Goal: Information Seeking & Learning: Learn about a topic

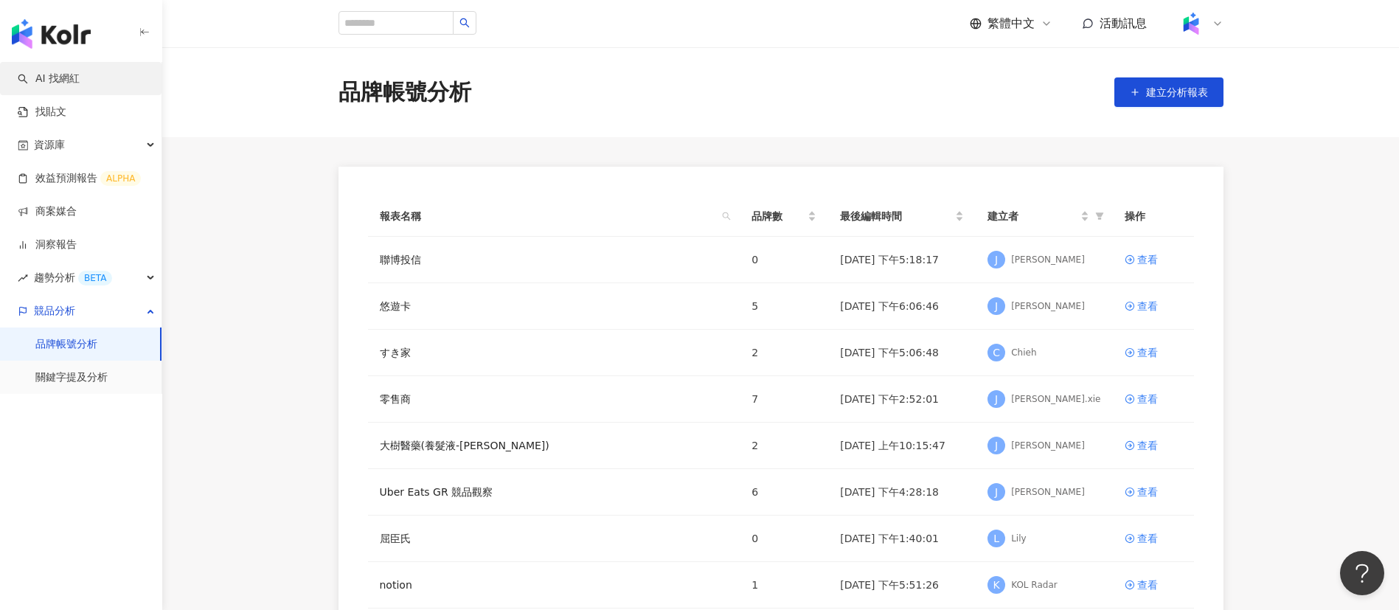
click at [63, 78] on link "AI 找網紅" at bounding box center [49, 79] width 62 height 15
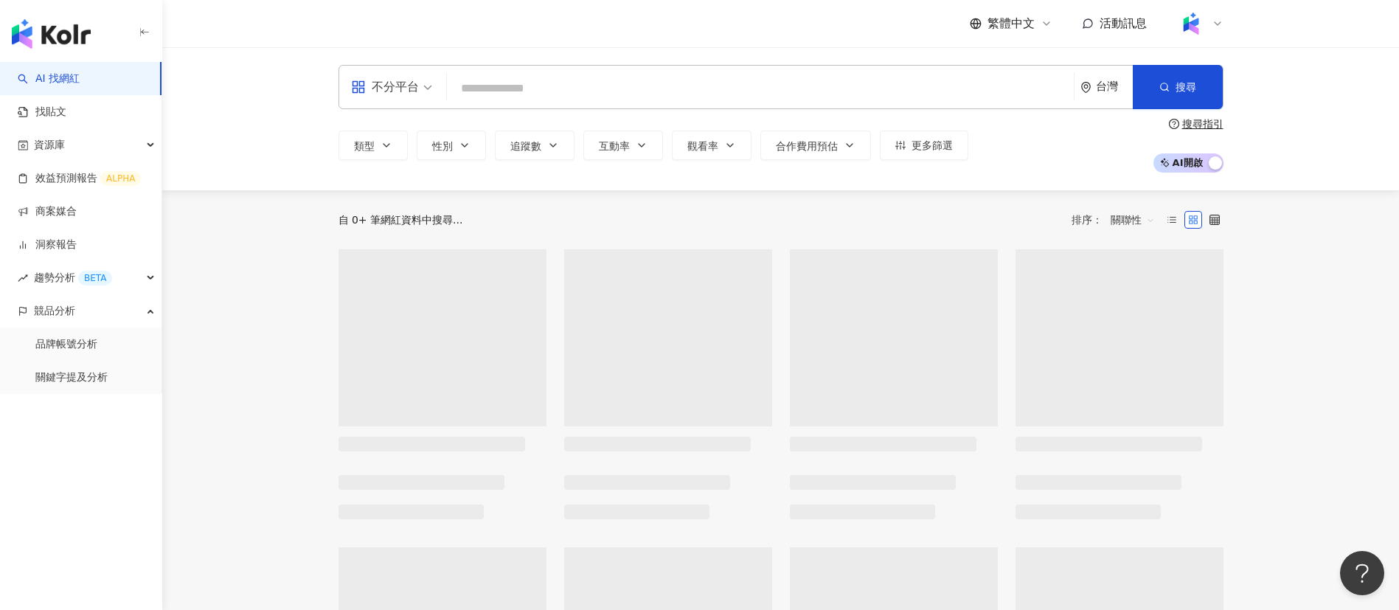
click at [538, 78] on input "search" at bounding box center [760, 88] width 615 height 28
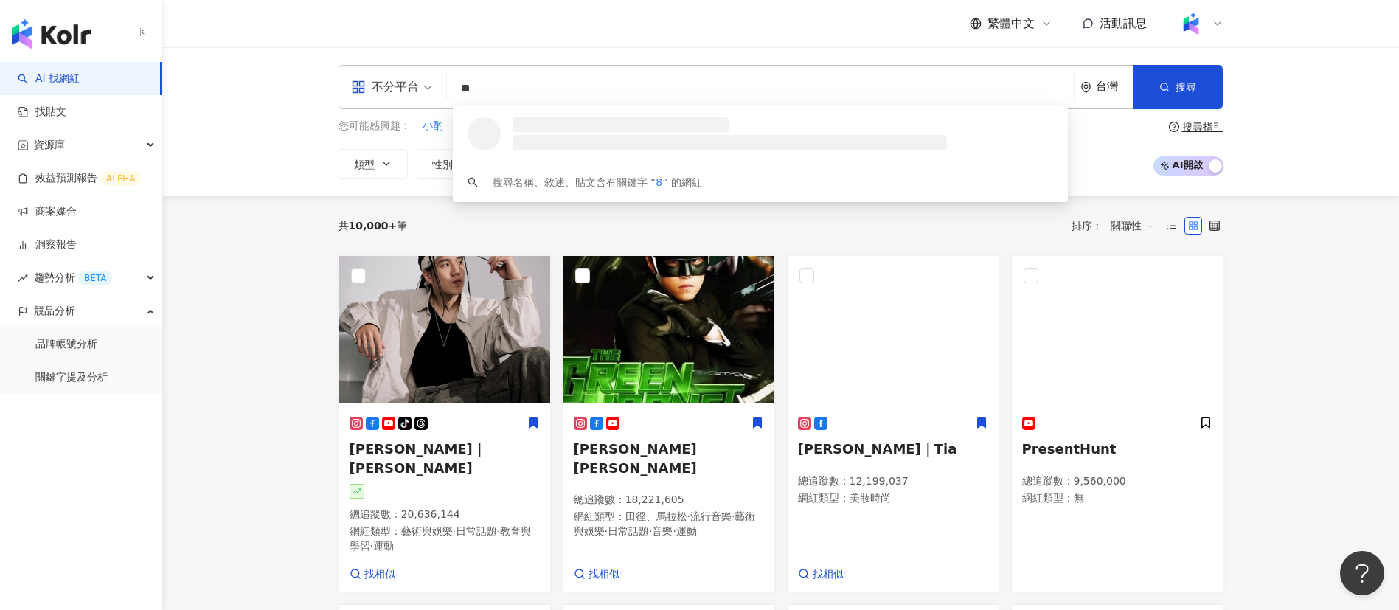
type input "*"
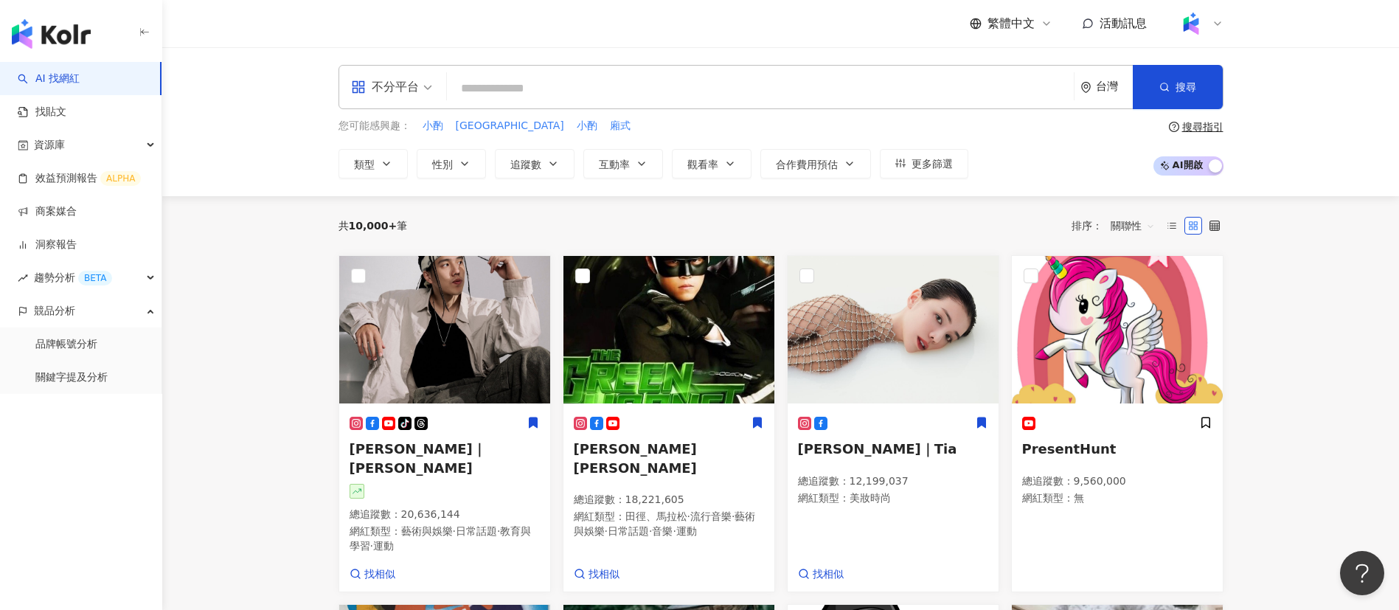
paste input "******"
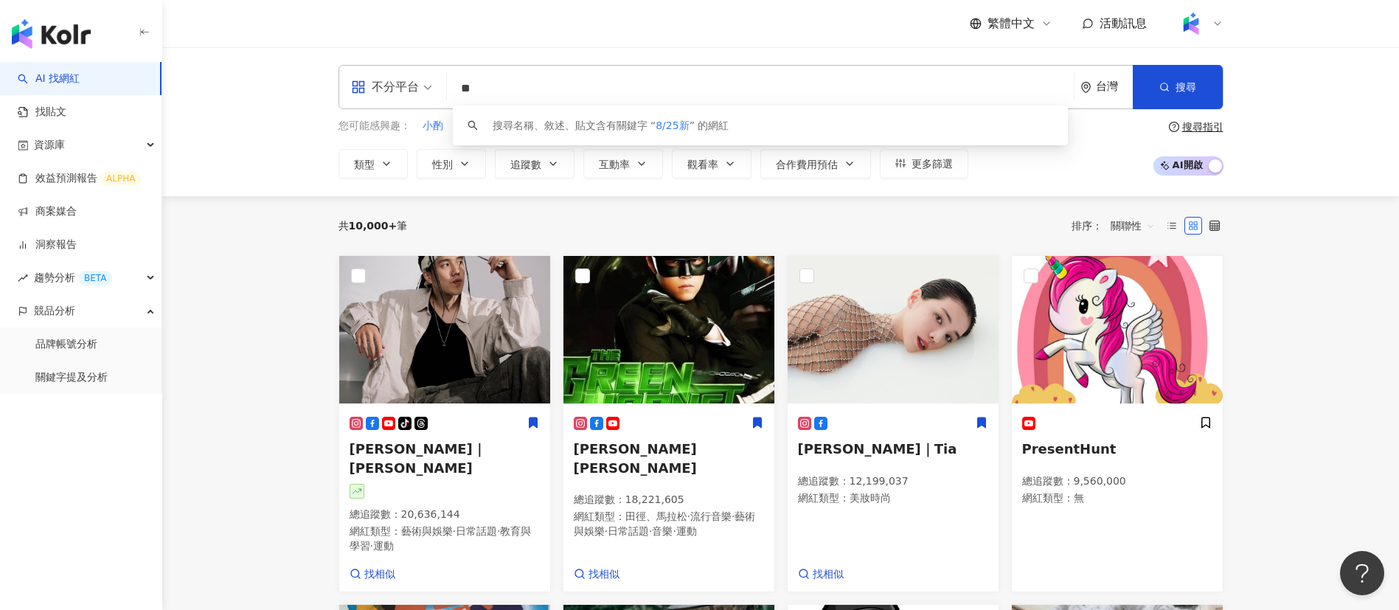
type input "*"
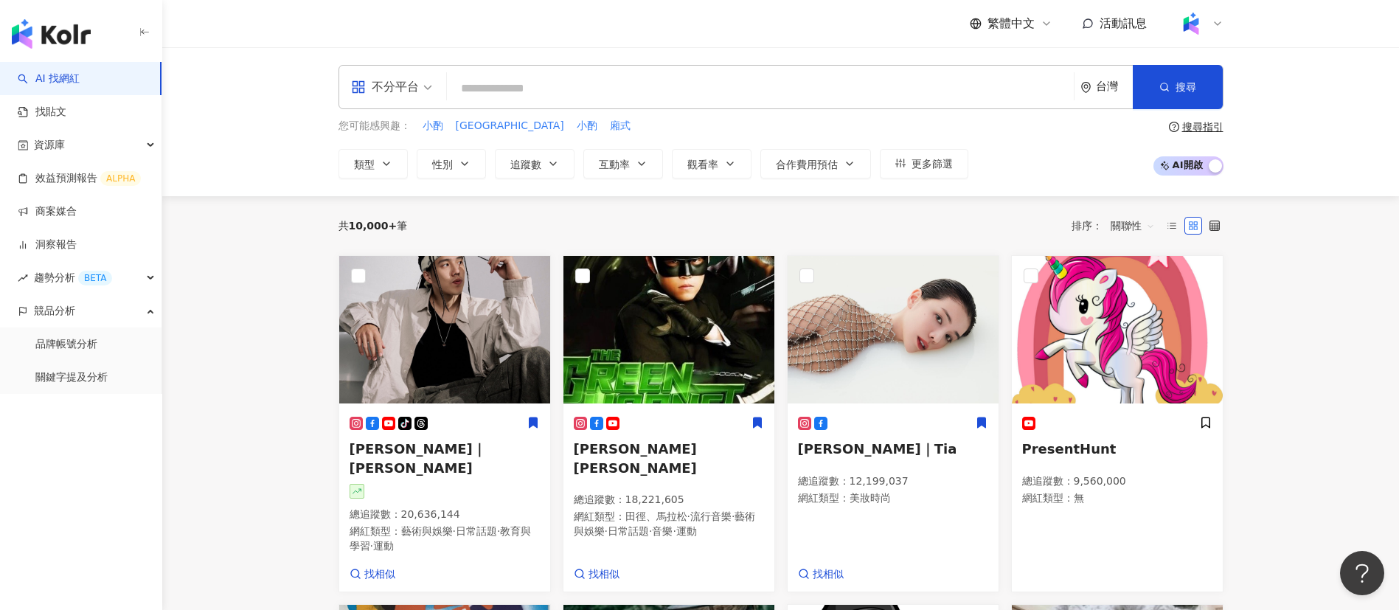
paste input "**********"
type input "**********"
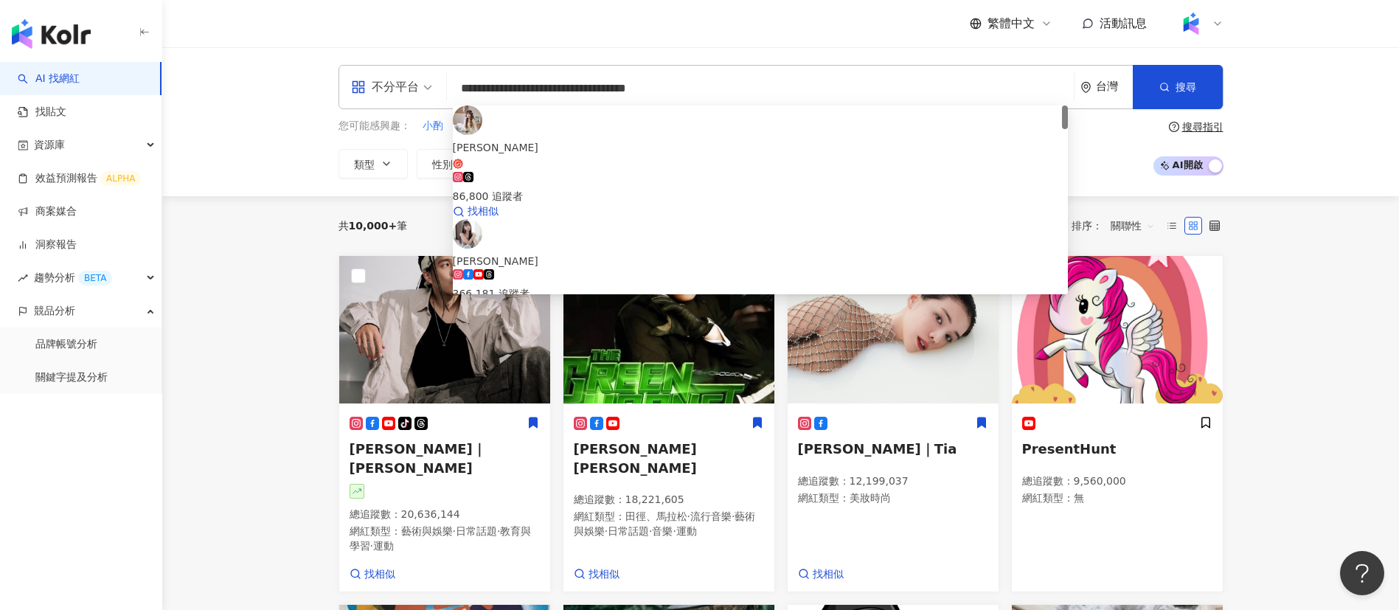
click at [602, 172] on div "86,800 追蹤者" at bounding box center [760, 188] width 615 height 32
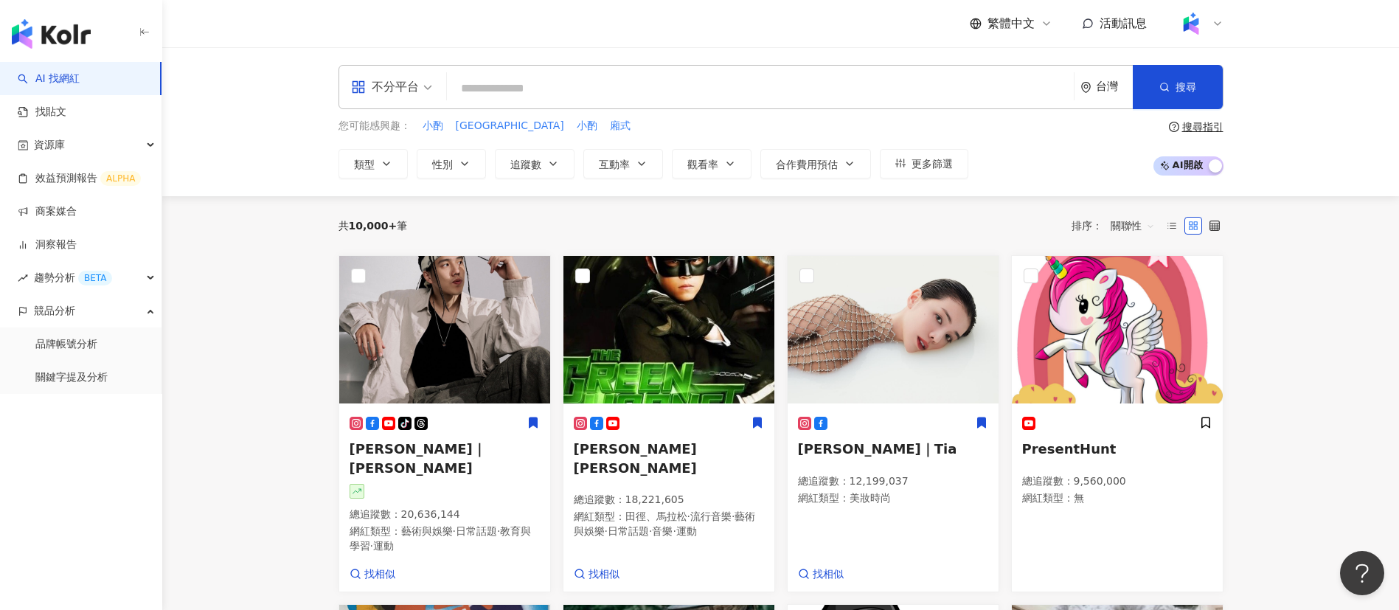
click at [692, 76] on input "search" at bounding box center [760, 88] width 615 height 28
paste input "**********"
type input "**********"
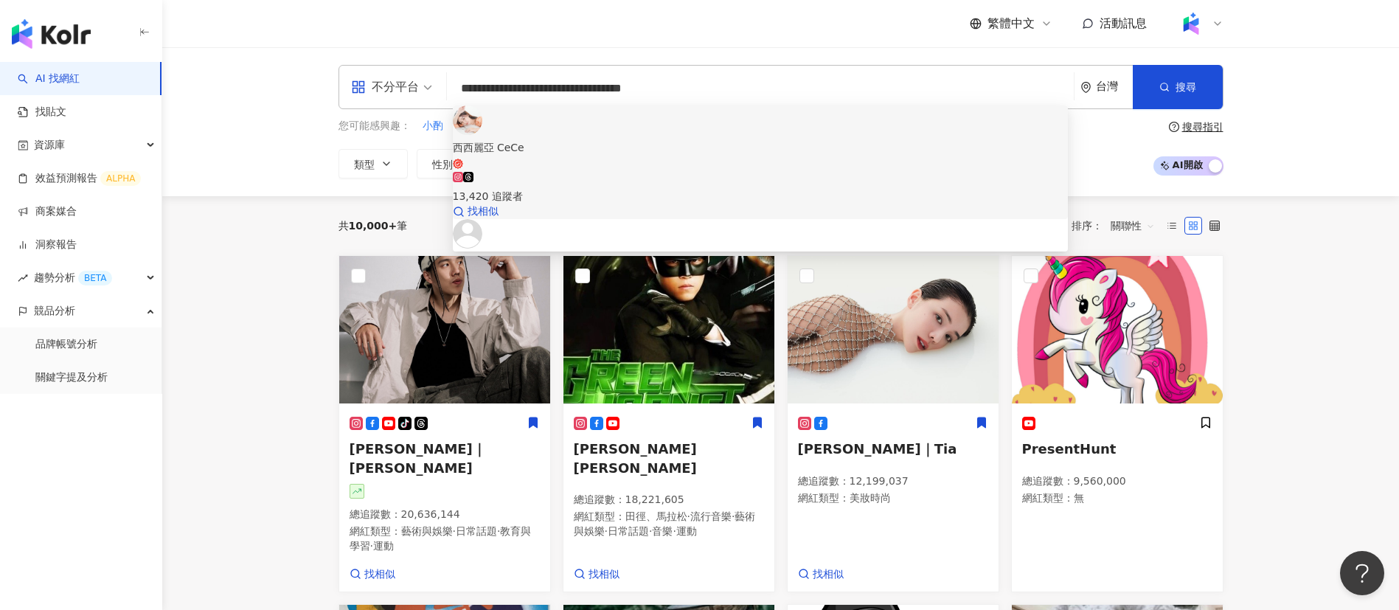
click at [563, 188] on div "13,420 追蹤者" at bounding box center [760, 196] width 615 height 16
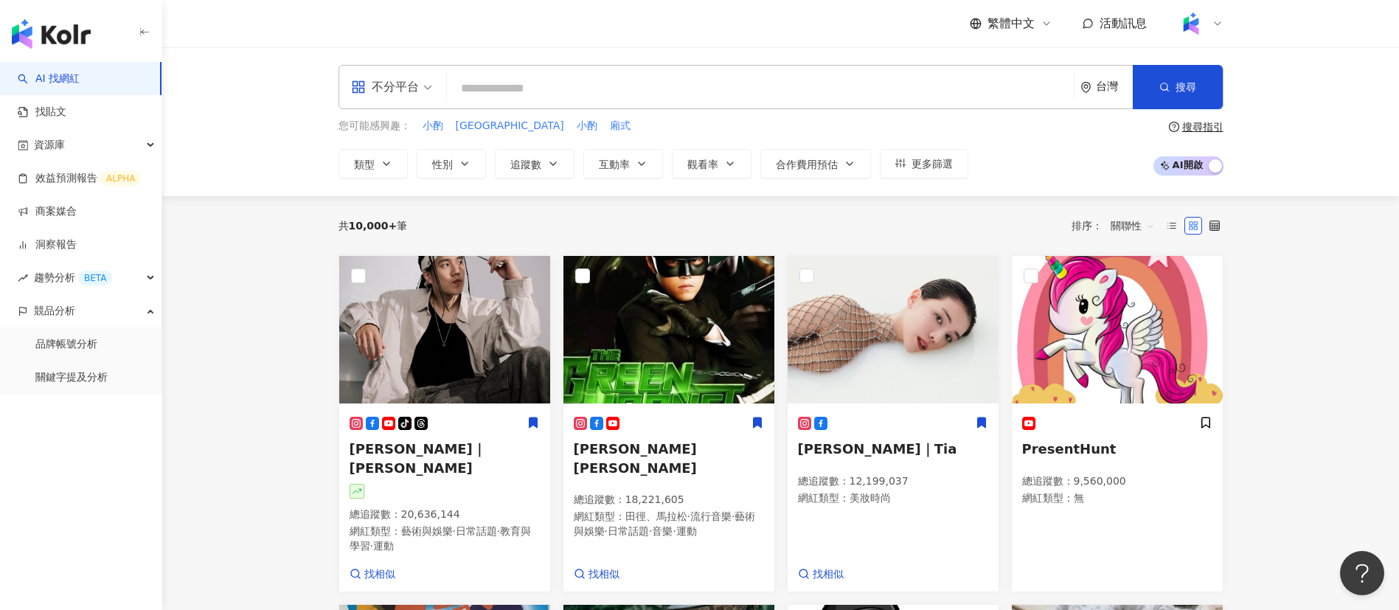
click at [644, 89] on input "search" at bounding box center [760, 88] width 615 height 28
paste input "**********"
type input "**********"
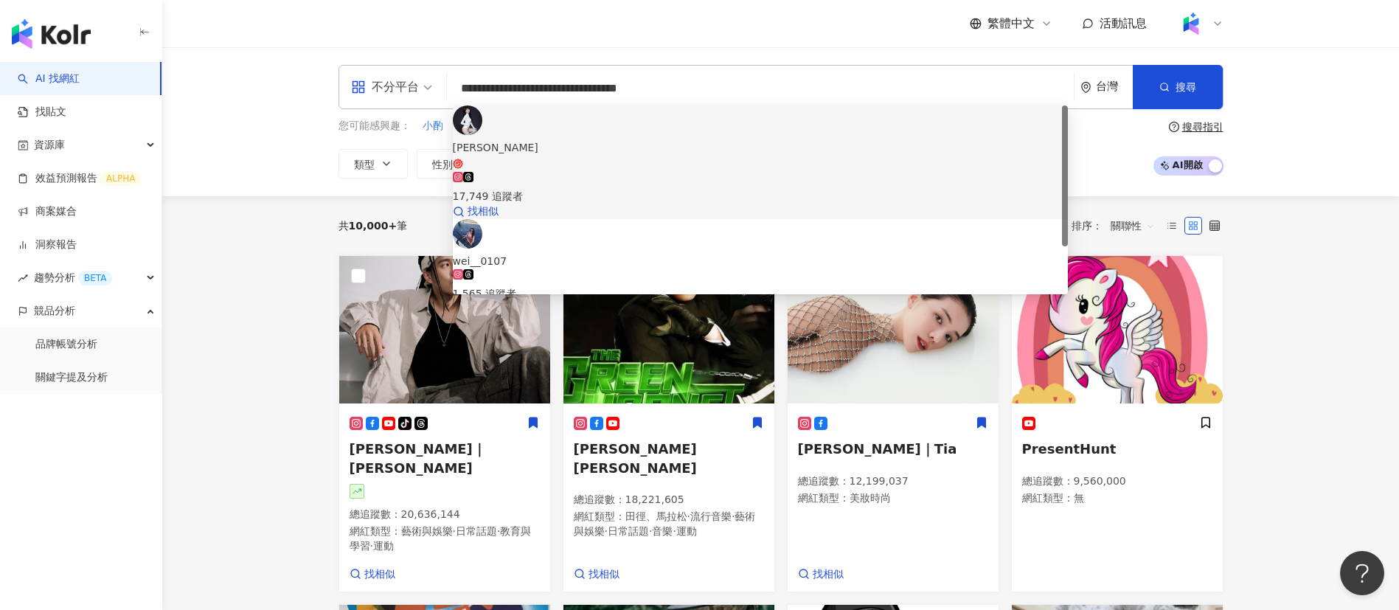
click at [705, 172] on div "17,749 追蹤者" at bounding box center [760, 188] width 615 height 32
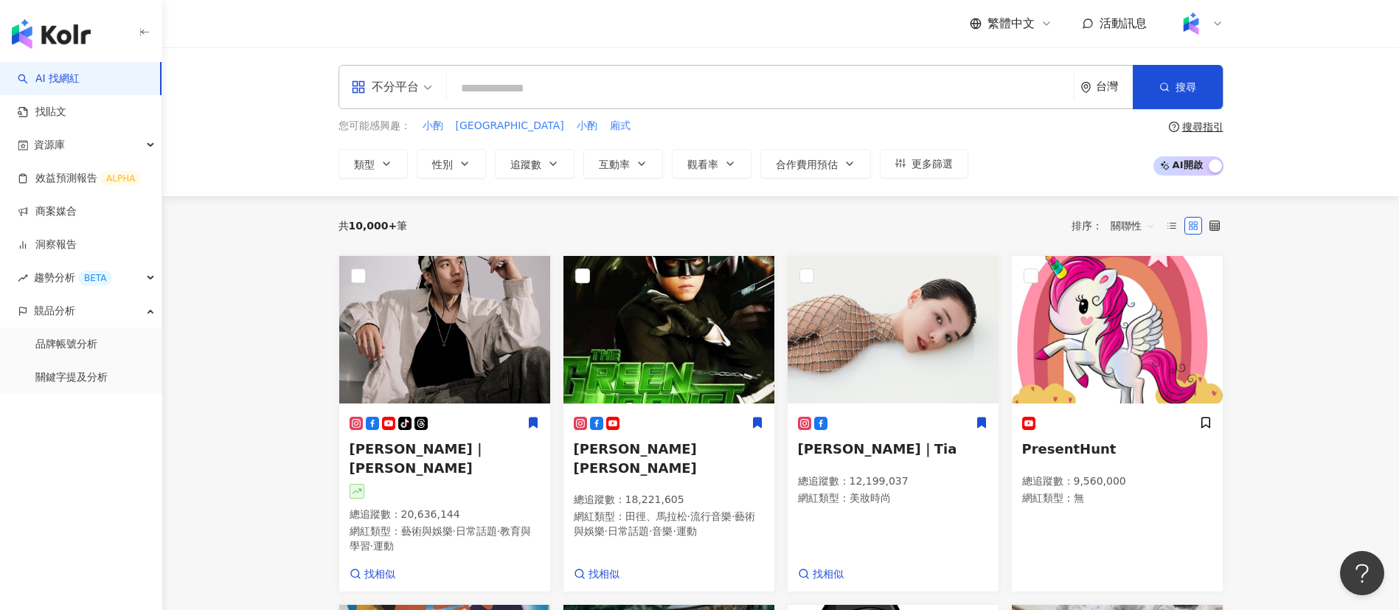
click at [596, 92] on input "search" at bounding box center [760, 88] width 615 height 28
paste input "**********"
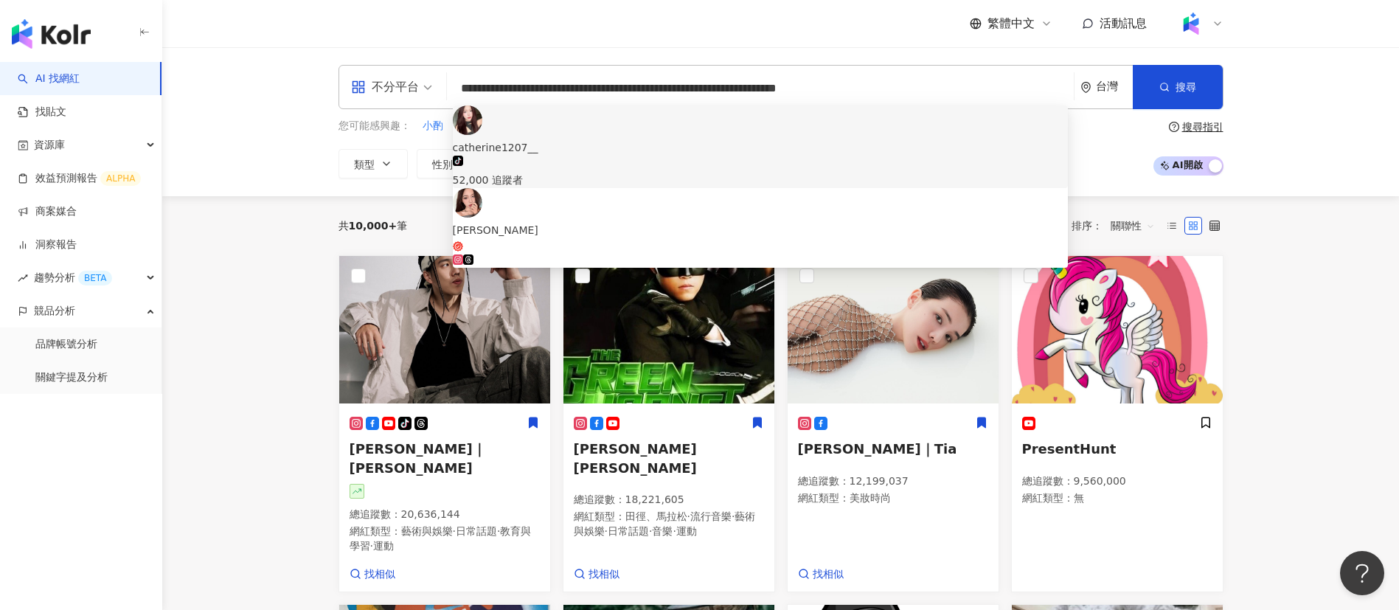
type input "**********"
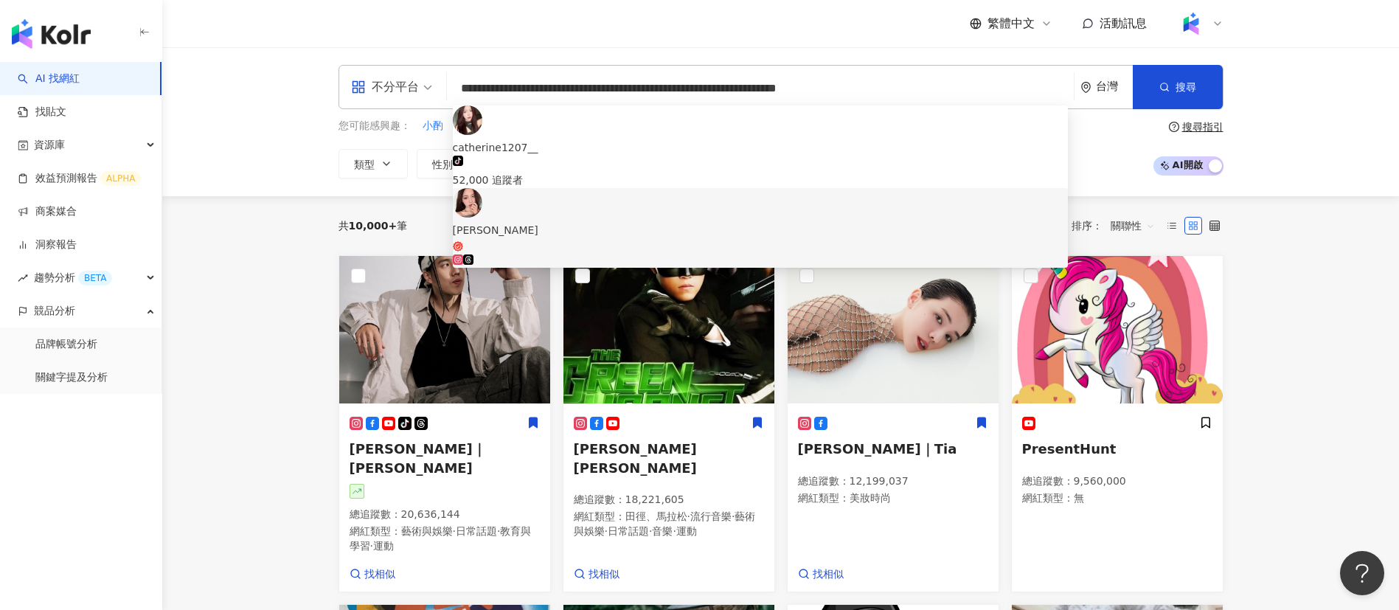
click at [704, 222] on span "詩婷" at bounding box center [760, 237] width 615 height 30
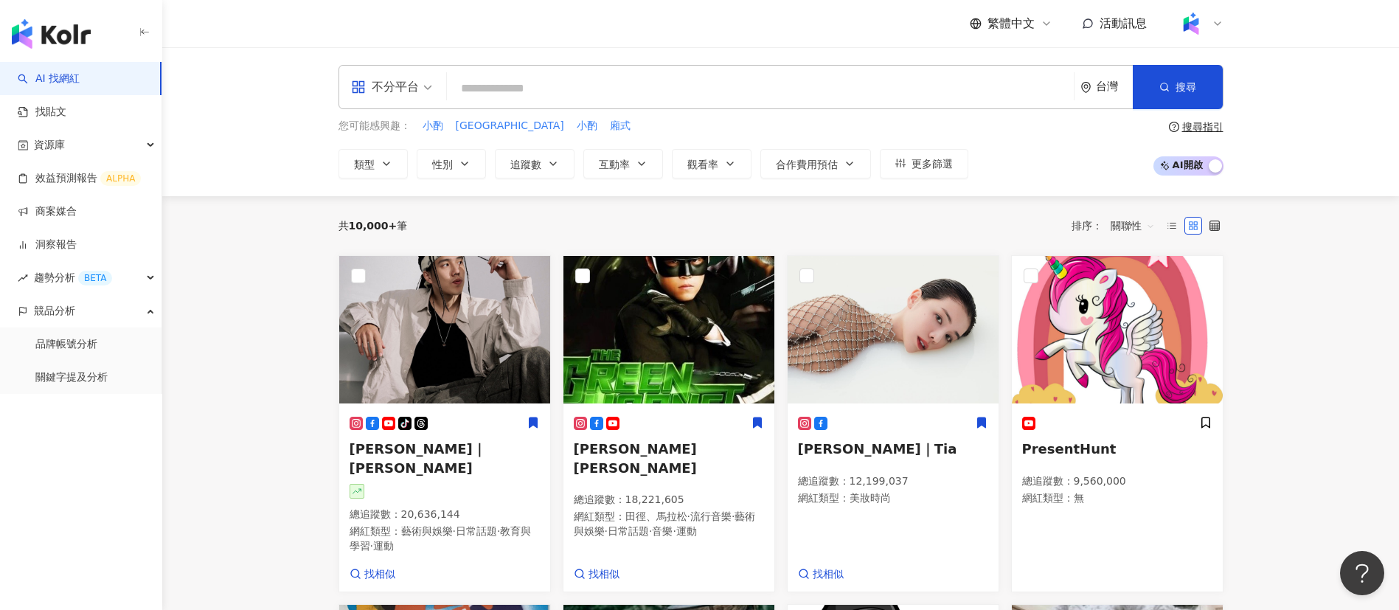
paste input "**********"
type input "**********"
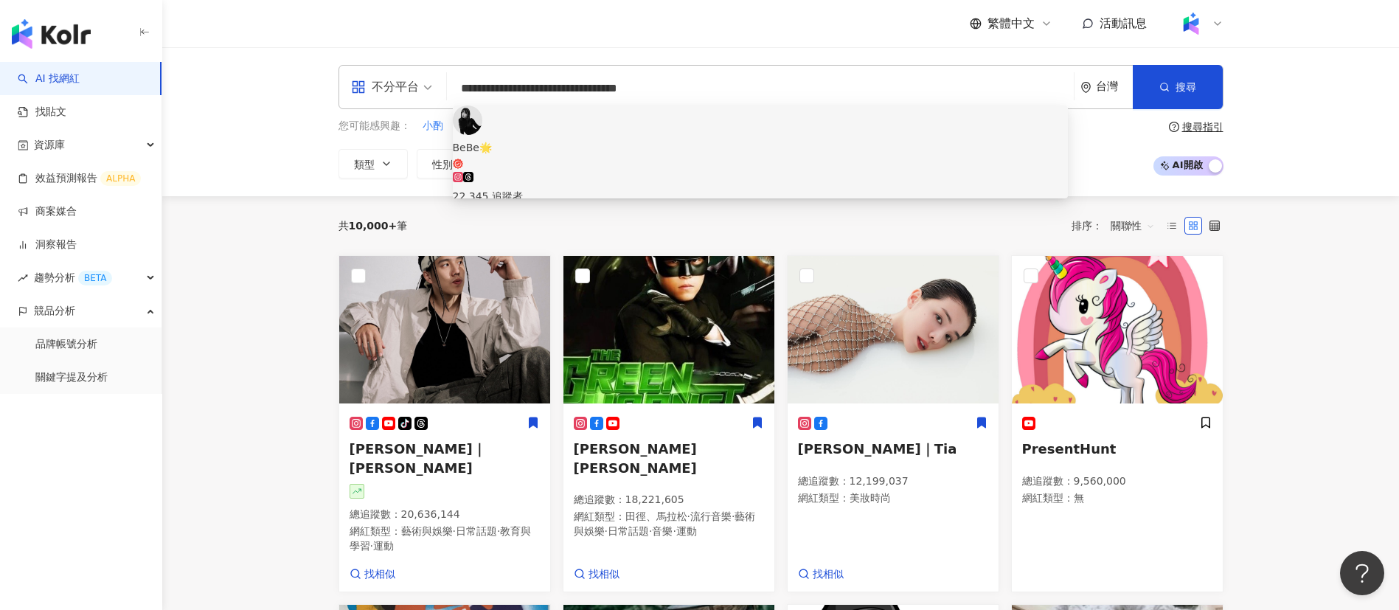
click at [632, 172] on div "22,345 追蹤者" at bounding box center [760, 188] width 615 height 32
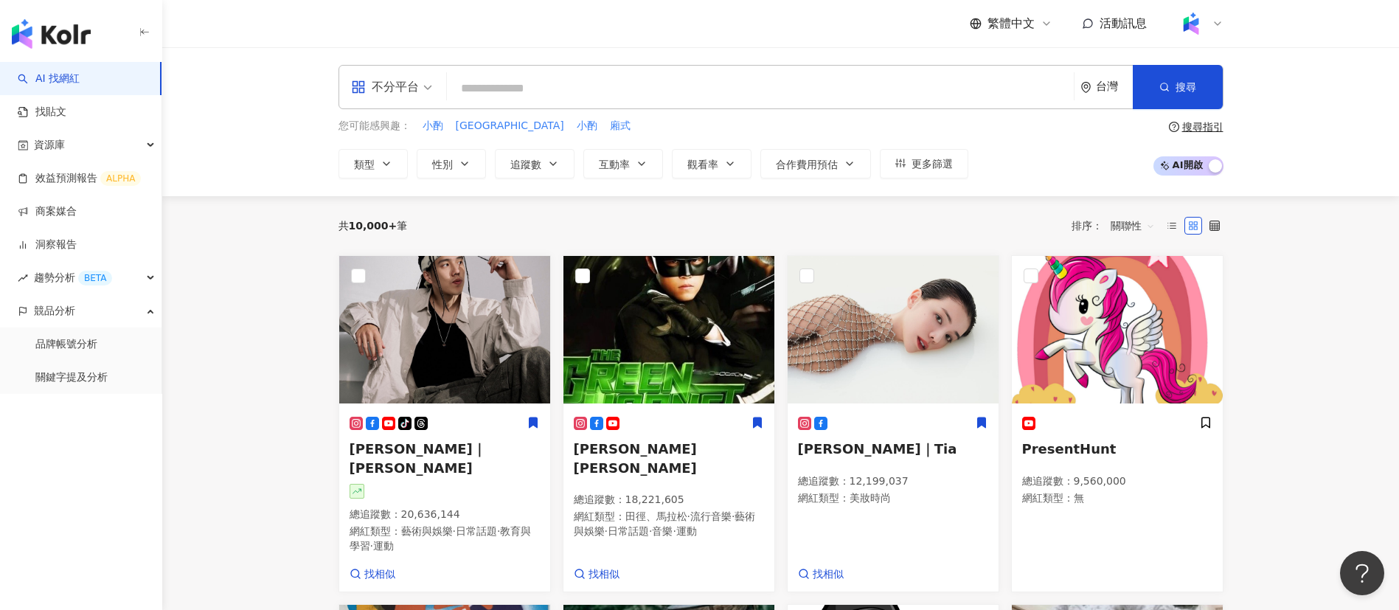
click at [647, 83] on input "search" at bounding box center [760, 88] width 615 height 28
paste input "**********"
type input "**********"
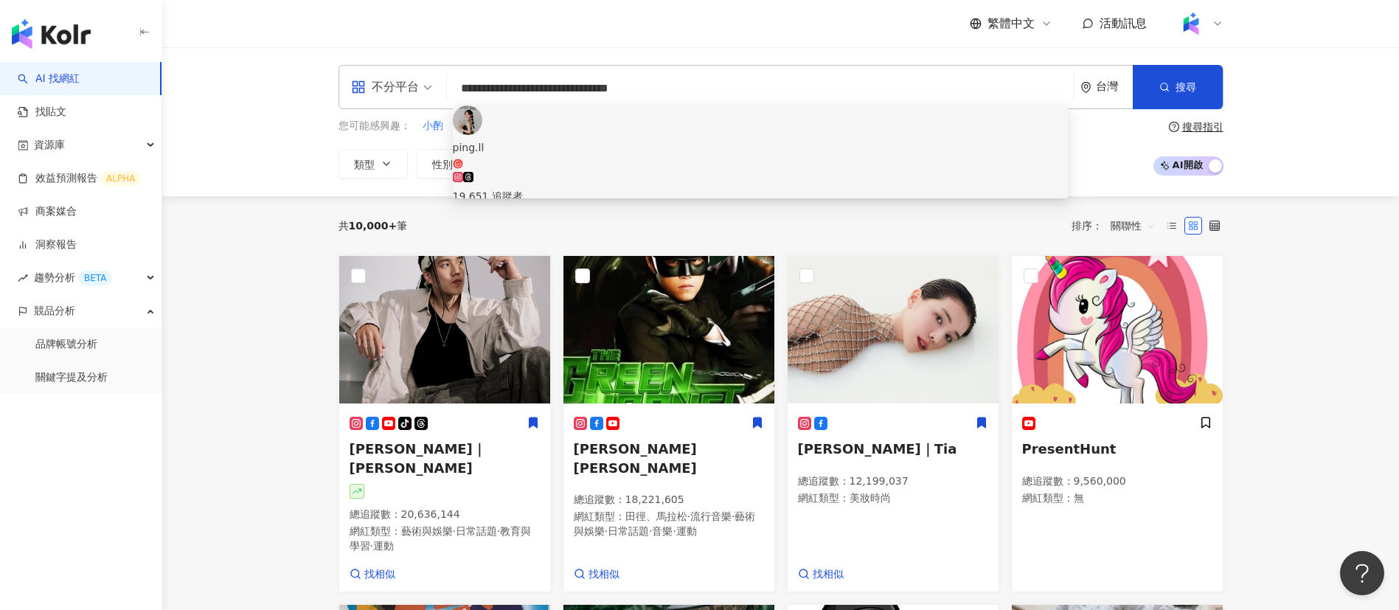
click at [639, 172] on div "19,651 追蹤者" at bounding box center [760, 188] width 615 height 32
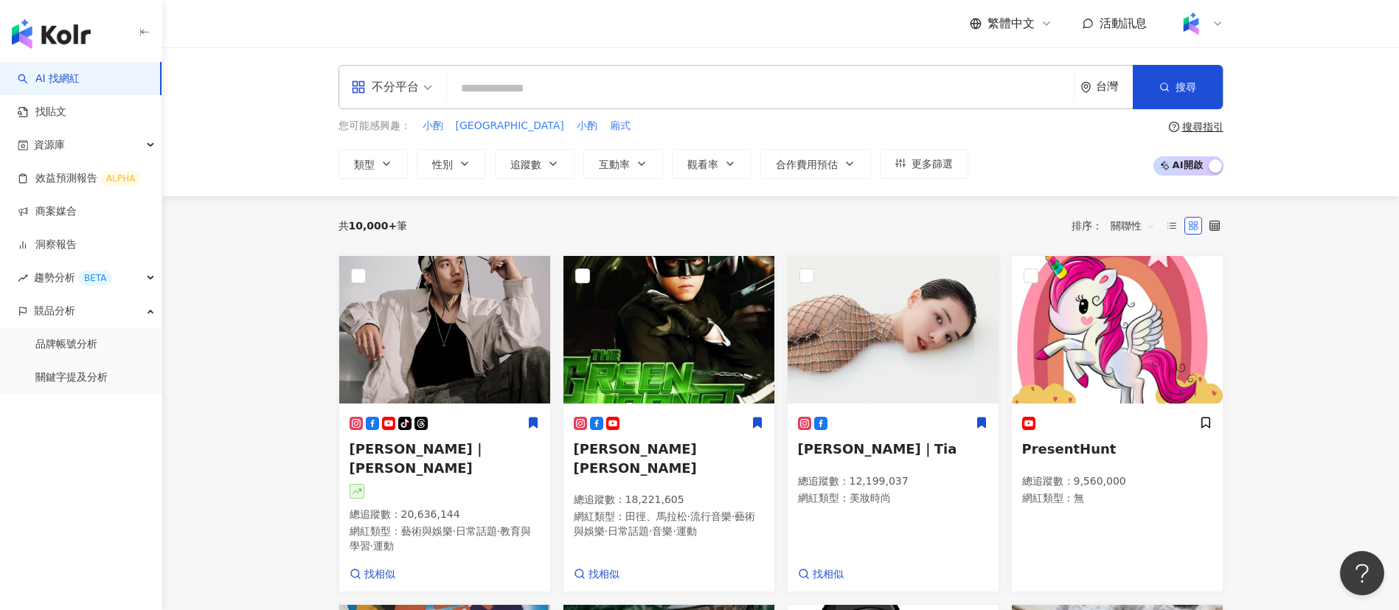
paste input "**********"
type input "**********"
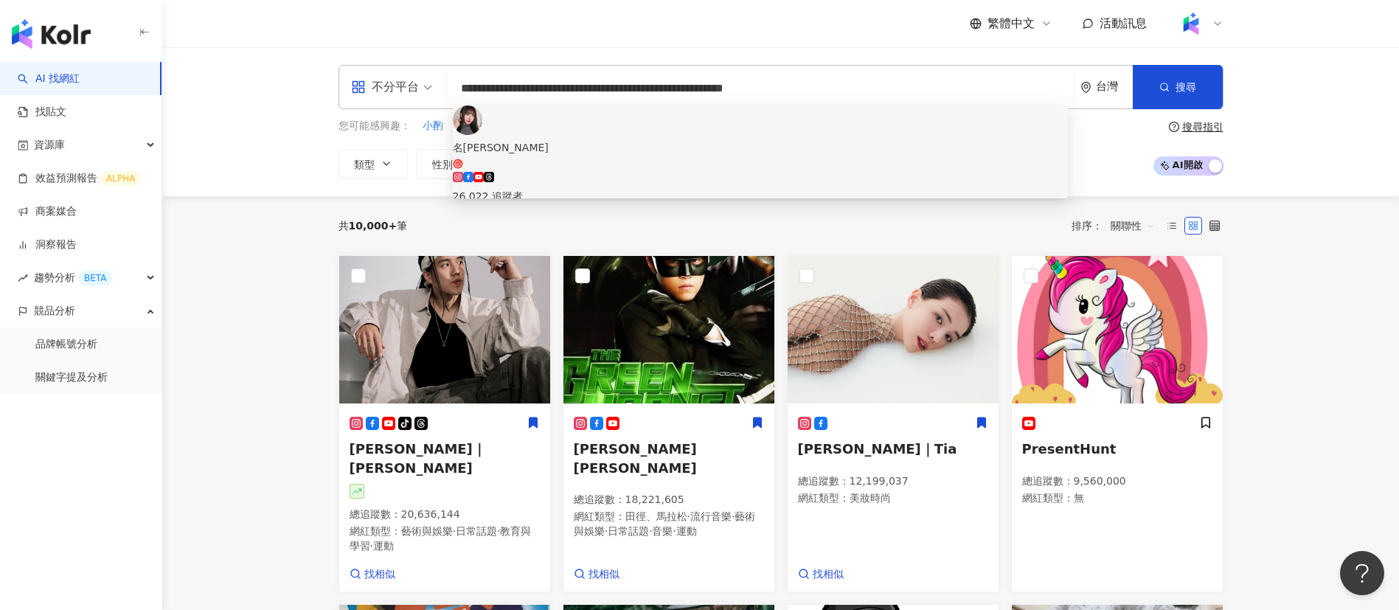
click at [645, 172] on div "26,022 追蹤者" at bounding box center [760, 188] width 615 height 32
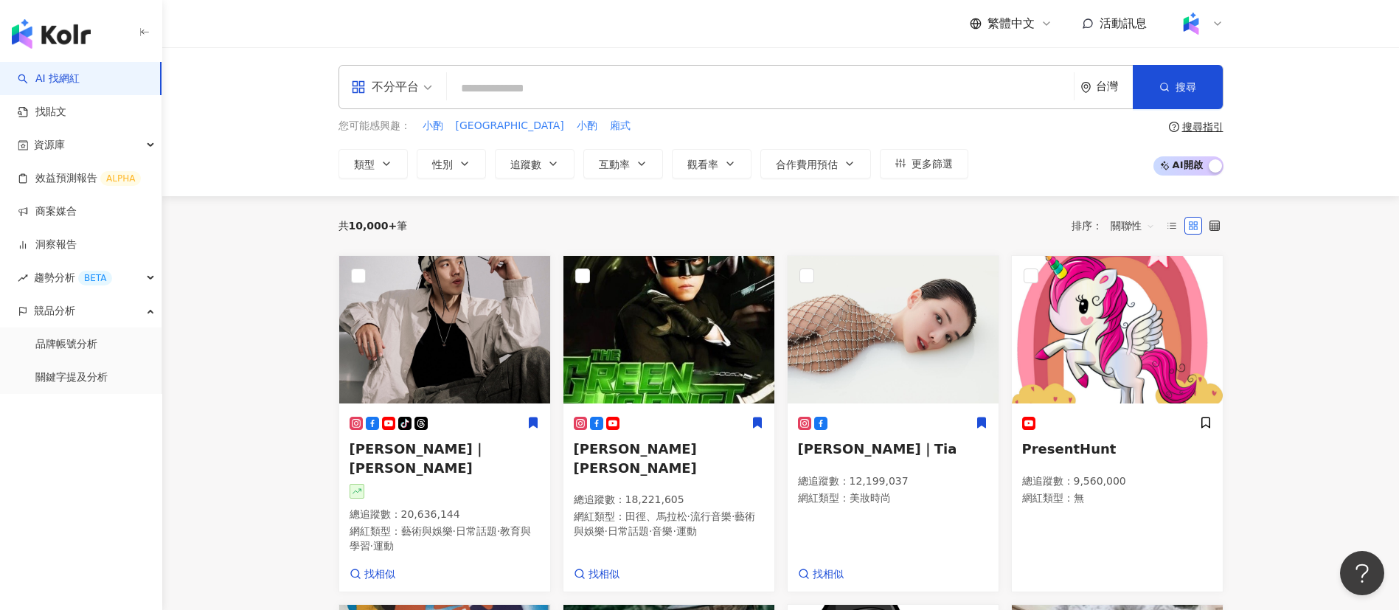
paste input "**********"
type input "**********"
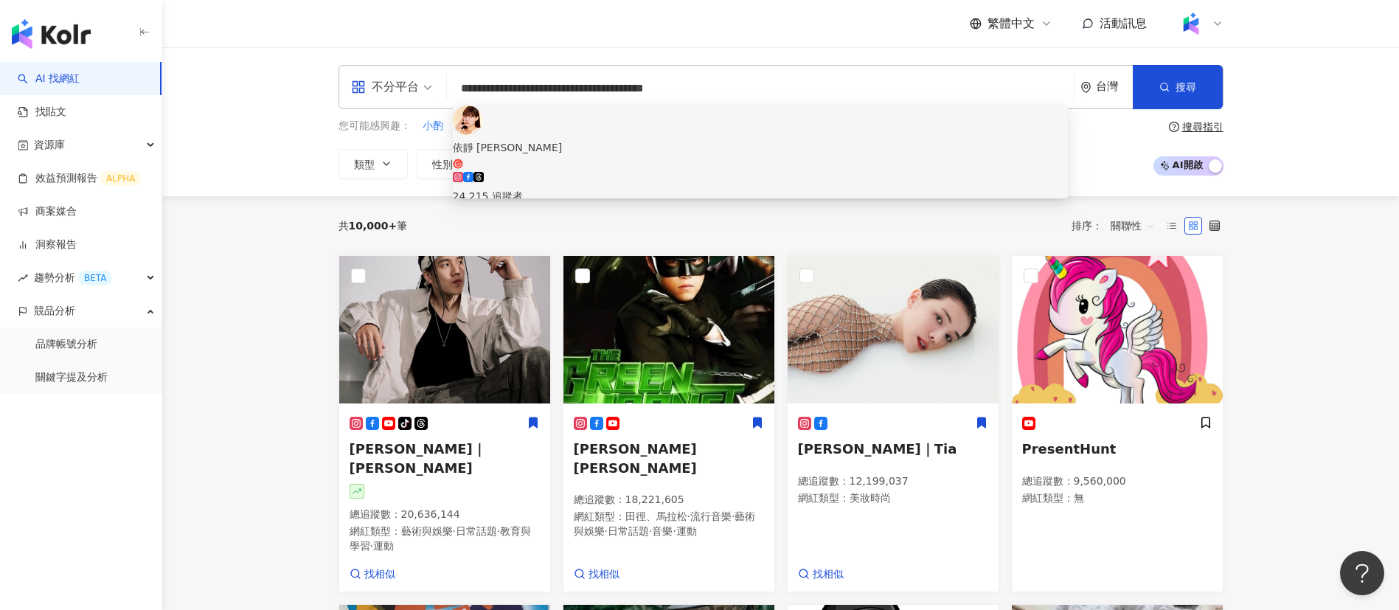
click at [580, 188] on div "24,215 追蹤者" at bounding box center [760, 196] width 615 height 16
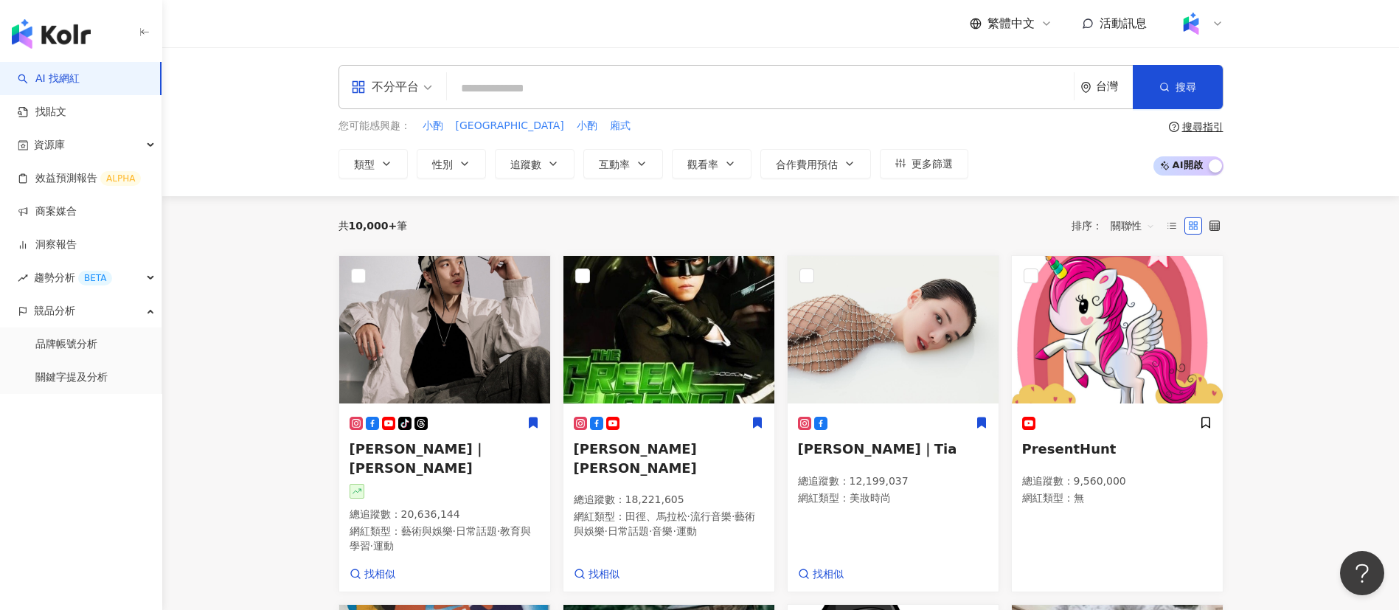
paste input "**********"
type input "**********"
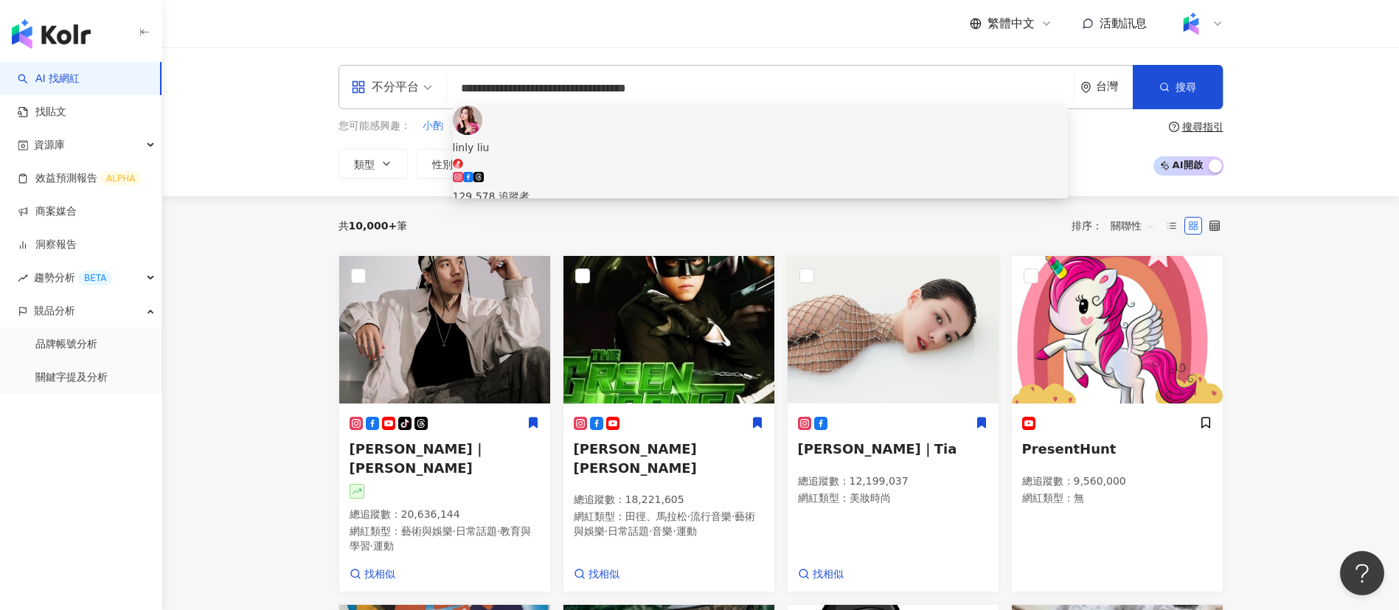
click at [556, 188] on div "129,578 追蹤者" at bounding box center [760, 196] width 615 height 16
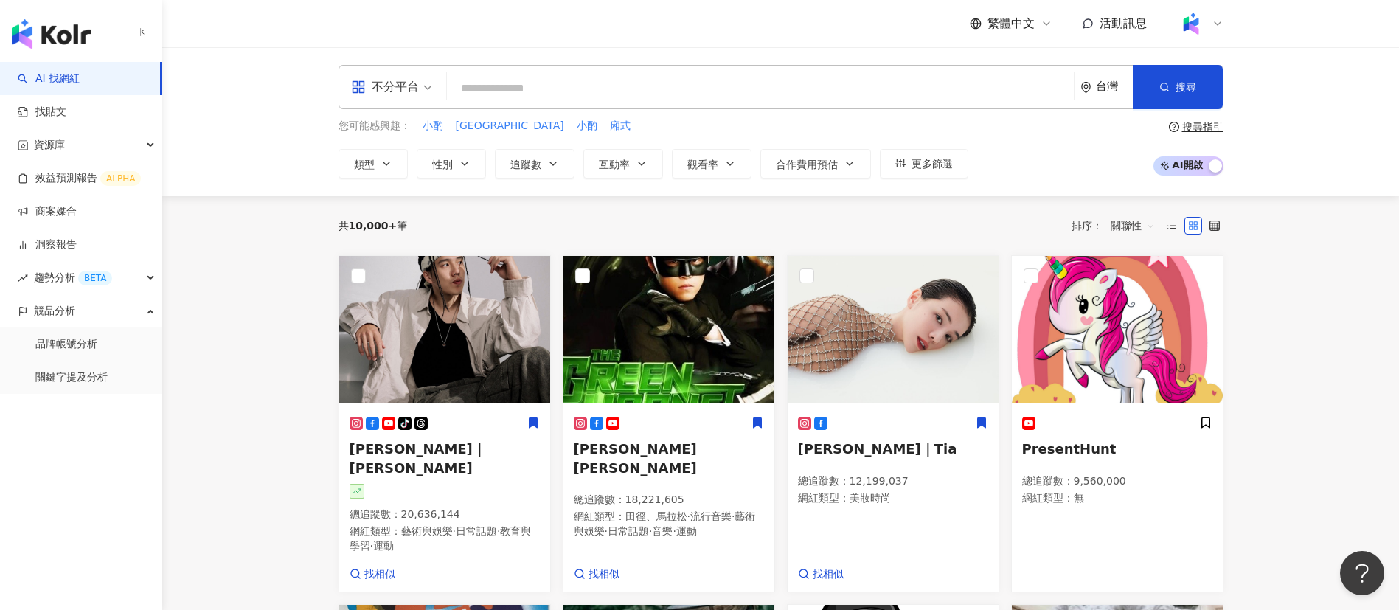
paste input "**********"
type input "**********"
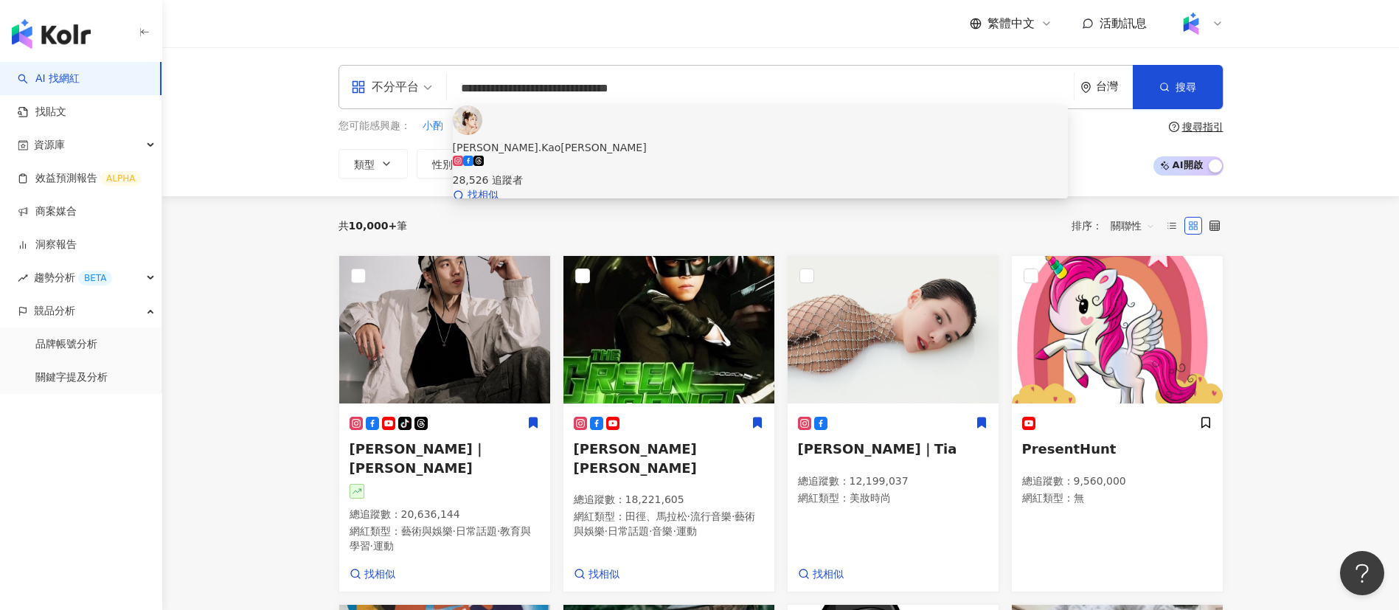
click at [647, 156] on div "28,526 追蹤者" at bounding box center [760, 172] width 615 height 32
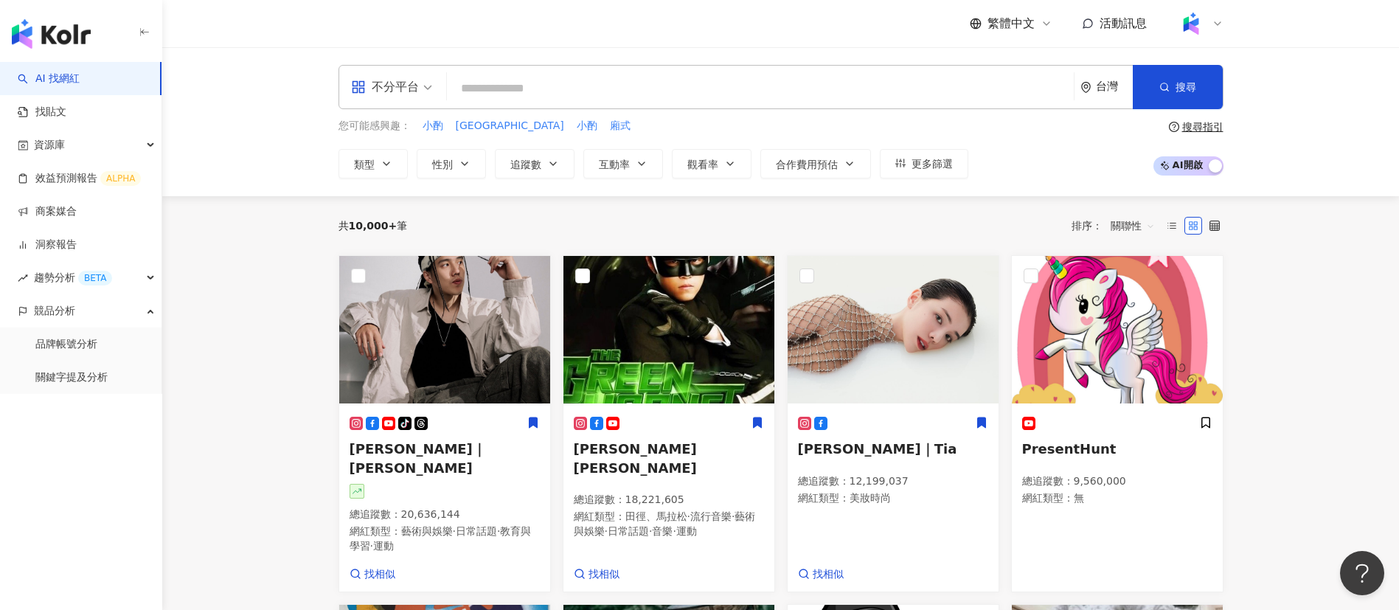
paste input "**********"
type input "**********"
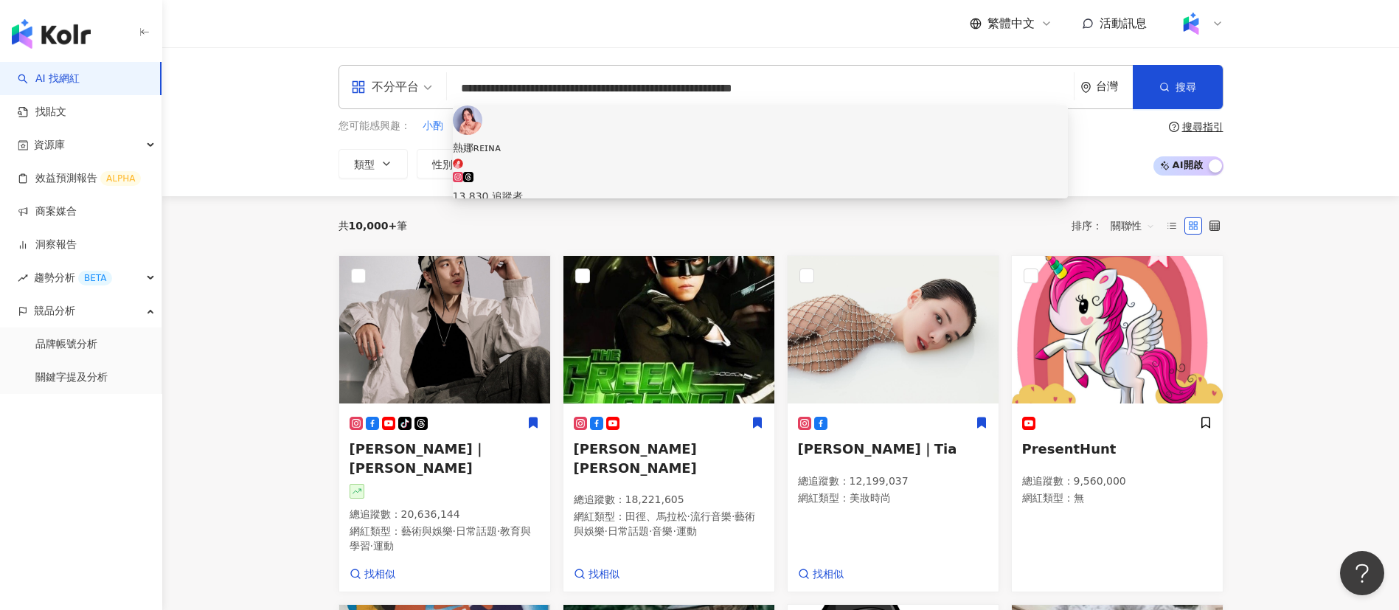
click at [568, 188] on div "13,830 追蹤者" at bounding box center [760, 196] width 615 height 16
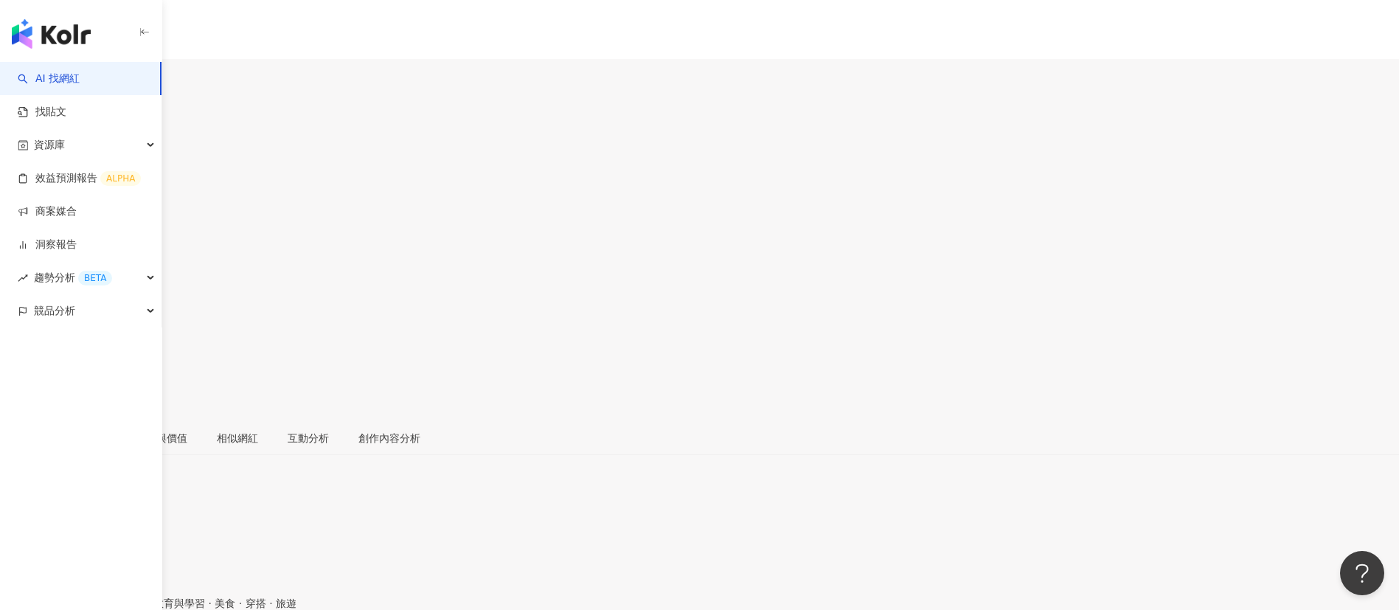
click at [929, 233] on div "1.35%" at bounding box center [699, 247] width 1399 height 28
click at [932, 280] on div "119%" at bounding box center [699, 294] width 1399 height 28
click at [435, 406] on div "創作內容分析" at bounding box center [389, 438] width 91 height 34
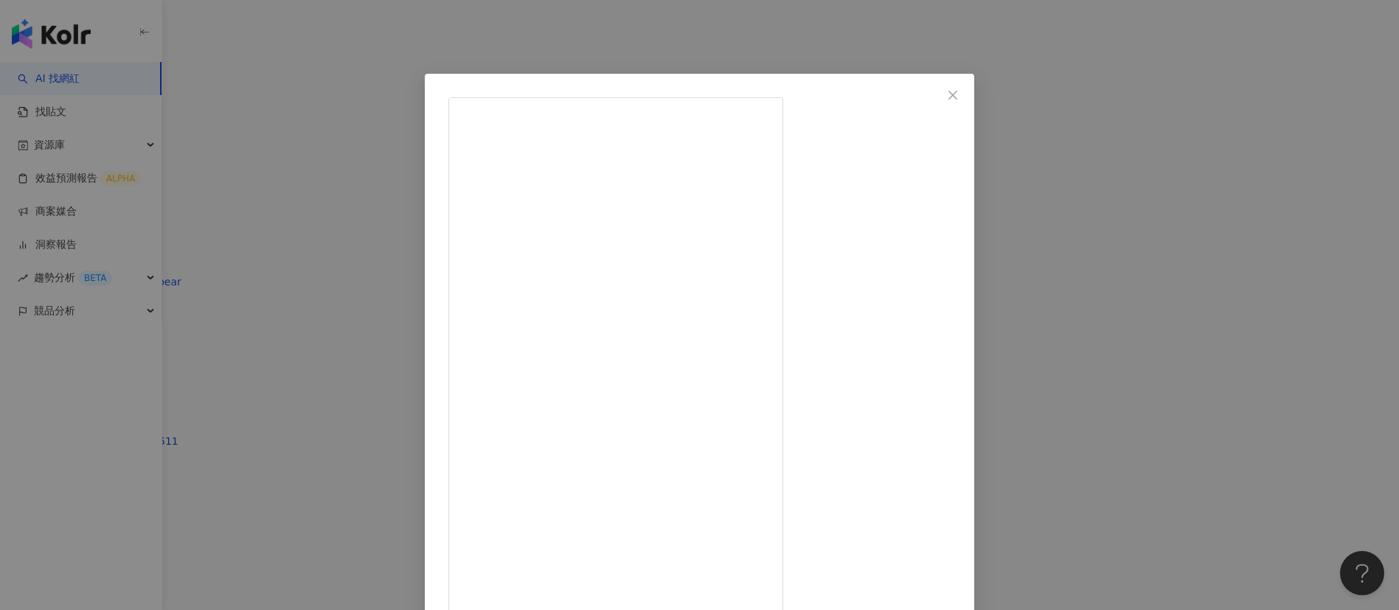
scroll to position [52, 0]
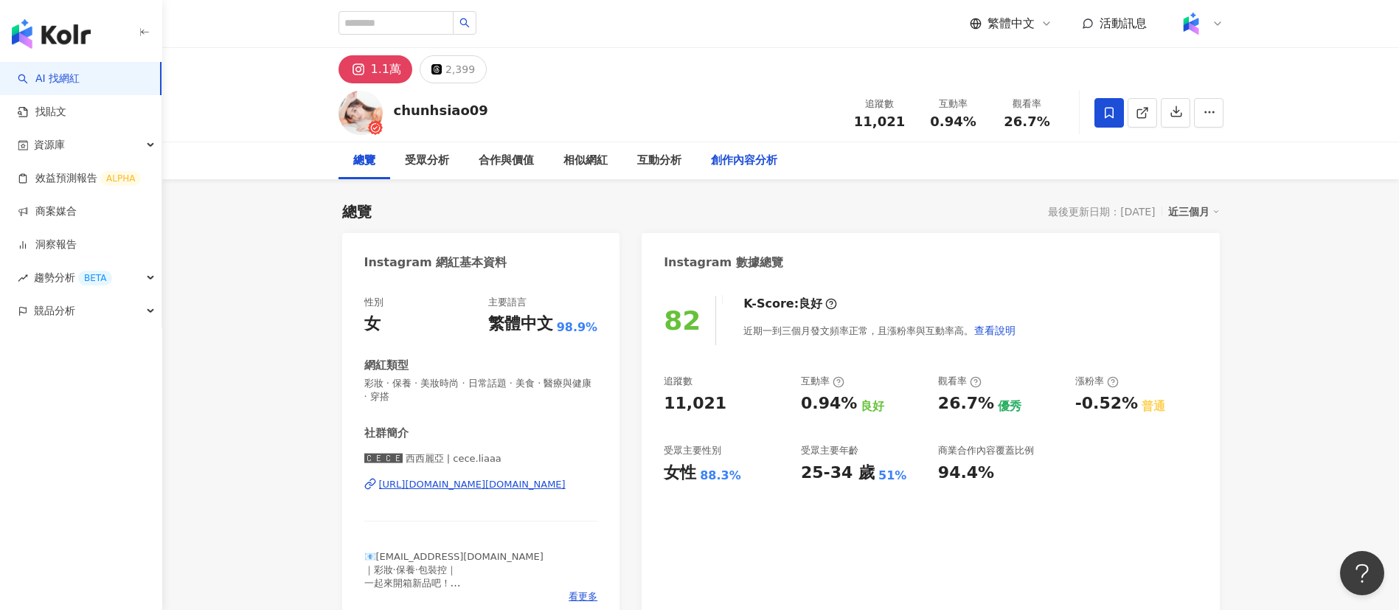
click at [751, 155] on div "創作內容分析" at bounding box center [744, 161] width 66 height 18
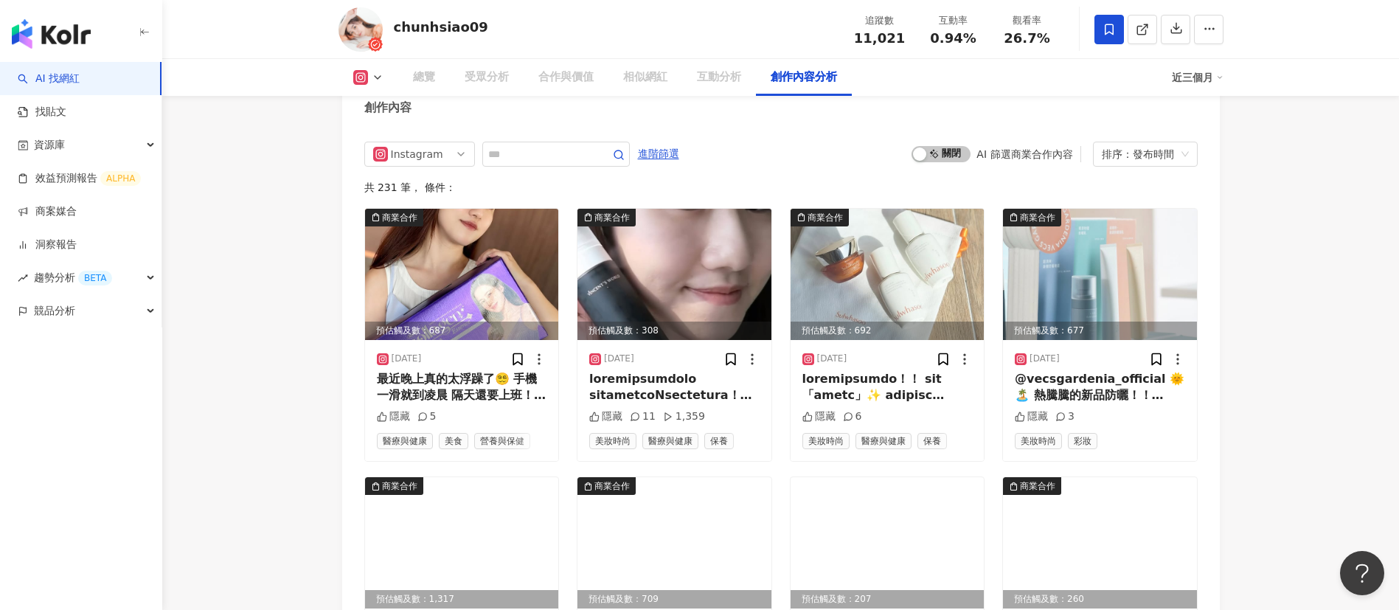
scroll to position [4619, 0]
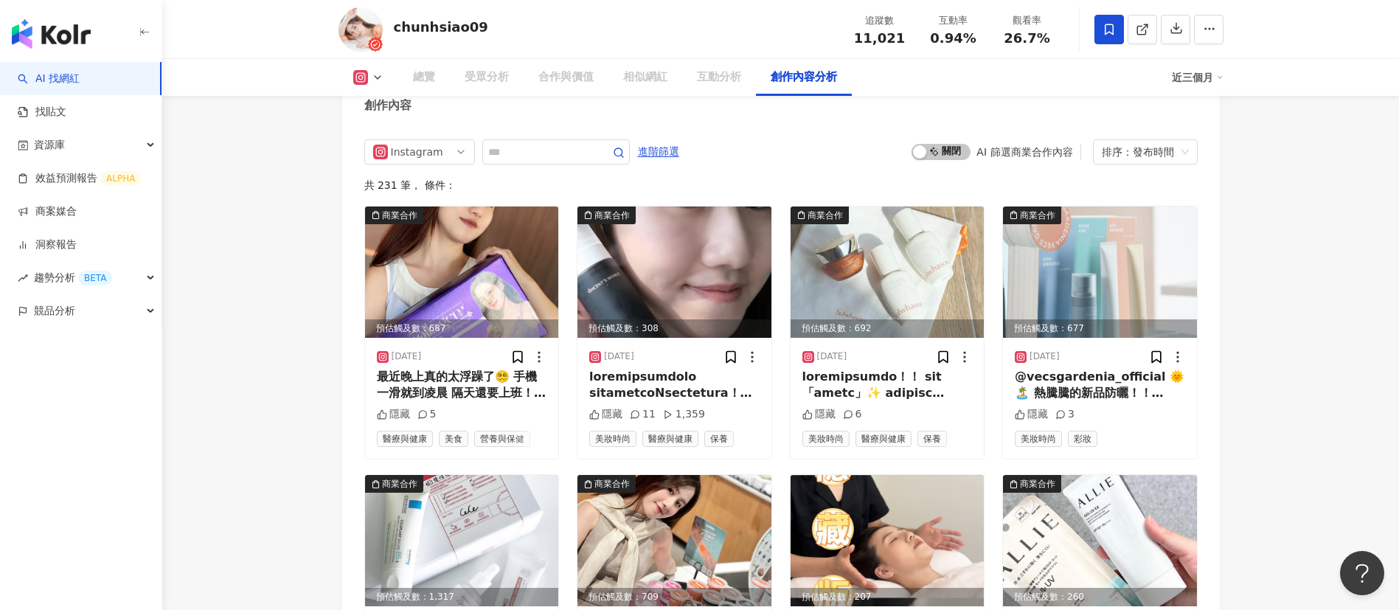
click at [1004, 42] on div "26.7%" at bounding box center [1027, 38] width 56 height 15
copy span "26.7%"
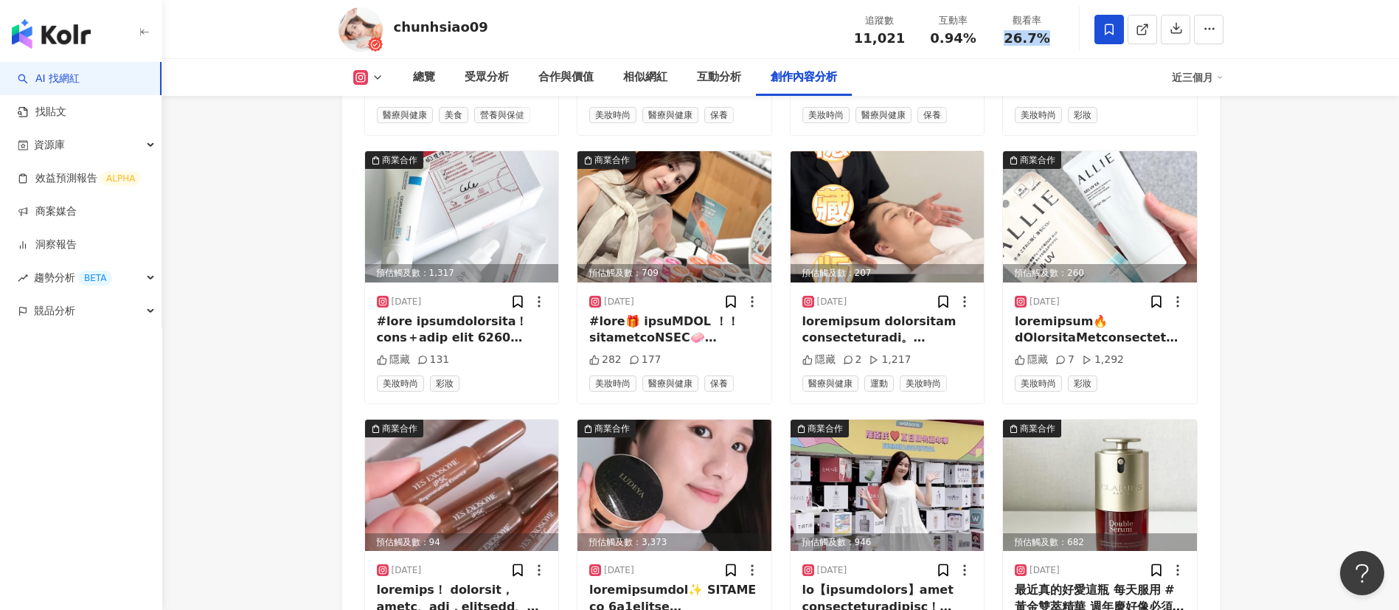
scroll to position [5206, 0]
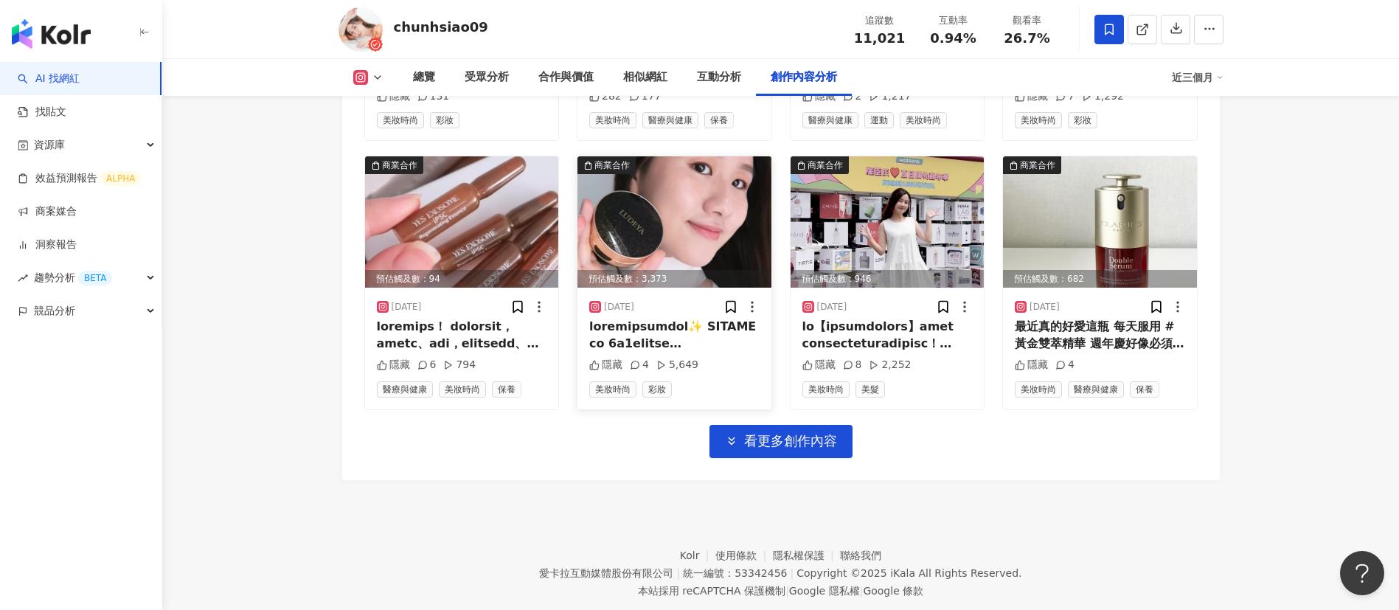
click at [697, 324] on div at bounding box center [674, 335] width 170 height 33
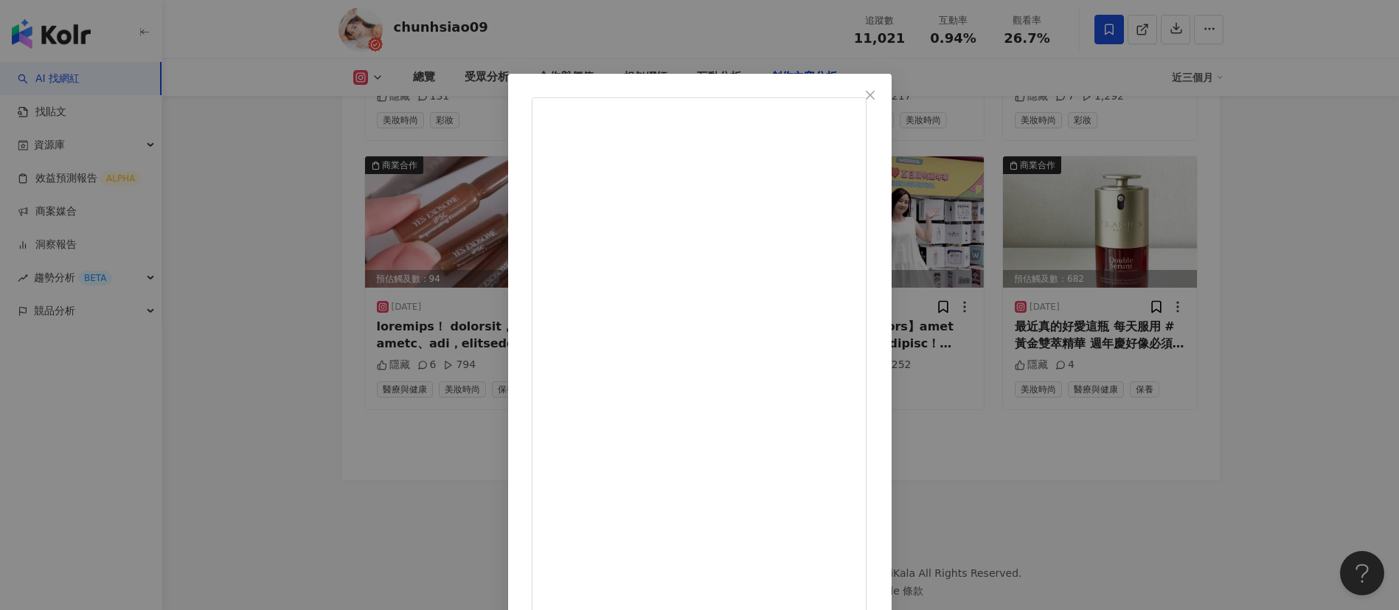
scroll to position [34, 0]
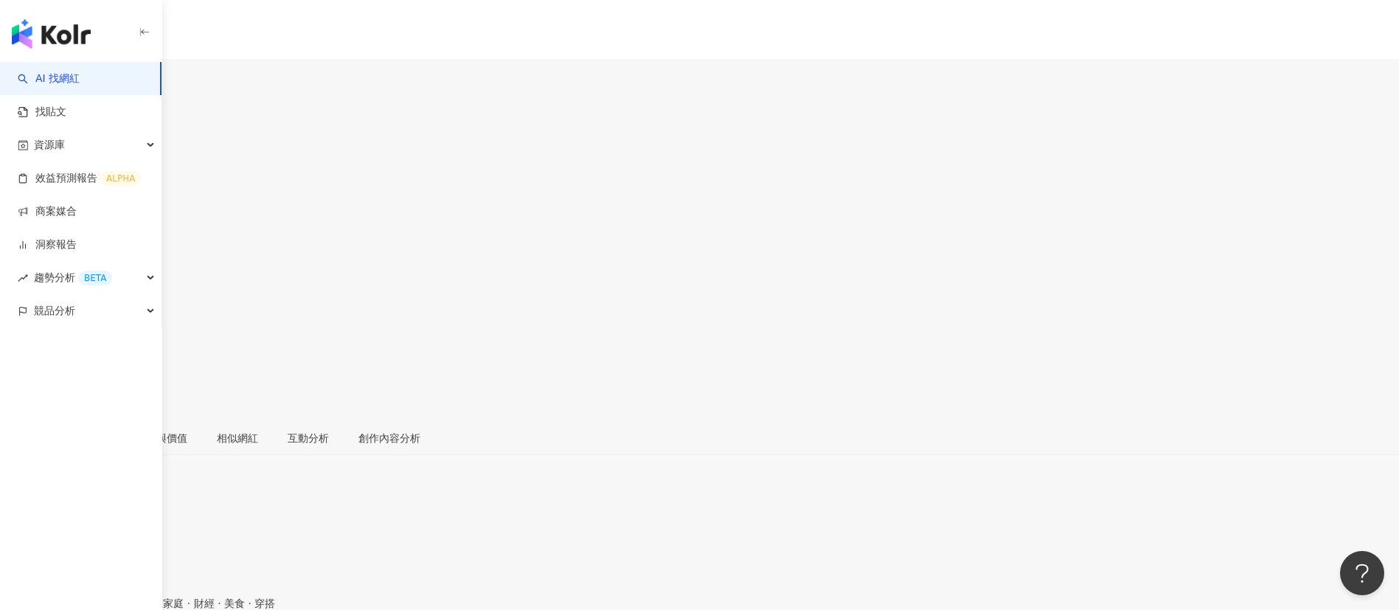
drag, startPoint x: 902, startPoint y: 125, endPoint x: 833, endPoint y: 128, distance: 68.6
click at [833, 128] on div "[PERSON_NAME] wei_0107 追蹤數 12,844 互動率 2.02% 觀看率 82.7%" at bounding box center [699, 257] width 1399 height 325
copy span "12,844"
drag, startPoint x: 974, startPoint y: 121, endPoint x: 917, endPoint y: 119, distance: 56.8
click at [917, 214] on div "互動率 2.02%" at bounding box center [699, 237] width 1399 height 47
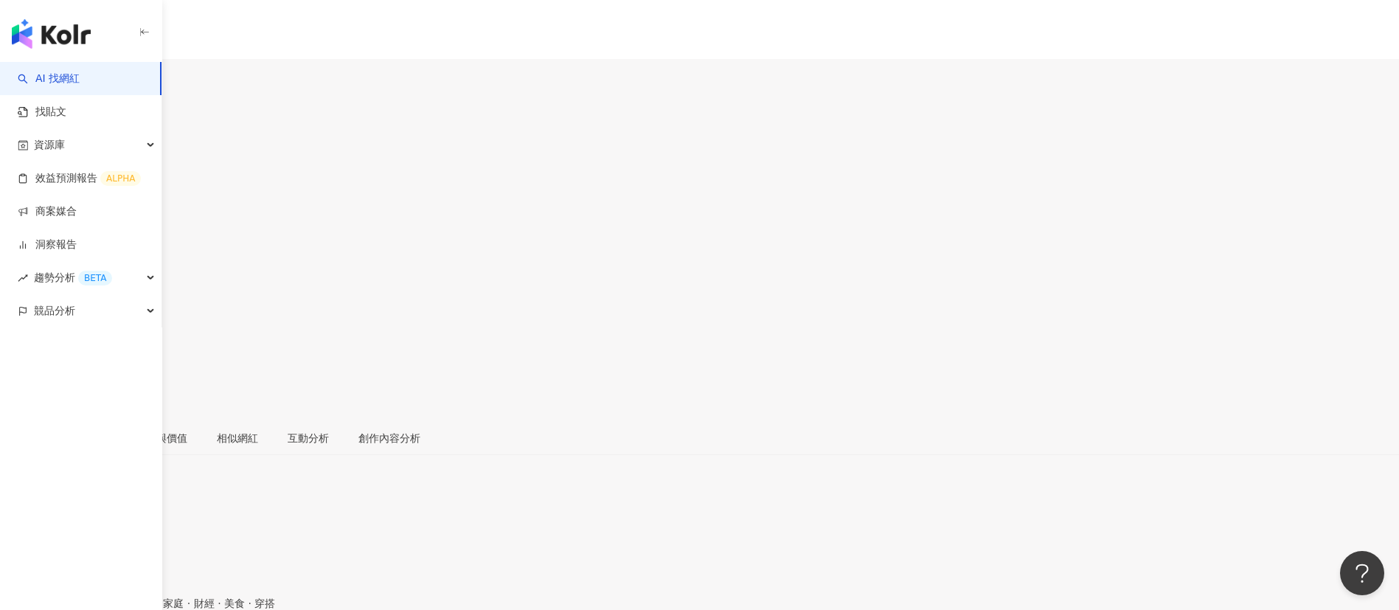
copy span "2.02%"
drag, startPoint x: 1026, startPoint y: 130, endPoint x: 1001, endPoint y: 125, distance: 26.2
click at [932, 167] on div "追蹤數 12,844 互動率 2.02% 觀看率 82.7%" at bounding box center [699, 237] width 1399 height 141
copy span "82.7%"
click at [435, 406] on div "創作內容分析" at bounding box center [389, 438] width 91 height 34
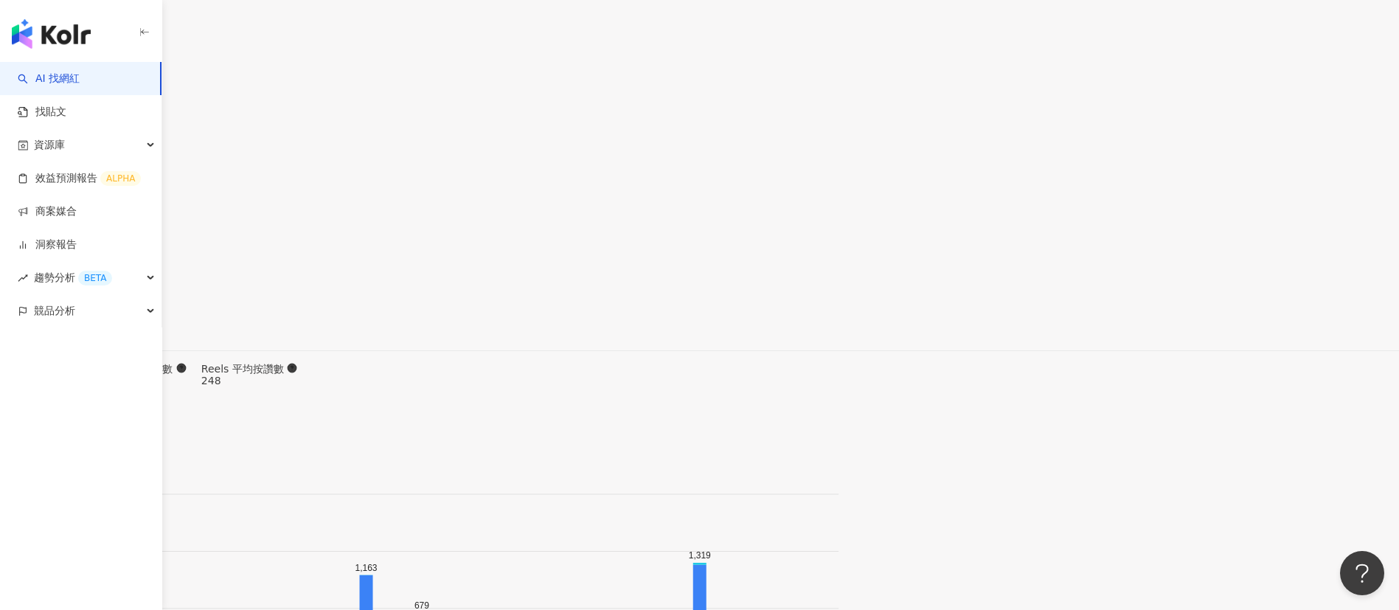
scroll to position [4547, 0]
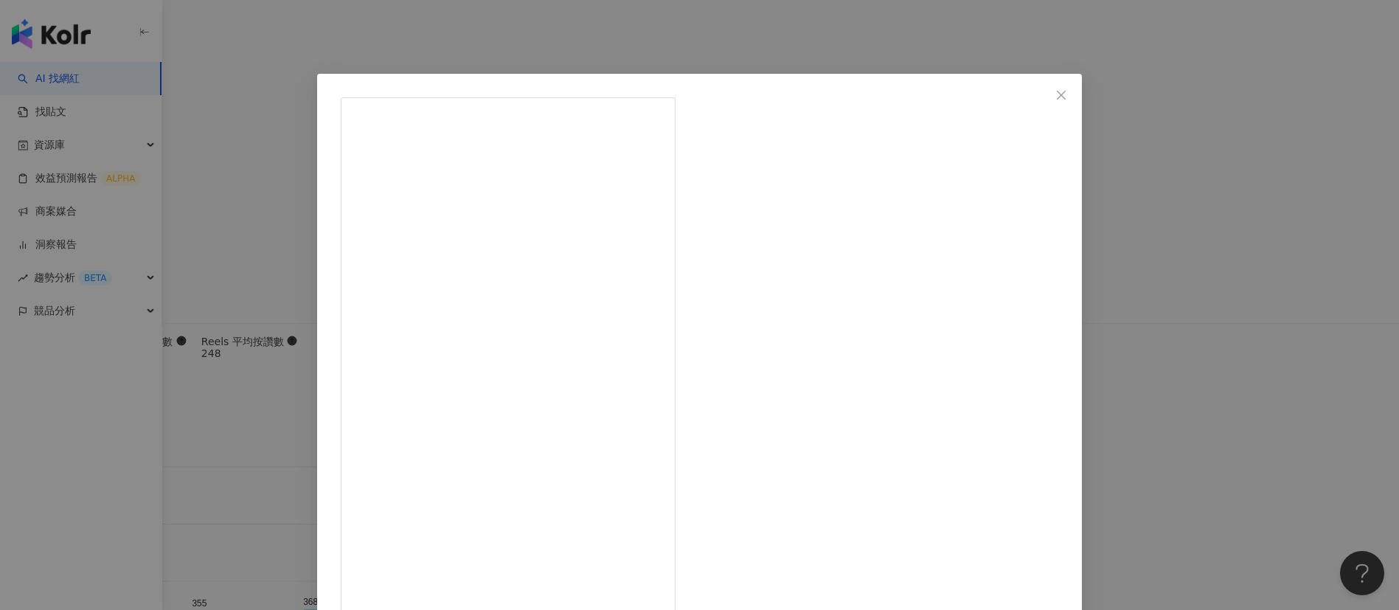
scroll to position [34, 0]
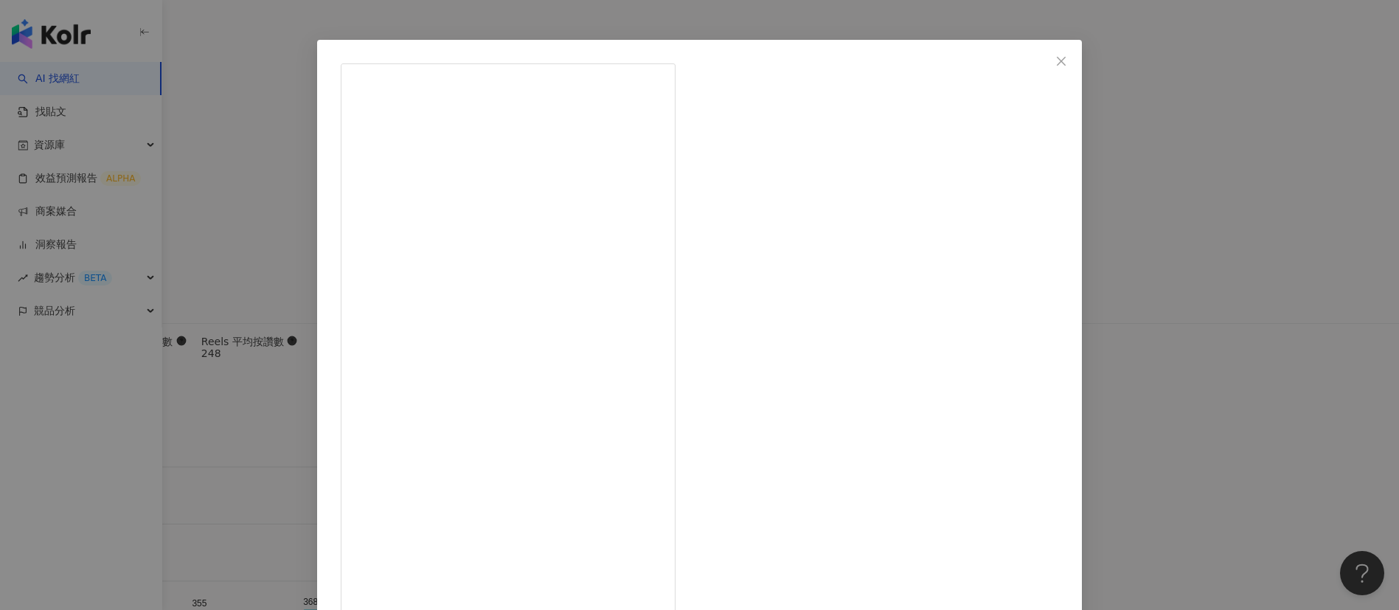
click at [932, 248] on div "黃薇 2025/8/18 今年夏天我整個被「有飲」的芒果季圈粉啦～（有人跟我一樣超愛吃芒果嗎！！ 先大推我的心頭好芒果燕麥奶 M$65 ♡ 芒果香+奶香完美交…" at bounding box center [699, 305] width 1399 height 610
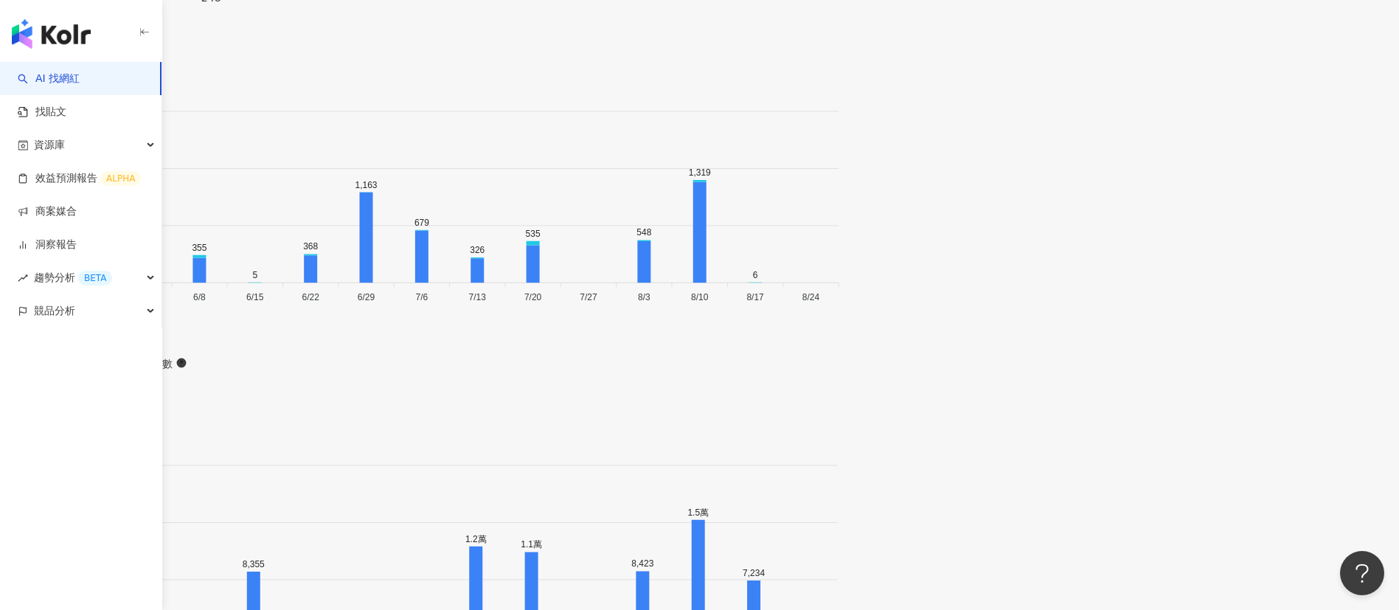
scroll to position [4927, 0]
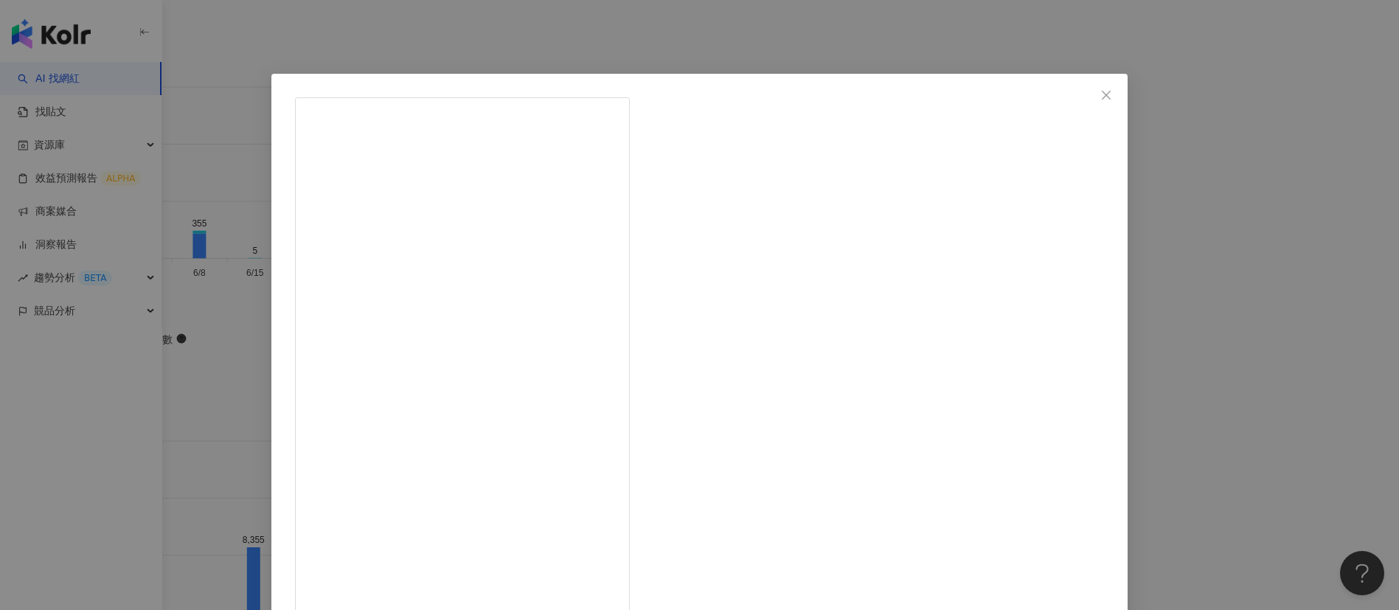
scroll to position [52, 0]
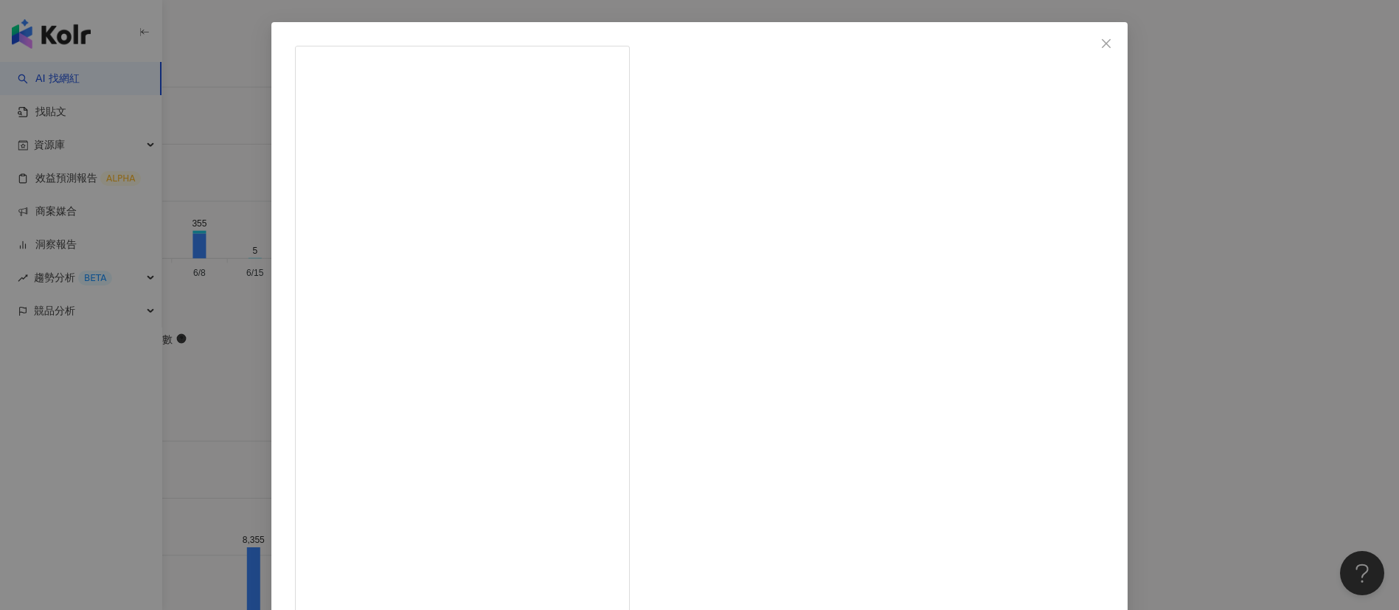
click at [356, 183] on div "黃薇 2025/7/22 482 53 1.1萬 查看原始貼文" at bounding box center [699, 305] width 1399 height 610
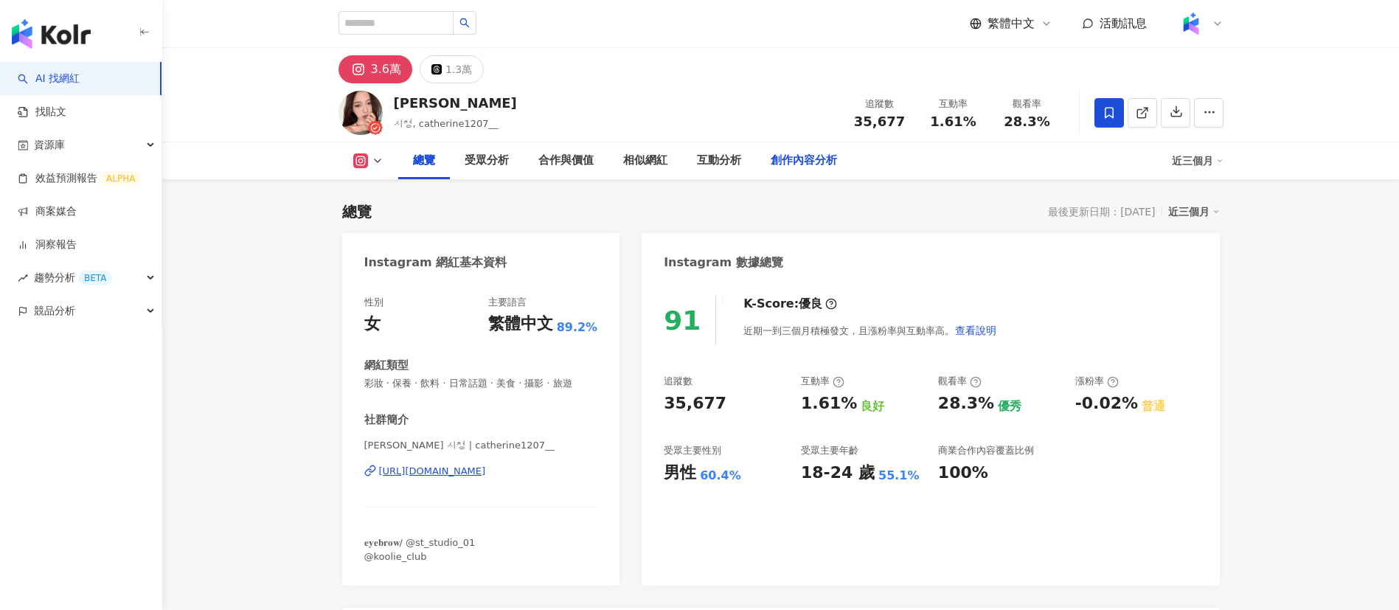
click at [774, 163] on div "創作內容分析" at bounding box center [804, 161] width 66 height 18
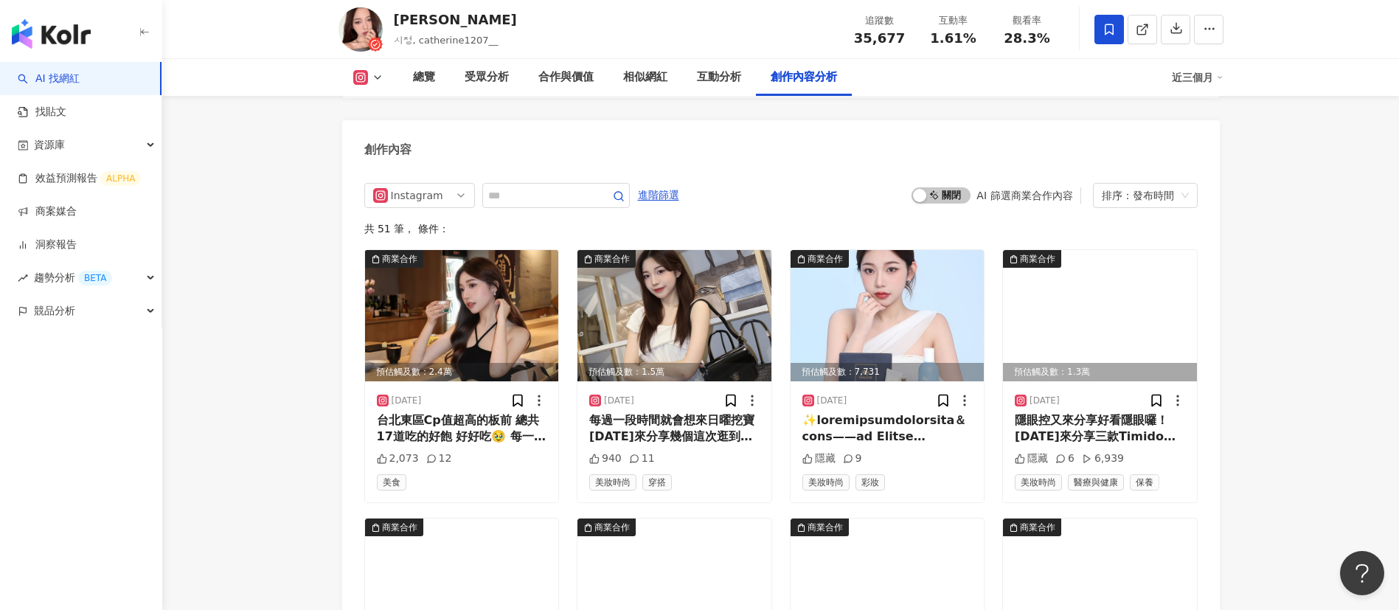
scroll to position [4452, 0]
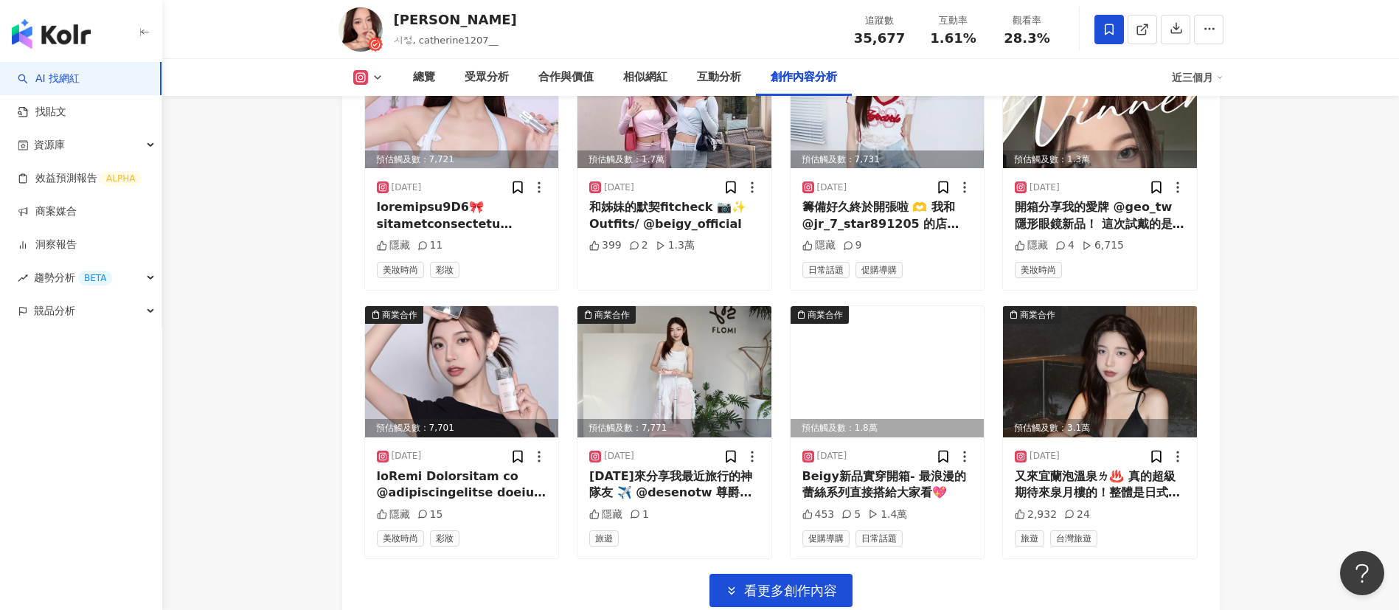
scroll to position [4852, 0]
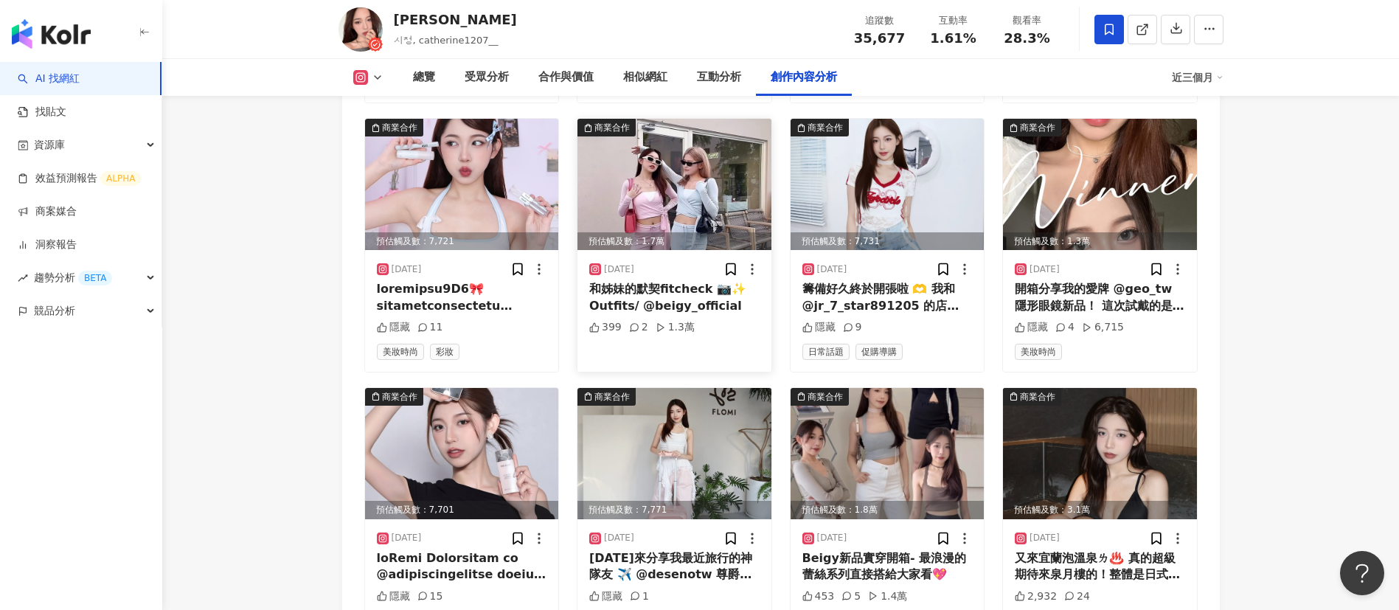
click at [672, 314] on div "和姊妹的默契fitcheck 📷✨ Outfits/ @beigy_official" at bounding box center [674, 297] width 170 height 33
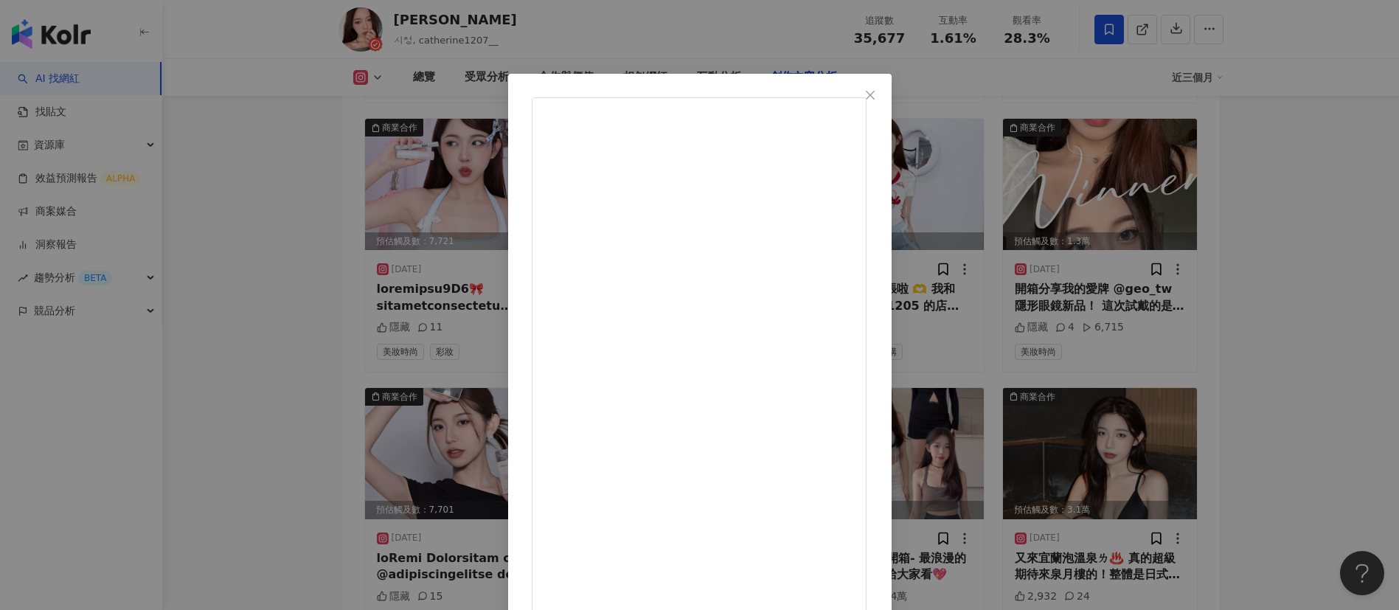
scroll to position [52, 0]
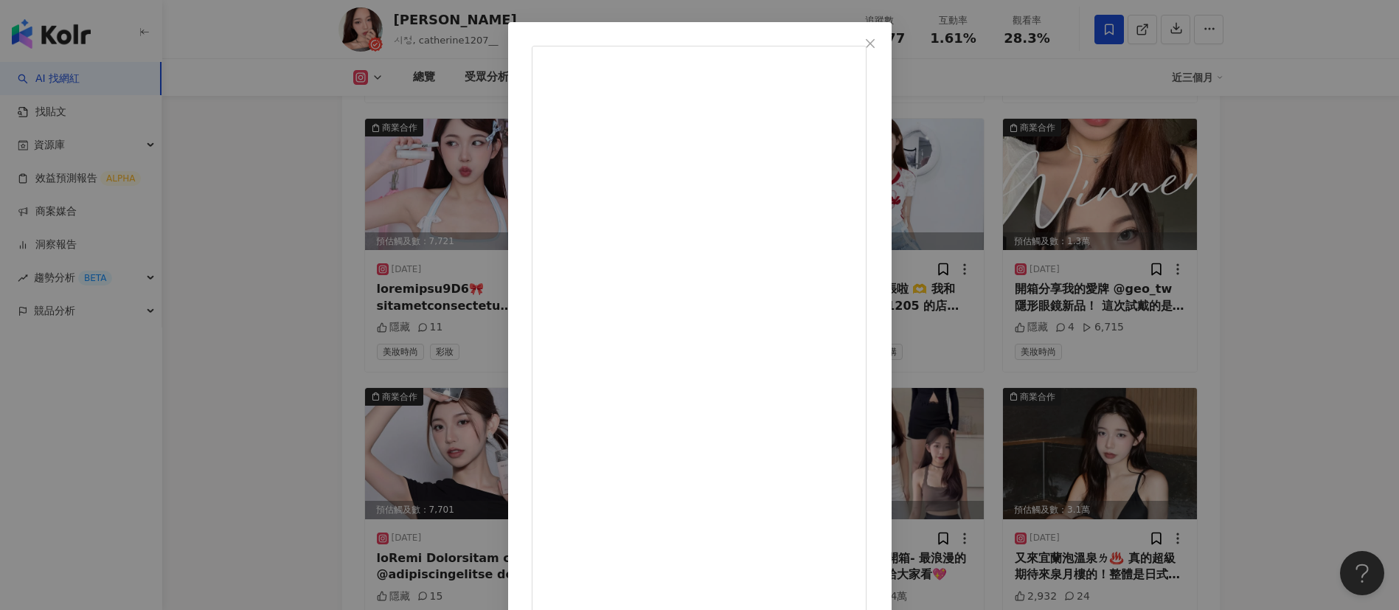
click at [1104, 60] on div "詩婷 2025/7/22 和姊妹的默契fitcheck 📷✨ Outfits/ @beigy_official 399 2 1.3萬 查看原始貼文" at bounding box center [699, 305] width 1399 height 610
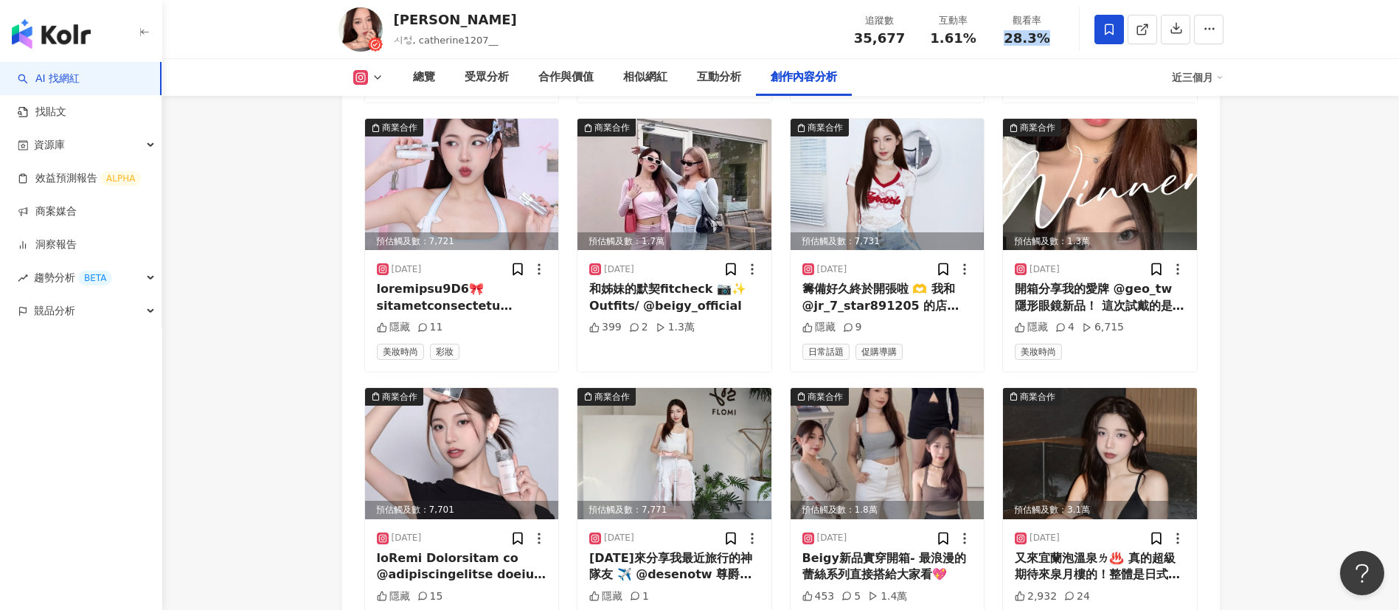
drag, startPoint x: 1045, startPoint y: 38, endPoint x: 1004, endPoint y: 38, distance: 41.3
click at [1004, 38] on div "28.3%" at bounding box center [1027, 38] width 56 height 15
copy span "28.3%"
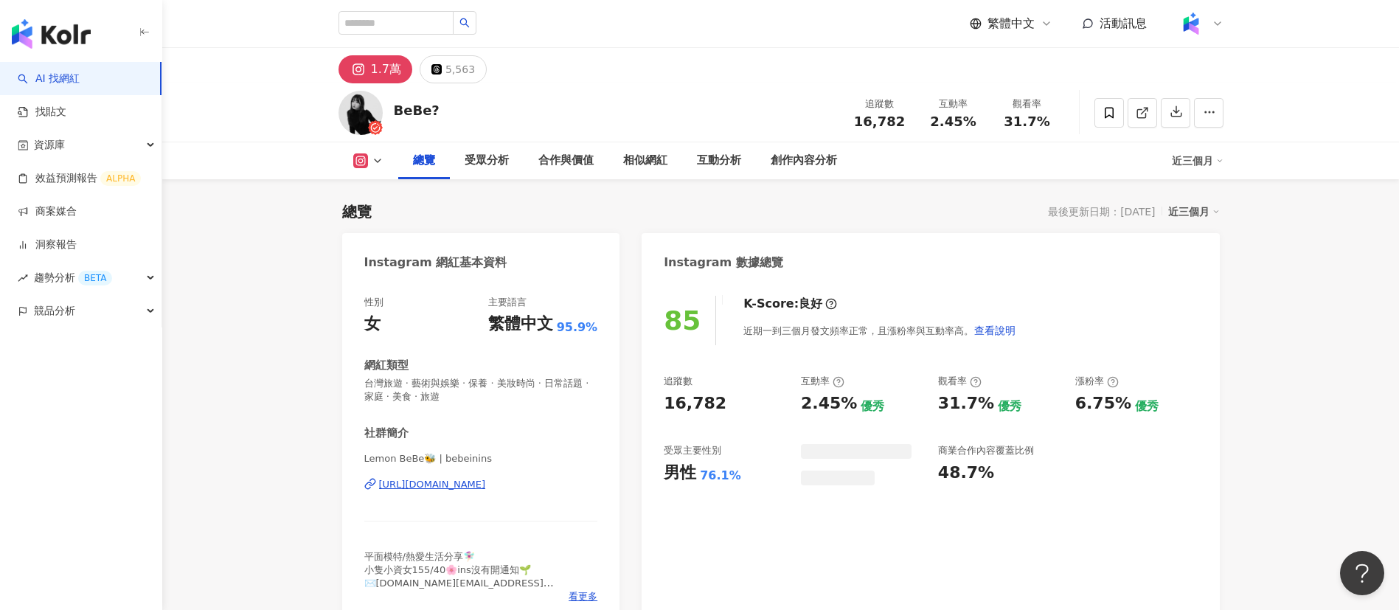
click at [936, 120] on div "2.45%" at bounding box center [953, 121] width 56 height 15
drag, startPoint x: 999, startPoint y: 120, endPoint x: 924, endPoint y: 15, distance: 128.9
click at [999, 120] on div "31.7%" at bounding box center [1027, 121] width 56 height 15
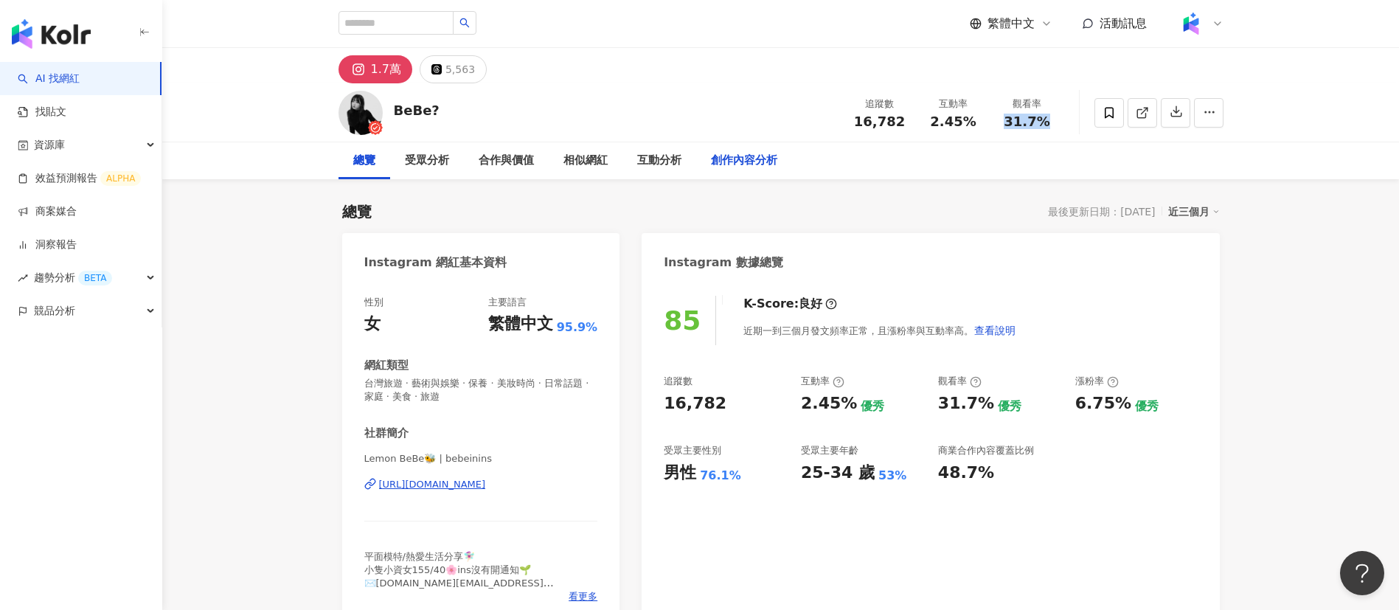
click at [728, 153] on div "創作內容分析" at bounding box center [744, 161] width 66 height 18
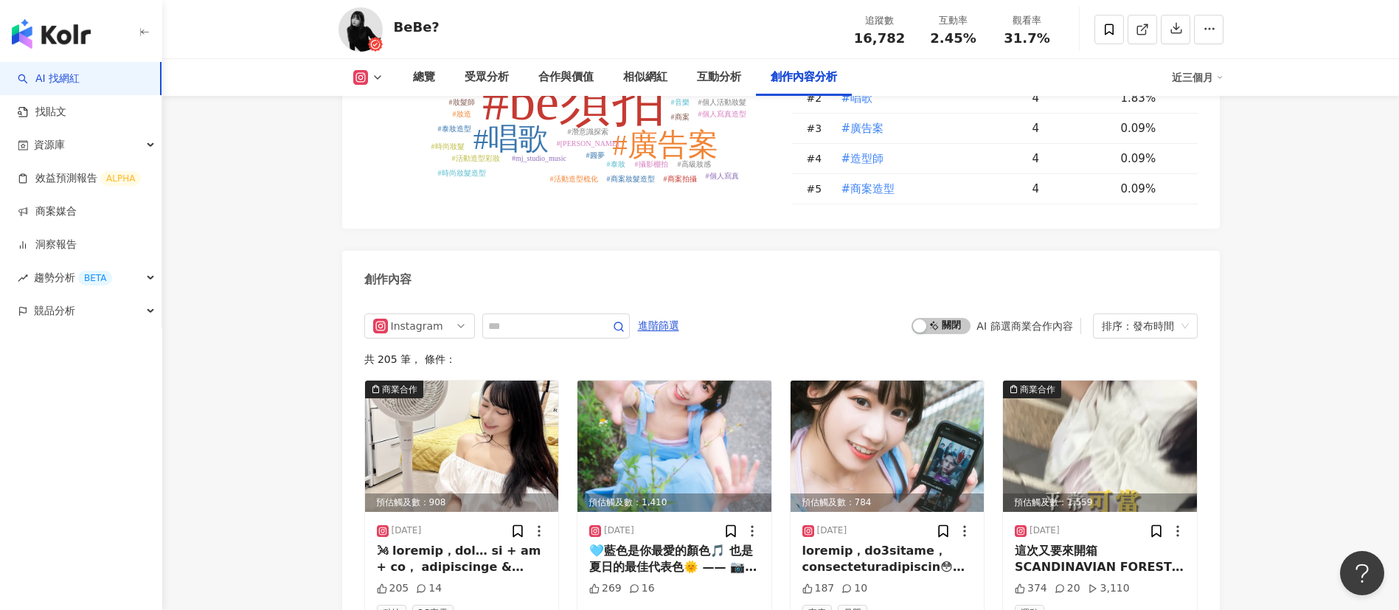
scroll to position [4849, 0]
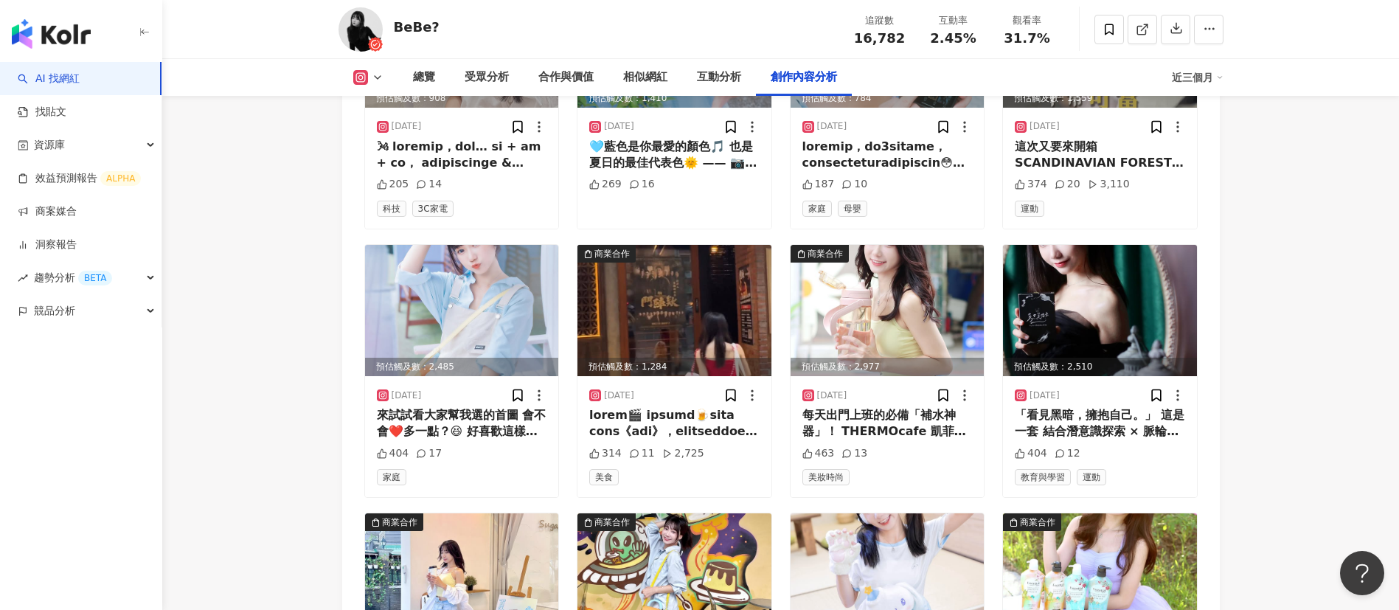
click at [658, 407] on div at bounding box center [674, 423] width 170 height 33
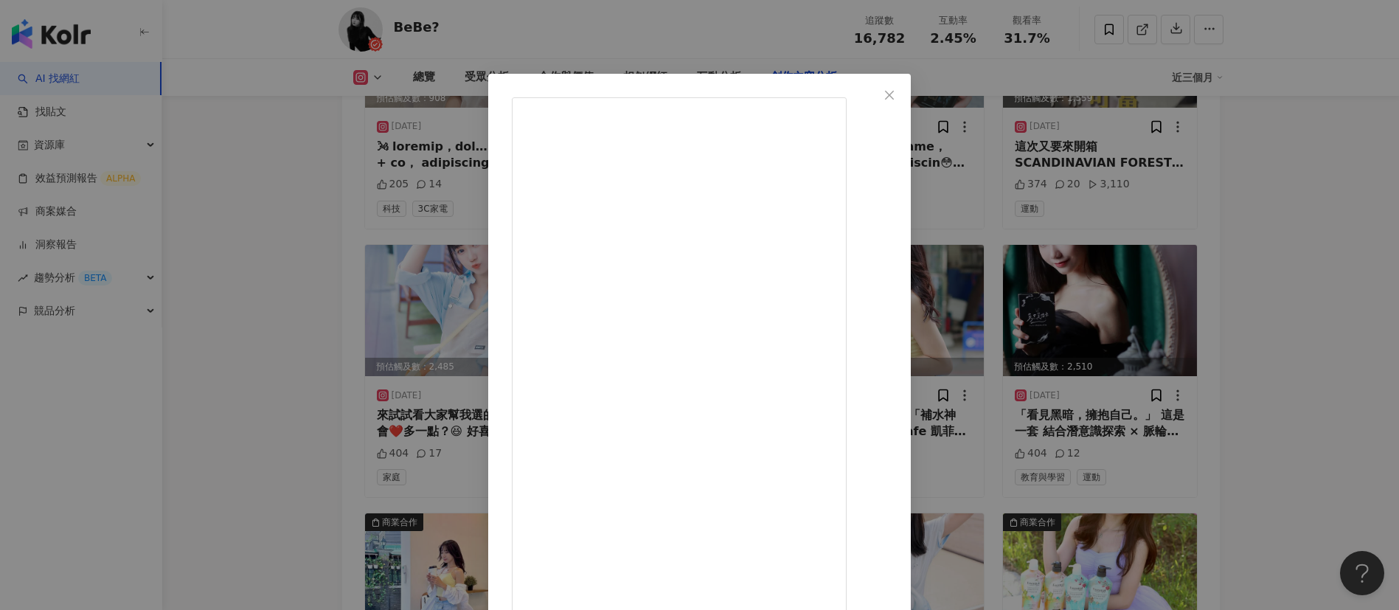
scroll to position [52, 0]
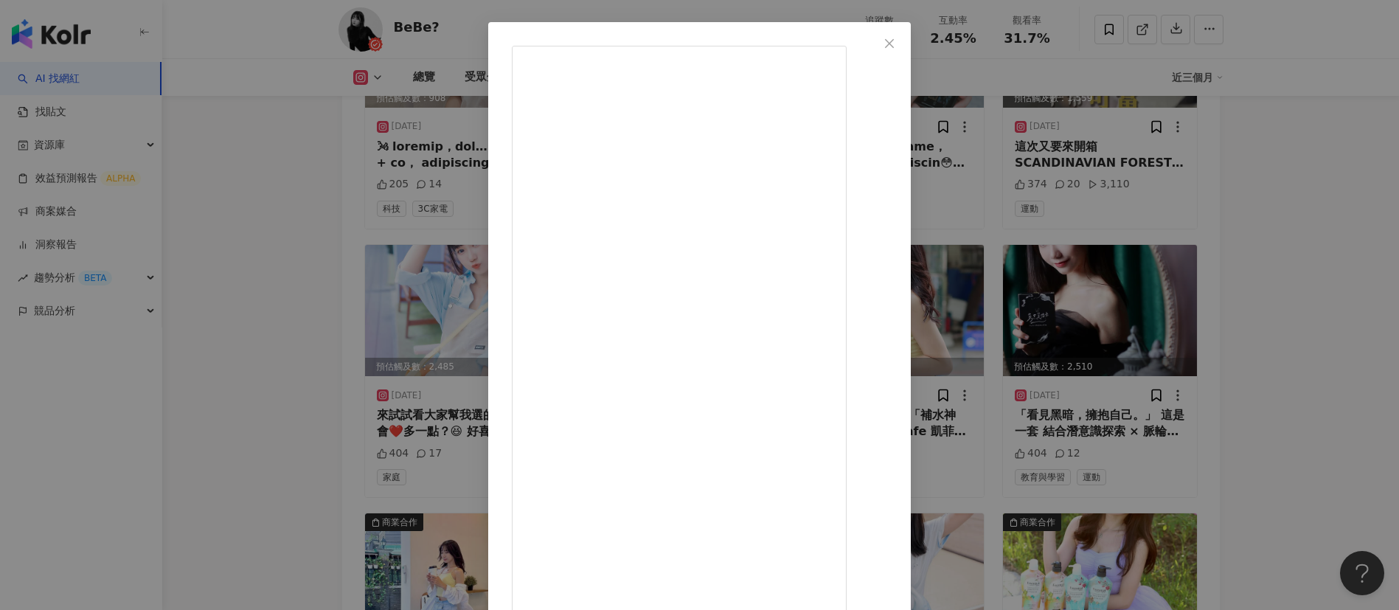
click at [1201, 465] on div "BeBe🌟 2025/8/7 314 11 2,725 查看原始貼文" at bounding box center [699, 305] width 1399 height 610
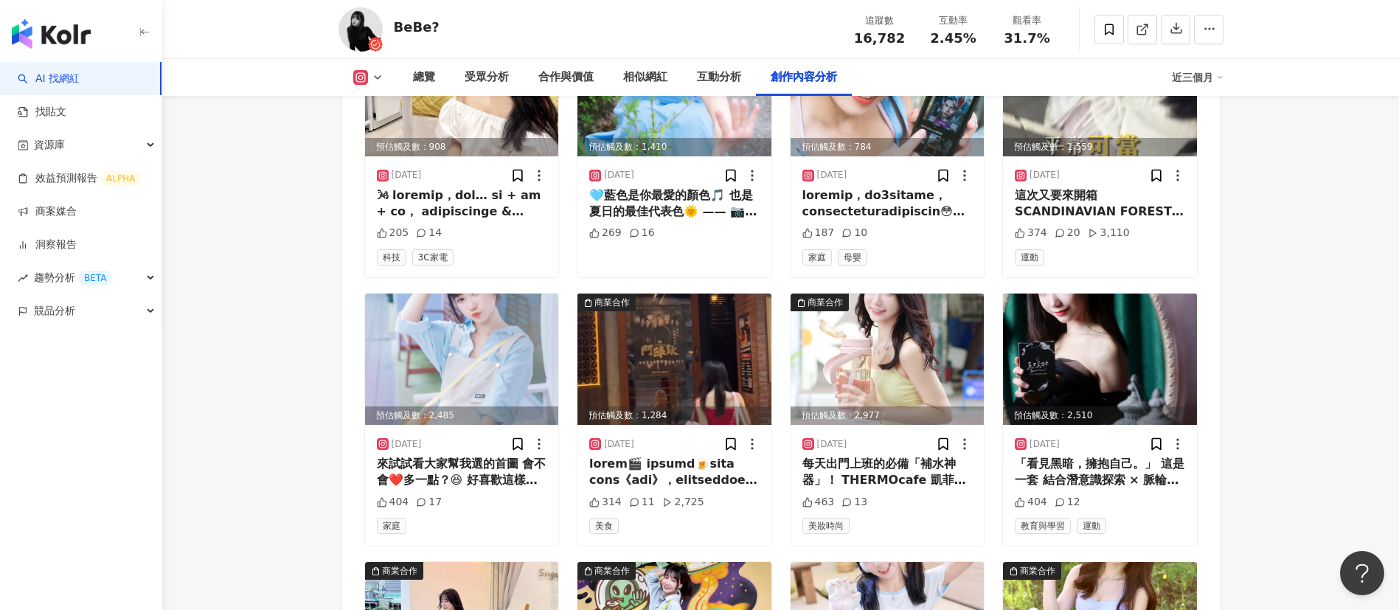
scroll to position [4801, 0]
click at [692, 455] on div at bounding box center [674, 471] width 170 height 33
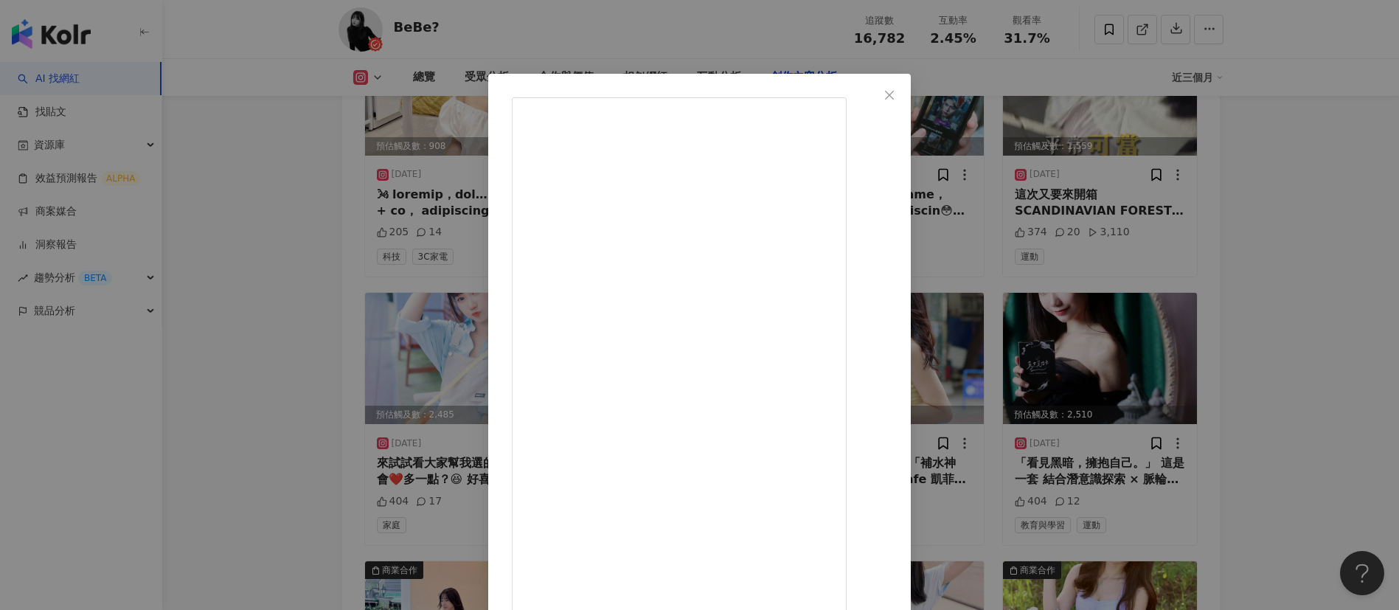
scroll to position [52, 0]
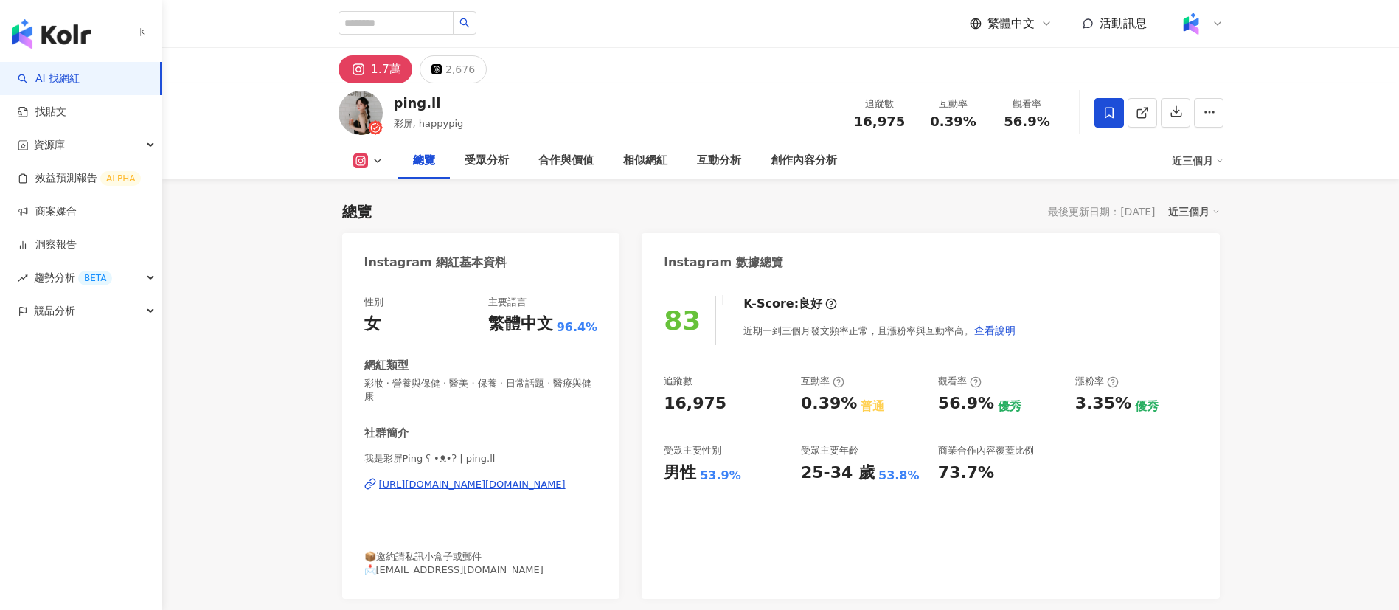
drag, startPoint x: 1043, startPoint y: 122, endPoint x: 936, endPoint y: 22, distance: 146.6
click at [1004, 122] on div "56.9%" at bounding box center [1027, 121] width 56 height 15
click at [790, 154] on div "創作內容分析" at bounding box center [804, 161] width 66 height 18
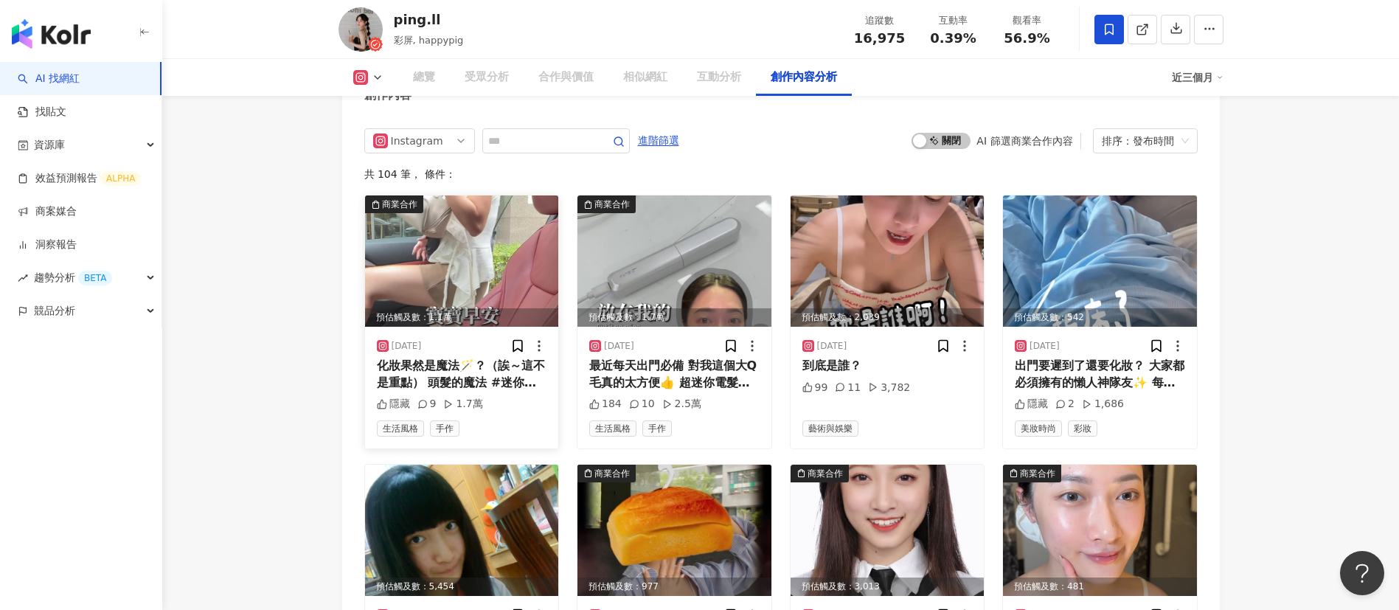
click at [459, 391] on div "化妝果然是魔法🪄？（誒～這不是重點） 頭髮的魔法 #迷你直髮梳 日本超夯的迷你直髮梳 但是日本帶不回來（海關會直接丟掉） 現在團購優惠現折300✨ ✅加熱只要…" at bounding box center [462, 374] width 170 height 33
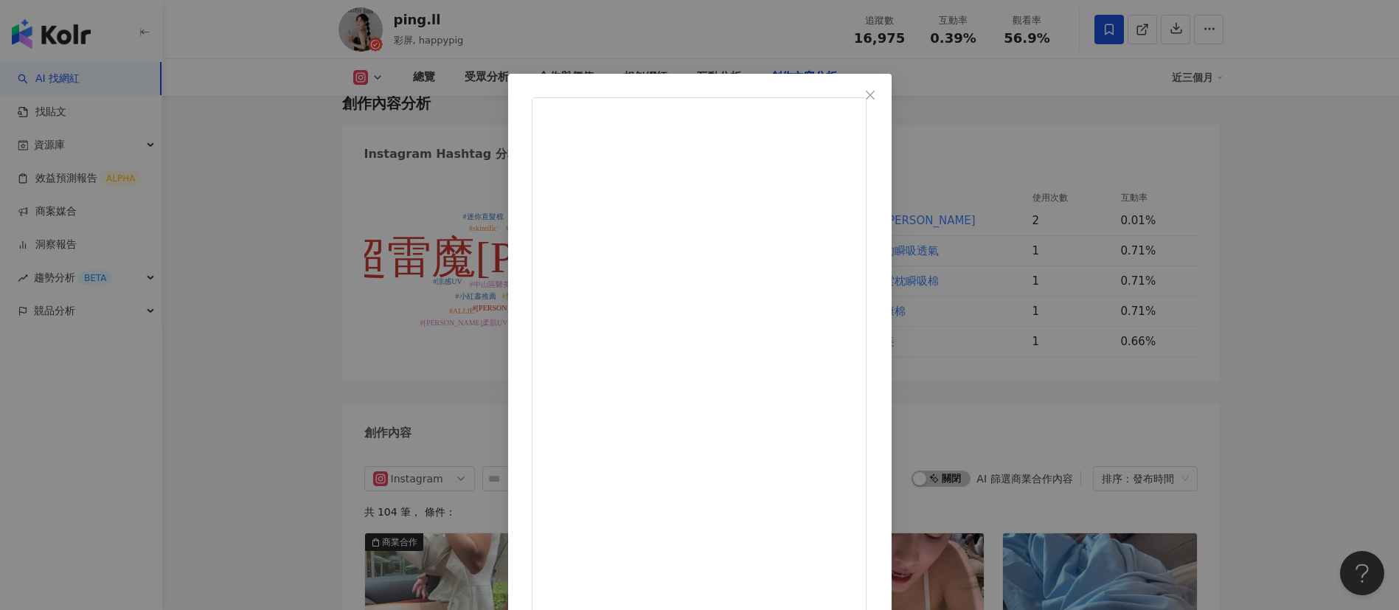
scroll to position [34, 0]
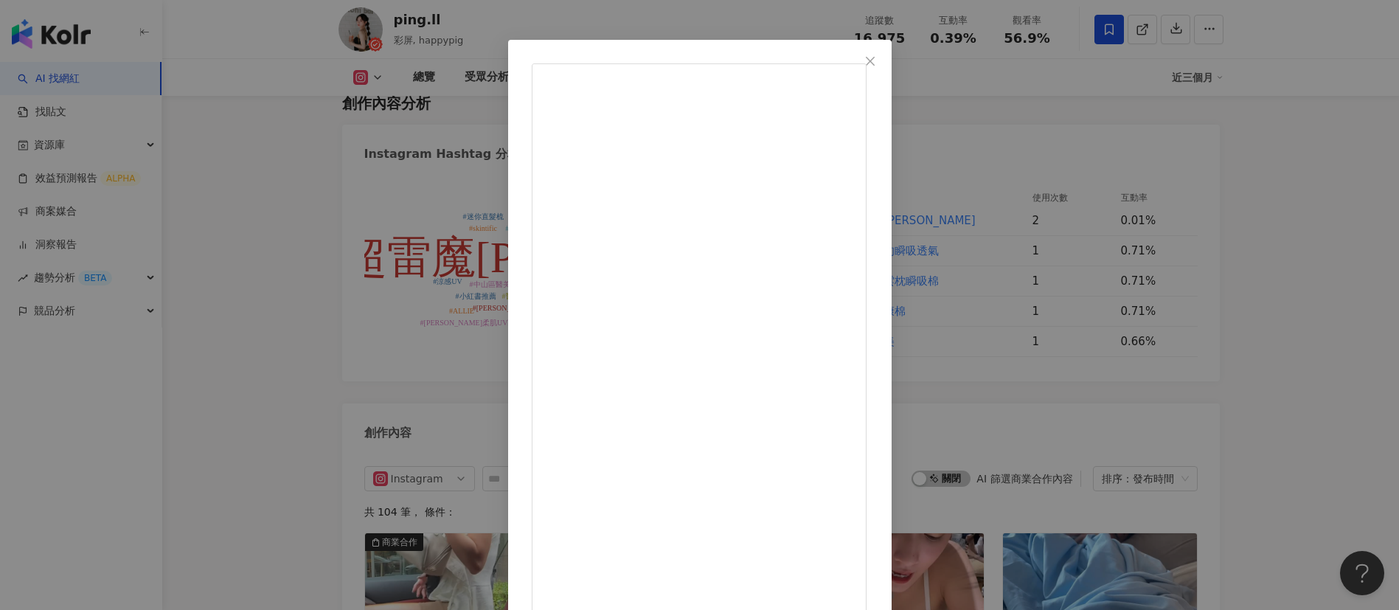
click at [1178, 501] on div "ping.ll 2025/8/18 化妝果然是魔法🪄？（誒～這不是重點） 頭髮的魔法 #迷你直髮梳 日本超夯的迷你直髮梳 但是日本帶不回來（海關會直接丟掉） …" at bounding box center [699, 305] width 1399 height 610
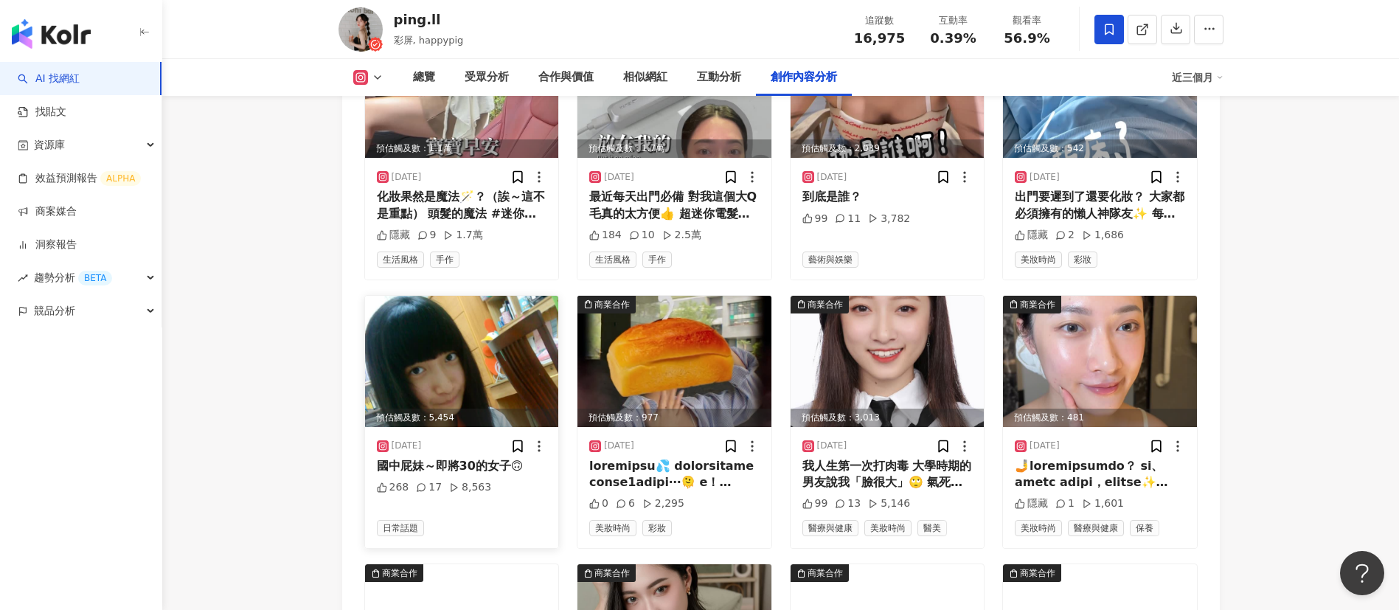
scroll to position [4695, 0]
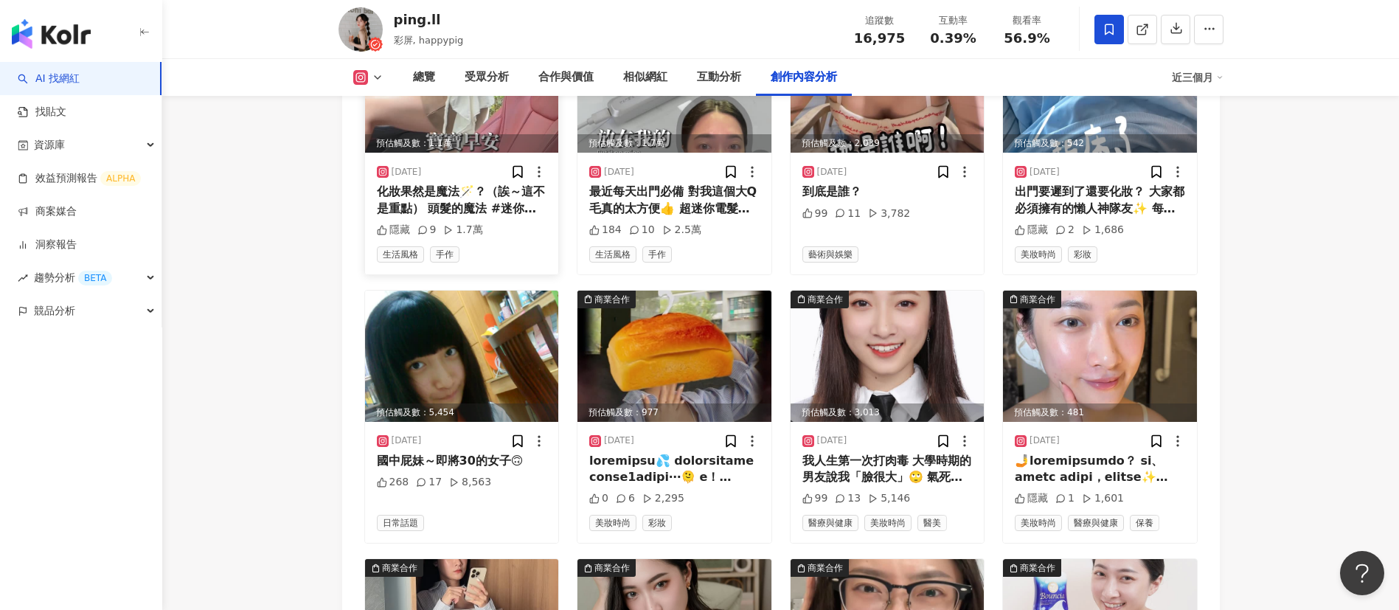
click at [438, 217] on div "化妝果然是魔法🪄？（誒～這不是重點） 頭髮的魔法 #迷你直髮梳 日本超夯的迷你直髮梳 但是日本帶不回來（海關會直接丟掉） 現在團購優惠現折300✨ ✅加熱只要…" at bounding box center [462, 200] width 170 height 33
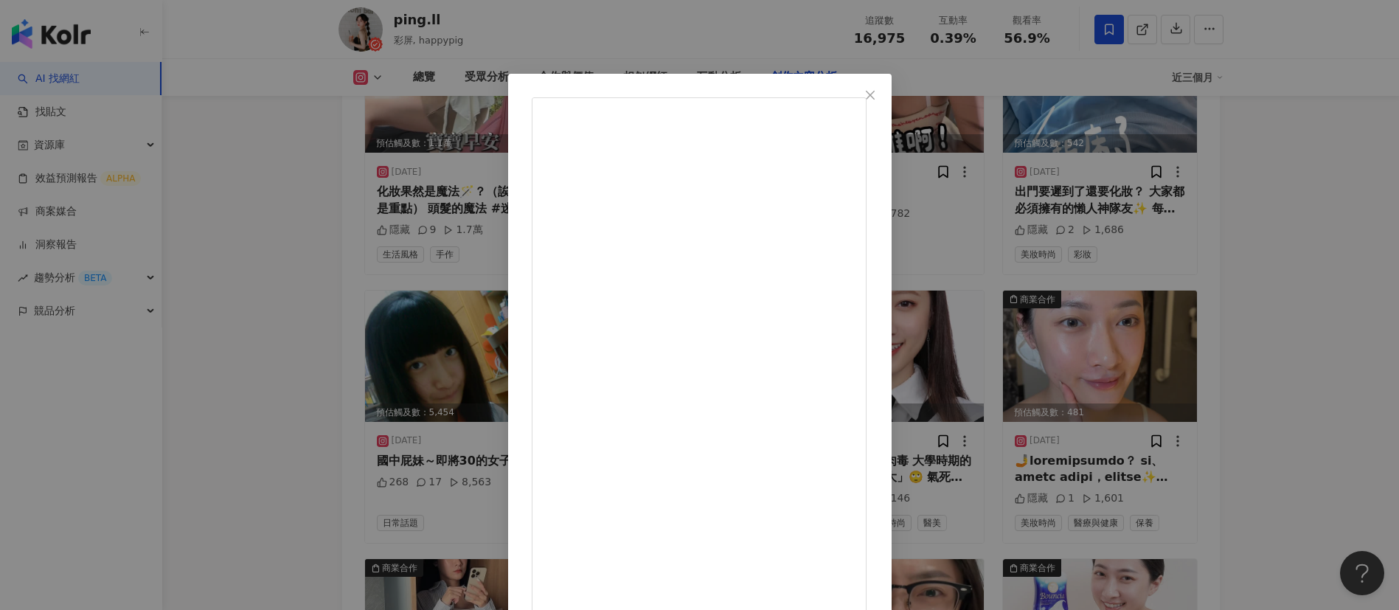
scroll to position [34, 0]
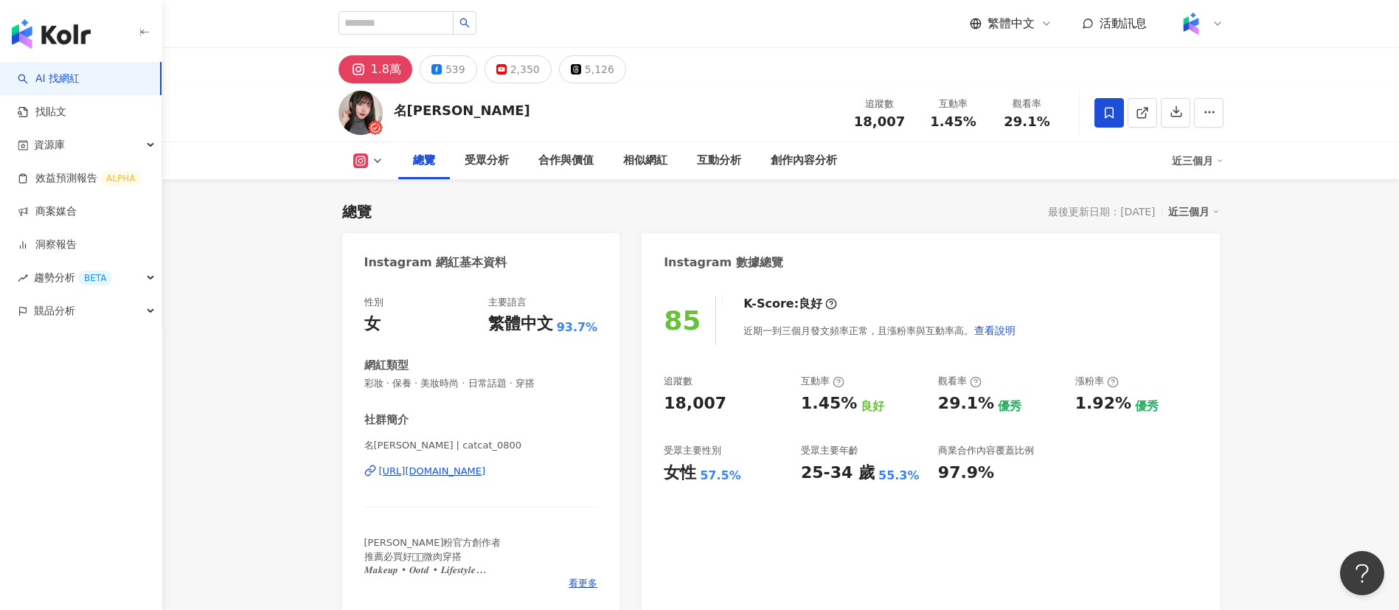
click at [1002, 125] on div "觀看率 29.1%" at bounding box center [1027, 113] width 74 height 32
click at [790, 165] on div "創作內容分析" at bounding box center [804, 161] width 66 height 18
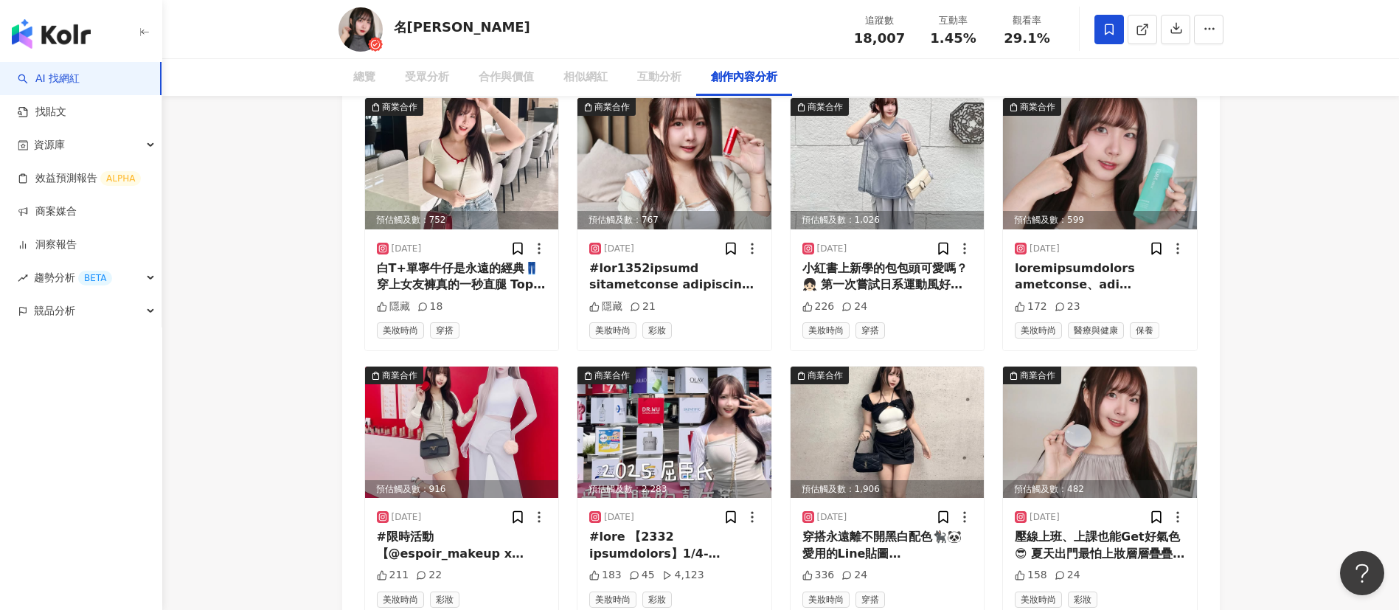
scroll to position [4735, 0]
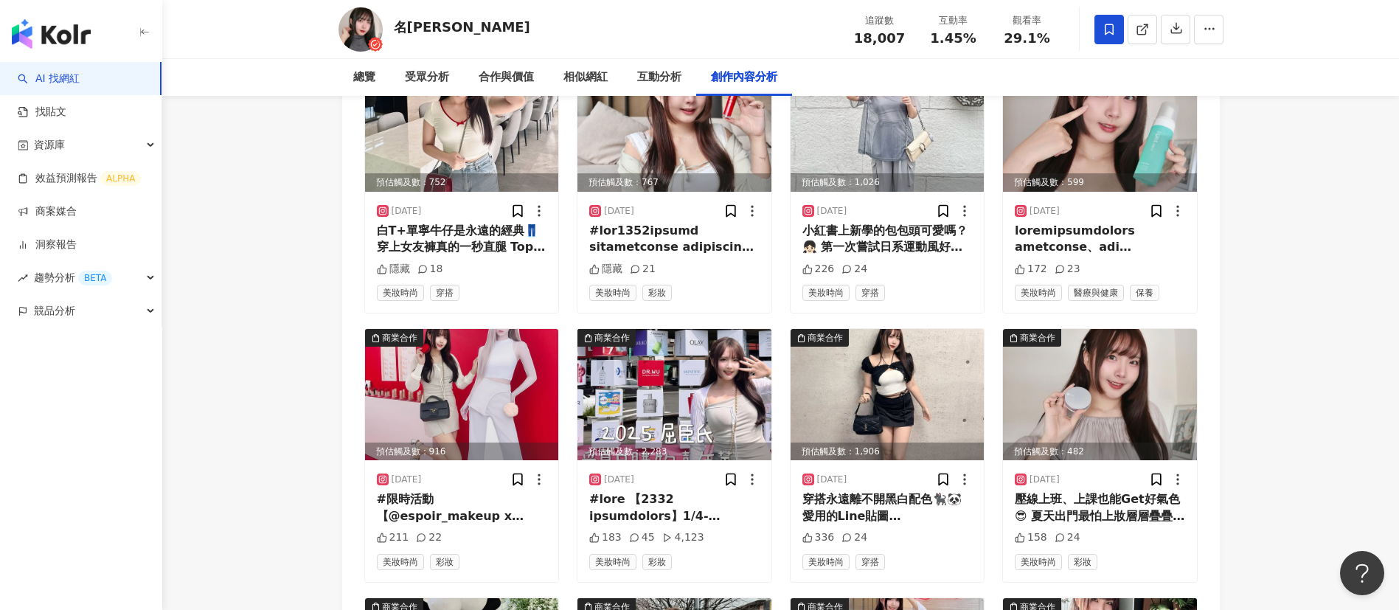
click at [679, 18] on span "進階篩選" at bounding box center [658, 6] width 41 height 24
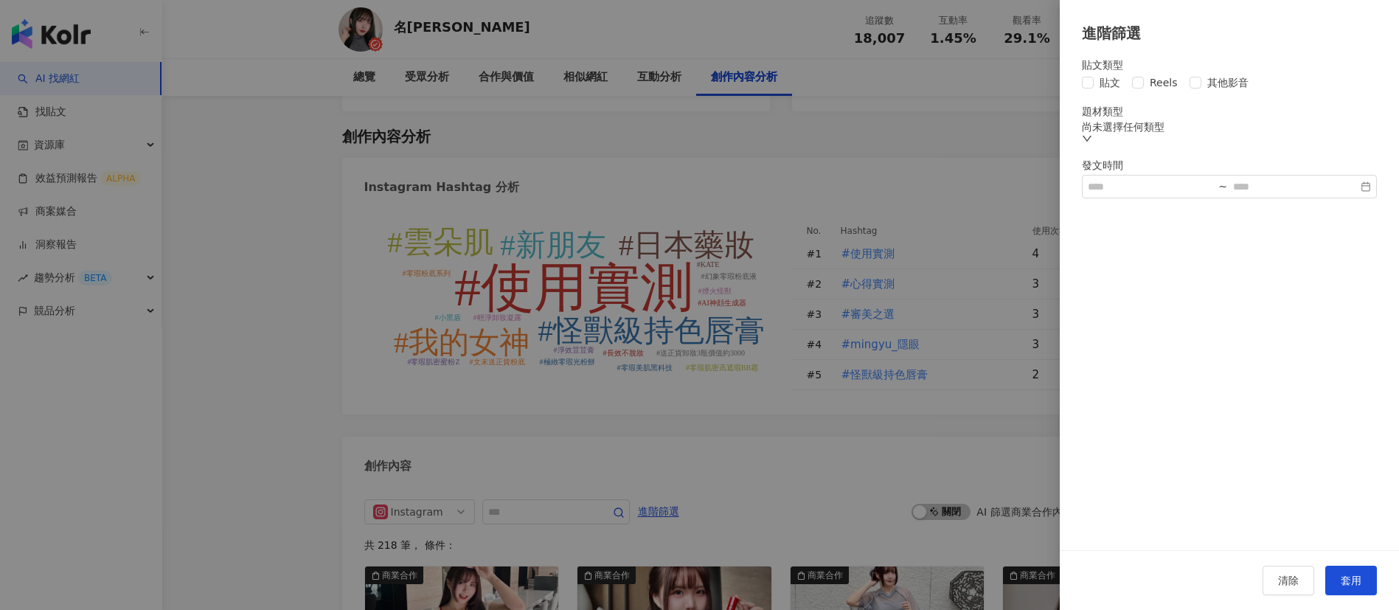
scroll to position [4509, 0]
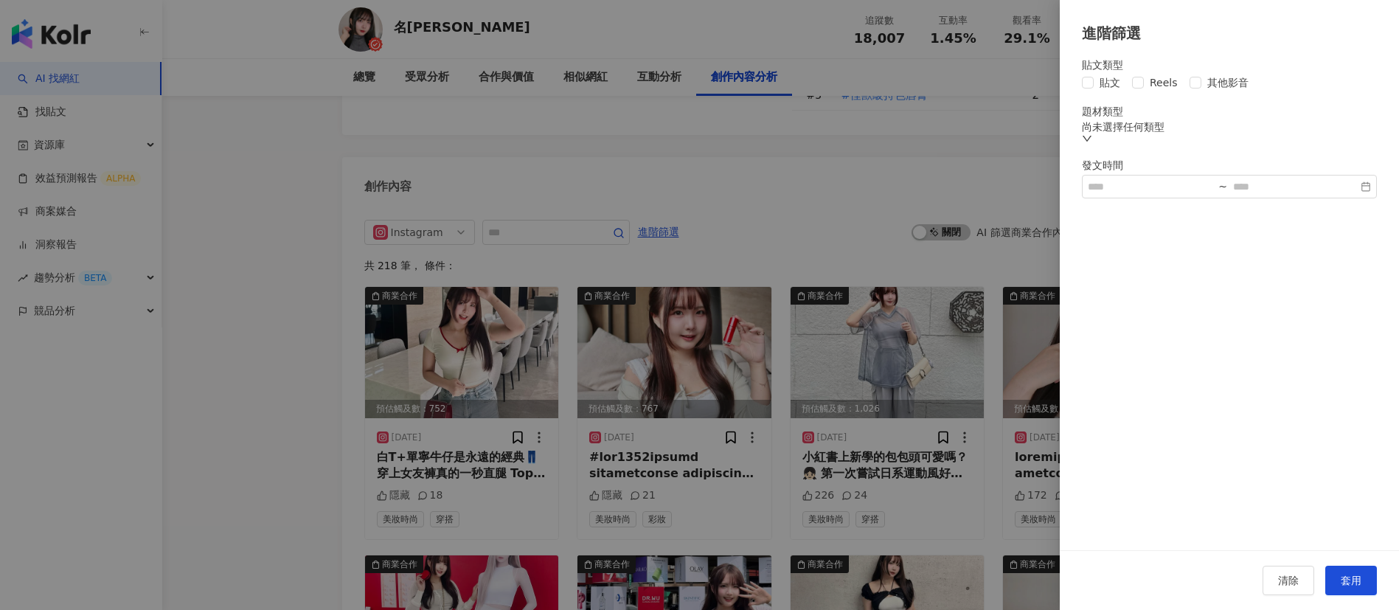
click at [734, 188] on div at bounding box center [699, 305] width 1399 height 610
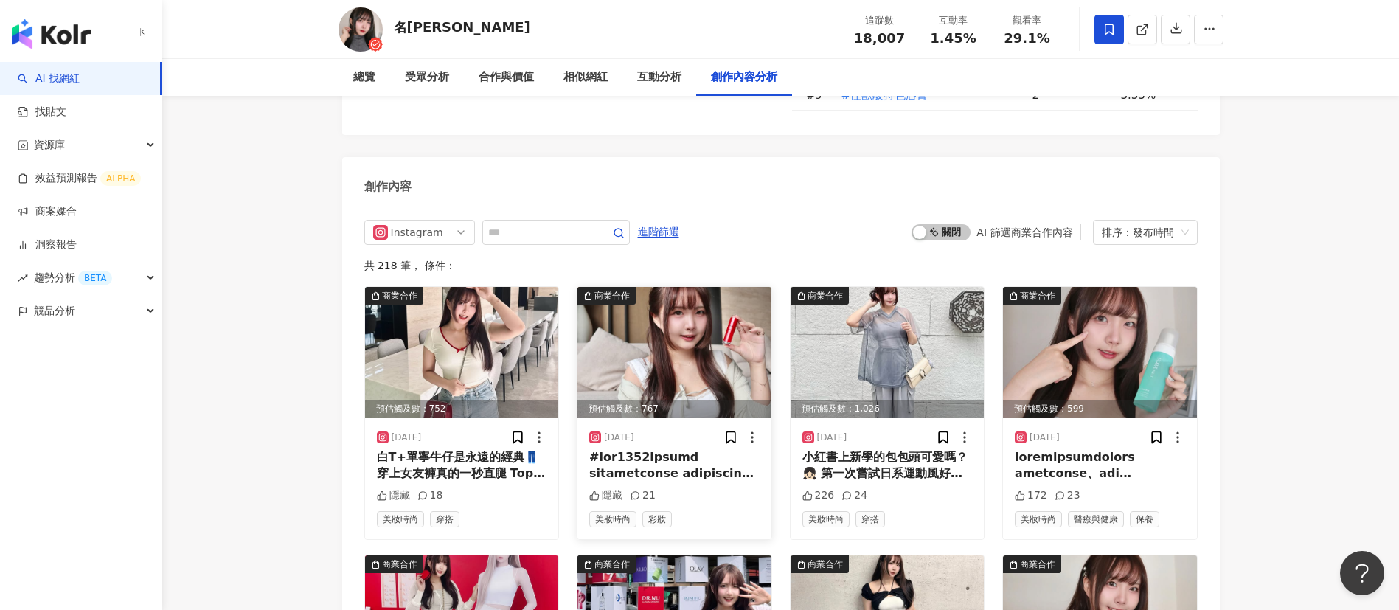
click at [675, 449] on div at bounding box center [674, 465] width 170 height 33
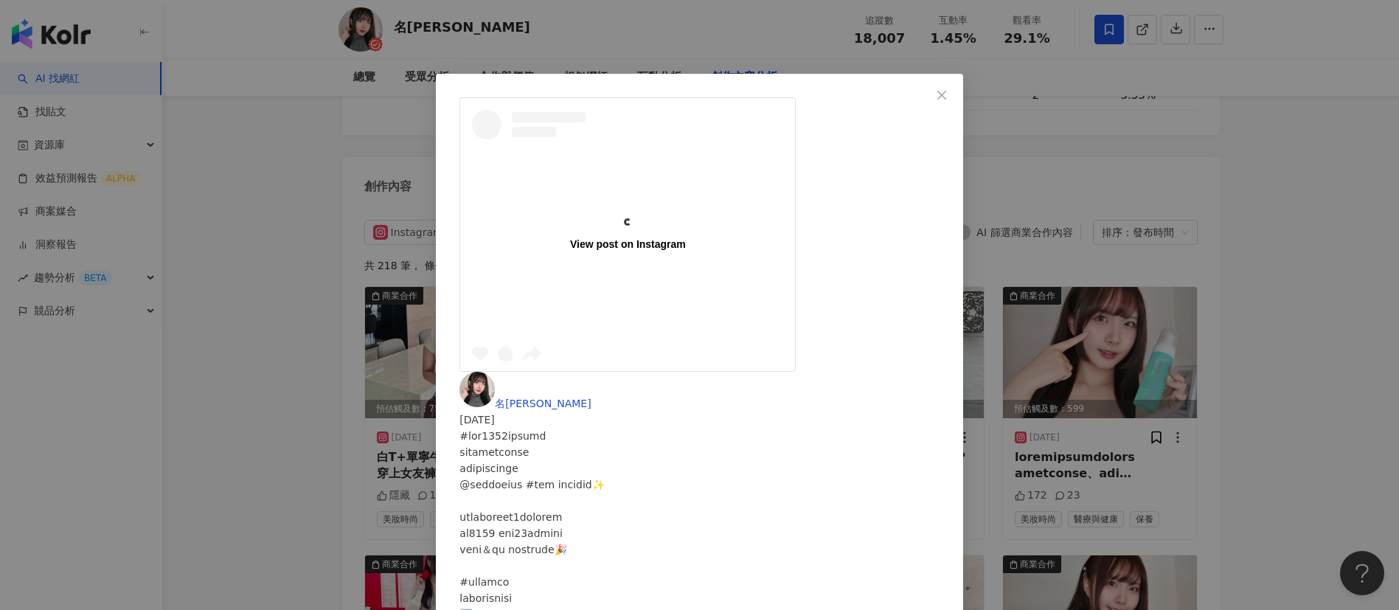
click at [1110, 157] on div "View post on Instagram 名妤 Mingyu 2025/8/18 隱藏 21 查看原始貼文" at bounding box center [699, 305] width 1399 height 610
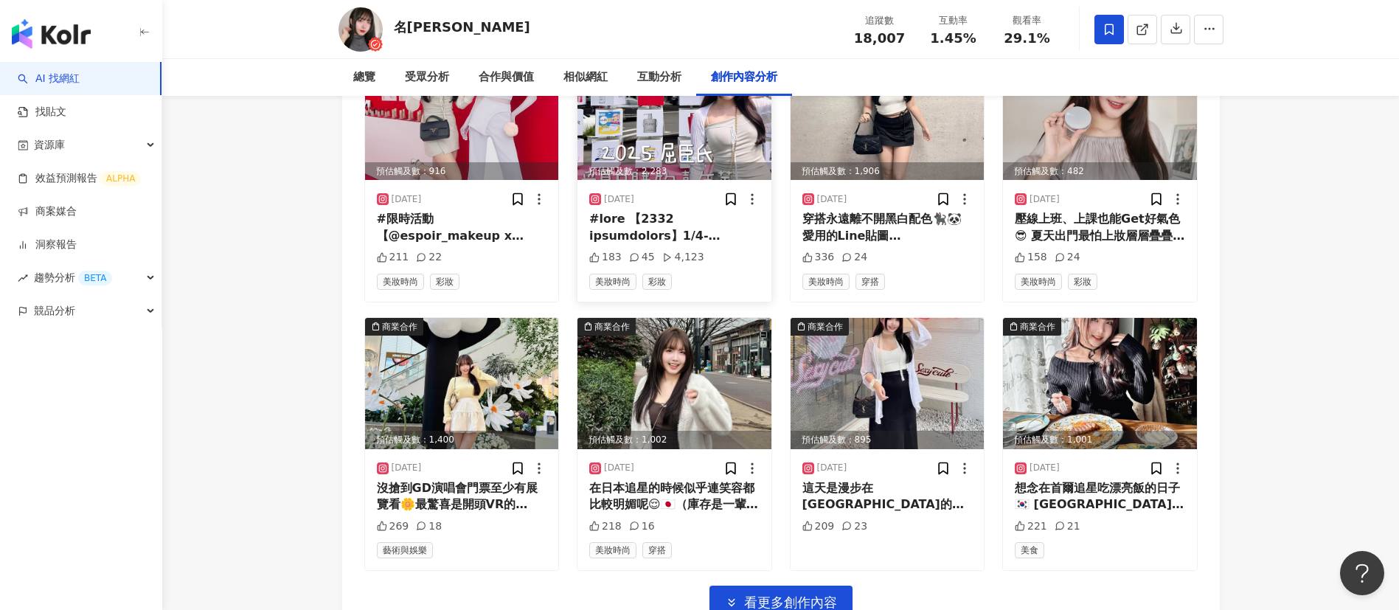
scroll to position [5017, 0]
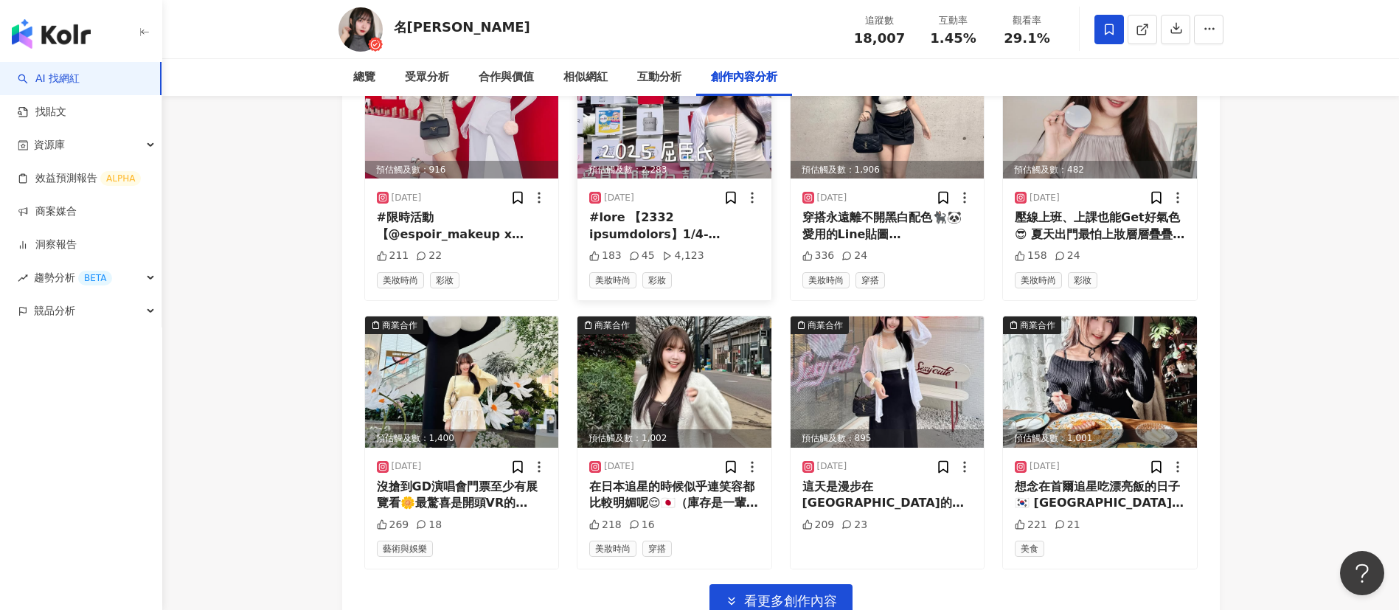
click at [689, 212] on div at bounding box center [674, 225] width 170 height 33
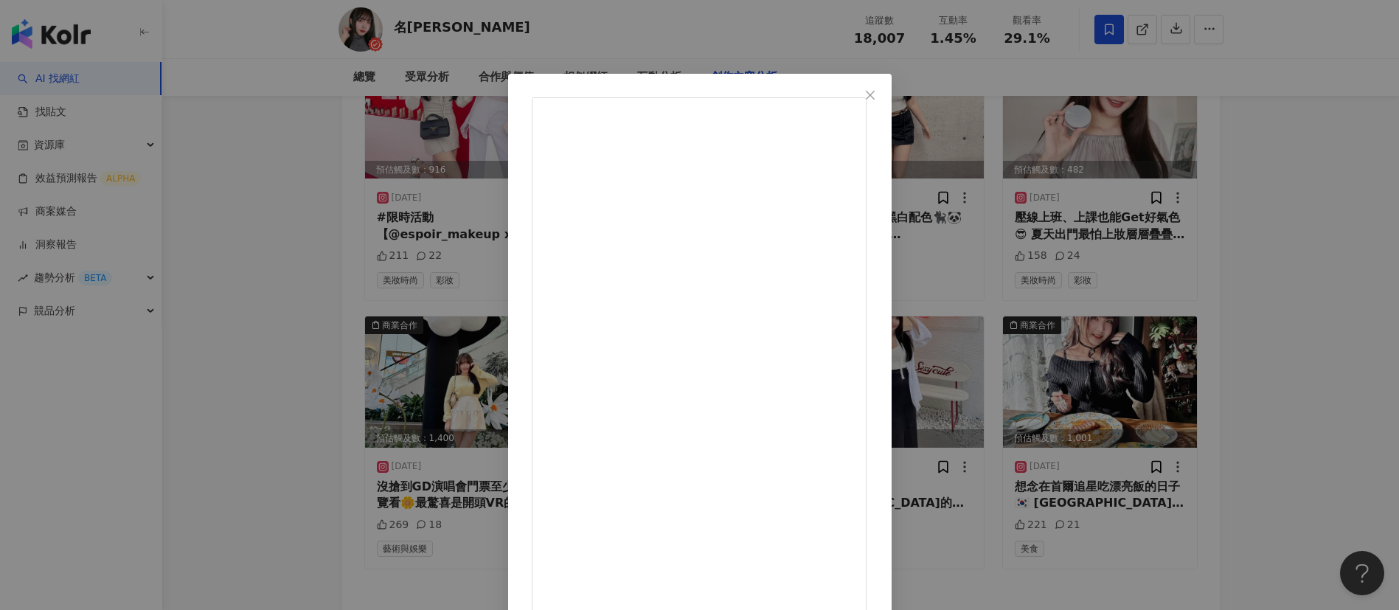
scroll to position [52, 0]
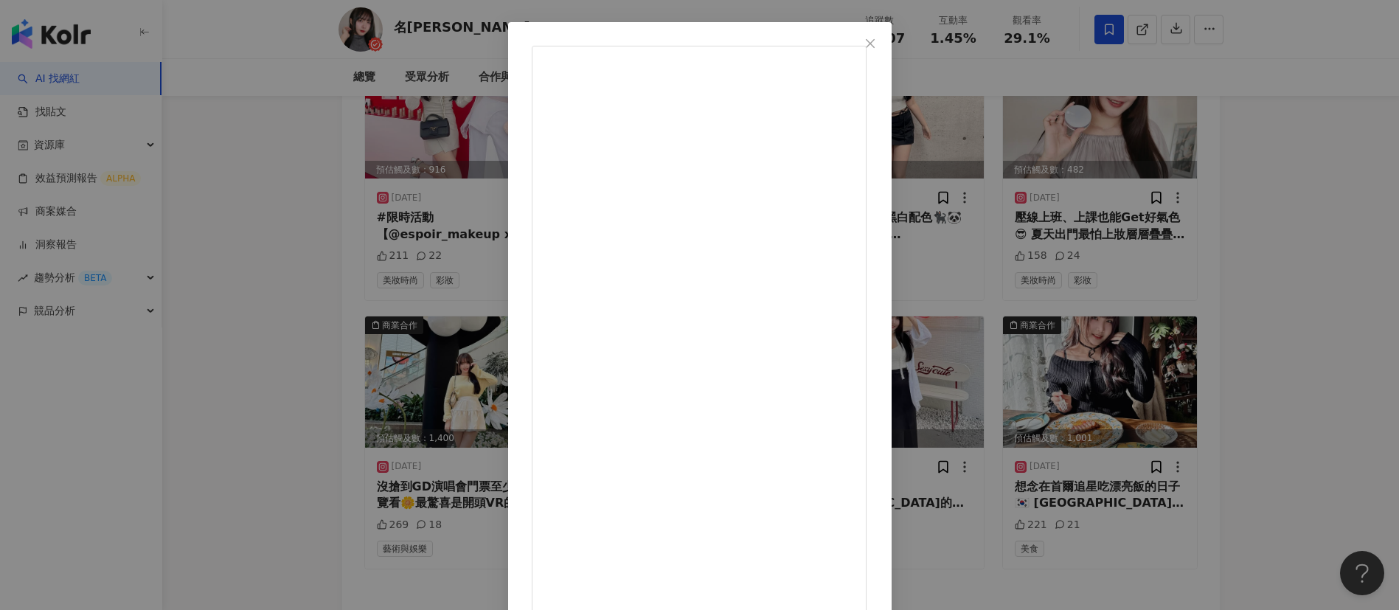
click at [1158, 175] on div "名妤 Mingyu 2025/8/7 183 45 4,123 查看原始貼文" at bounding box center [699, 305] width 1399 height 610
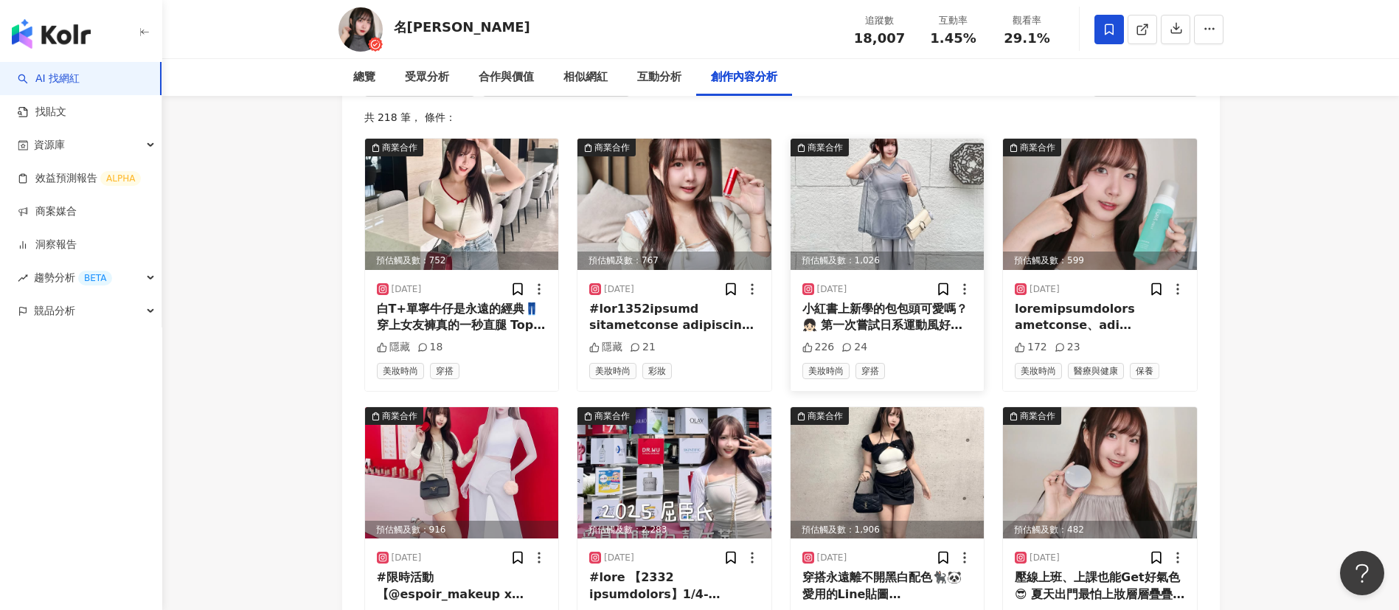
scroll to position [4604, 0]
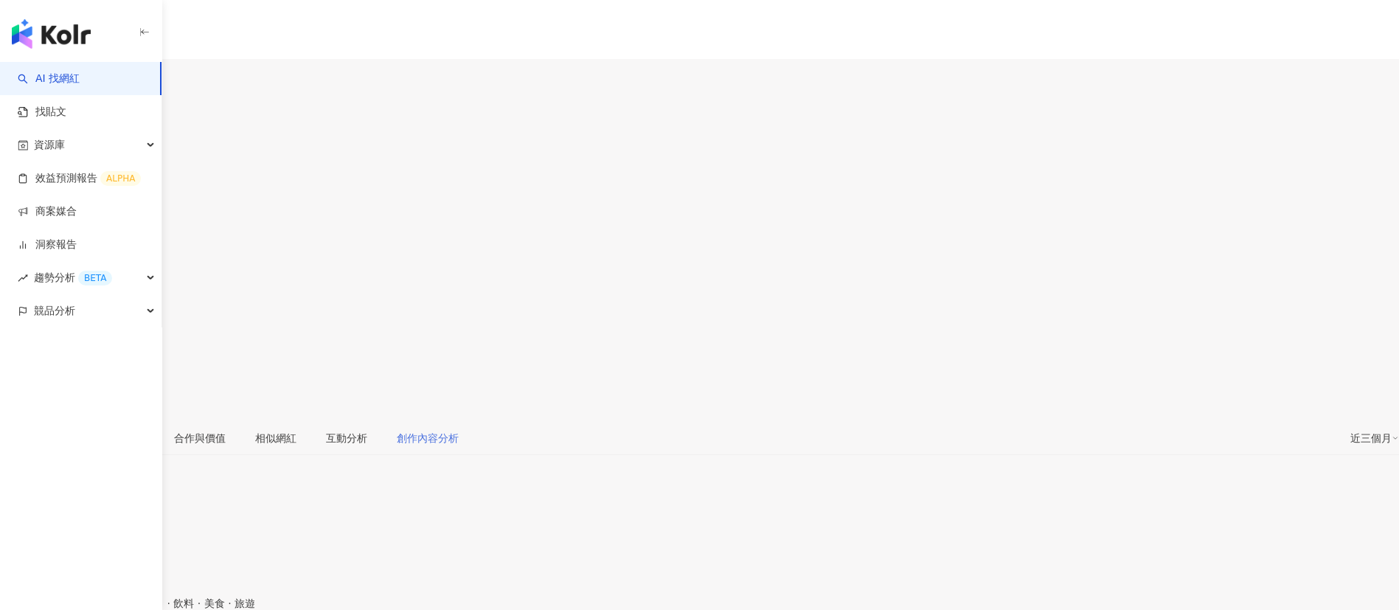
click at [699, 104] on div "依靜 [PERSON_NAME] 追蹤數 15,510 互動率 0.42% 觀看率 34.7%" at bounding box center [699, 257] width 1399 height 325
click at [1010, 167] on div "追蹤數 15,510 互動率 0.42% 觀看率 34.7%" at bounding box center [699, 237] width 1399 height 141
click at [435, 421] on div "創作內容分析" at bounding box center [389, 438] width 91 height 34
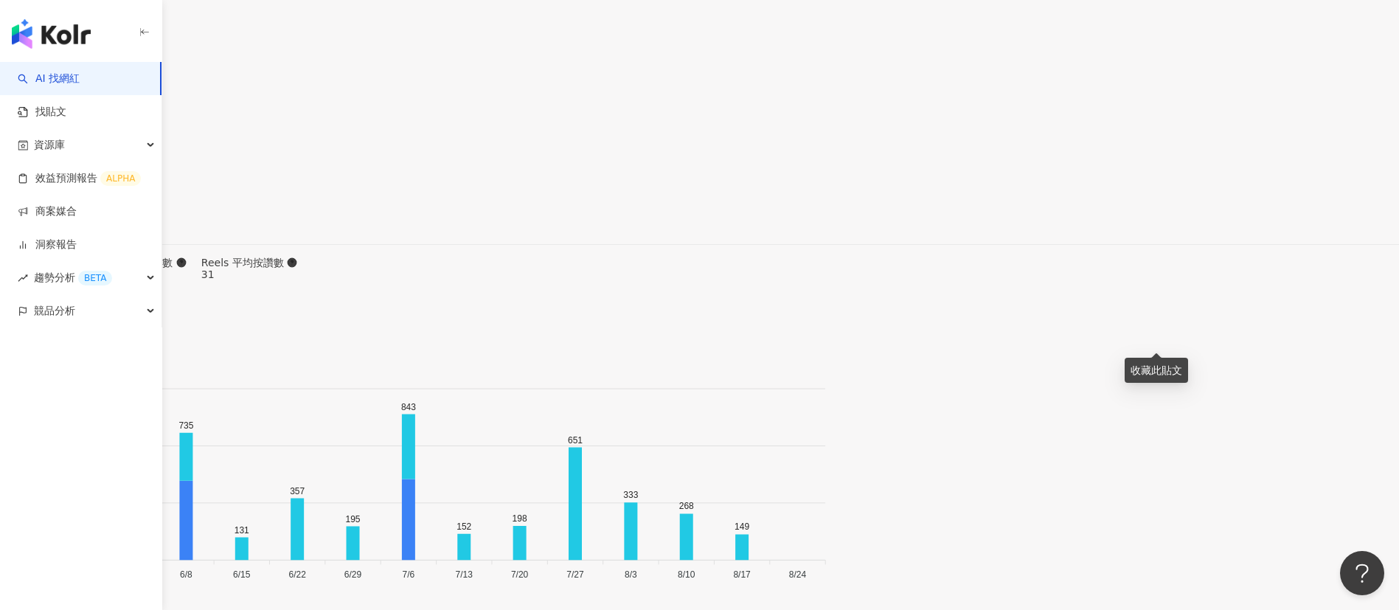
scroll to position [5110, 0]
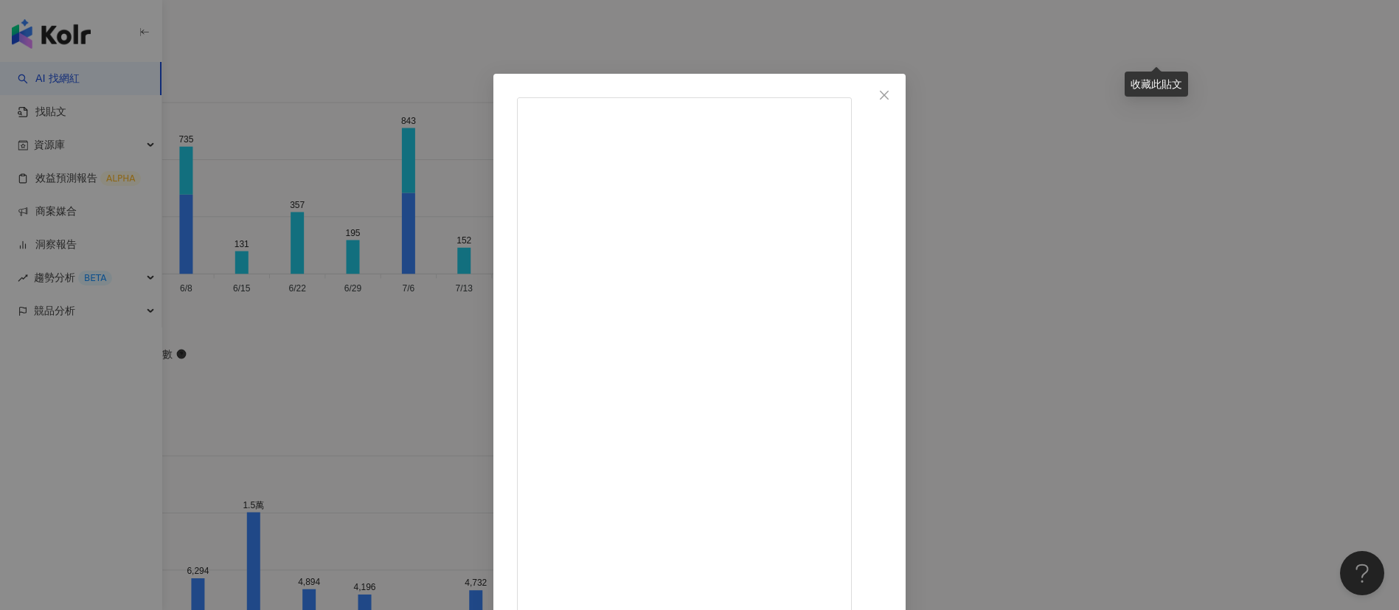
scroll to position [34, 0]
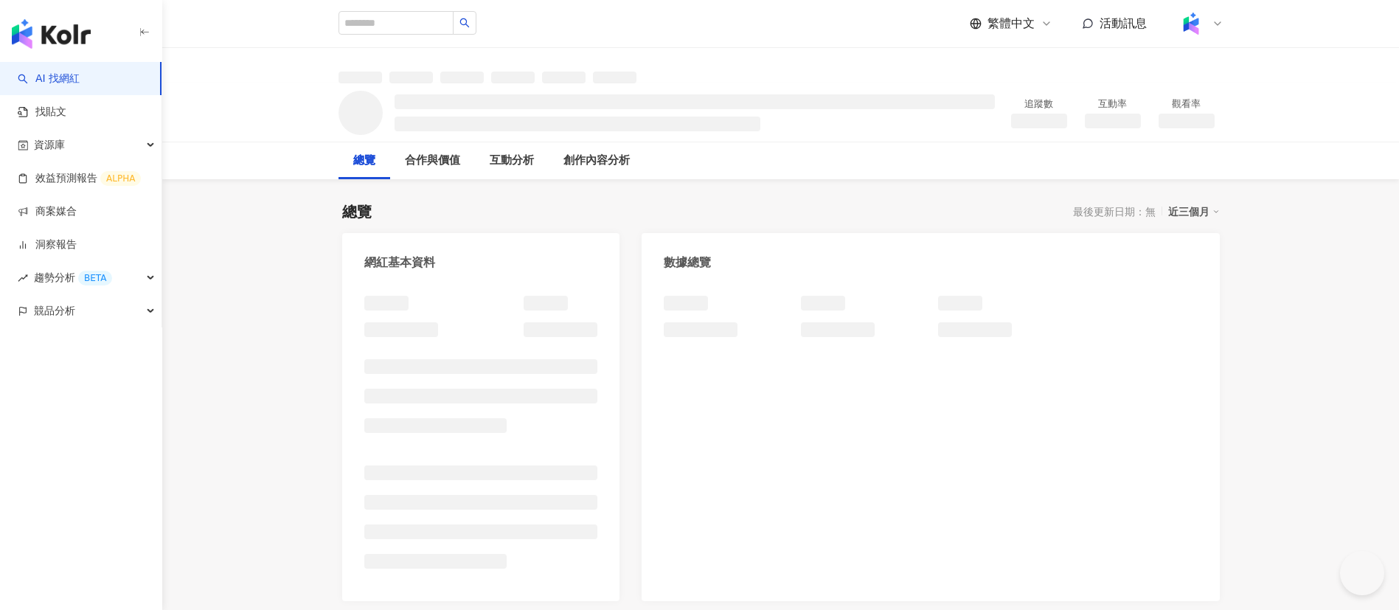
click at [695, 219] on div "總覽 最後更新日期：無 近三個月" at bounding box center [780, 211] width 877 height 21
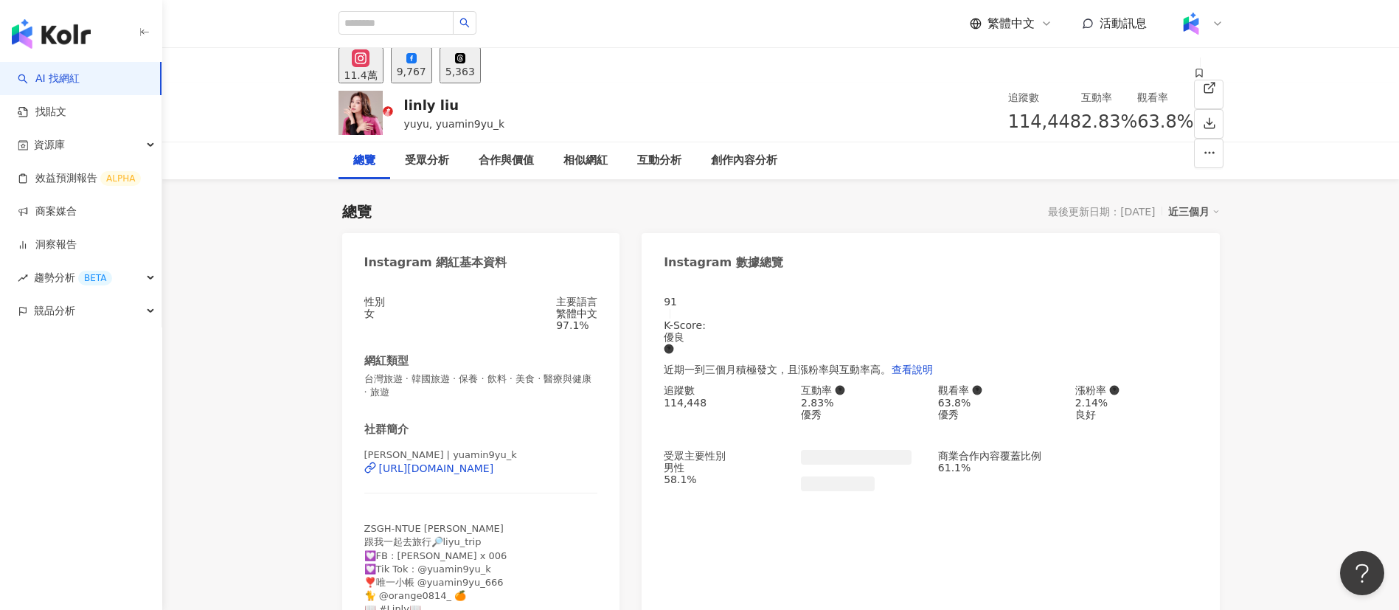
click at [1081, 122] on div "互動率 2.83%" at bounding box center [1109, 112] width 56 height 47
click at [1137, 119] on div "63.8%" at bounding box center [1165, 122] width 56 height 28
click at [740, 159] on div "創作內容分析" at bounding box center [744, 161] width 66 height 18
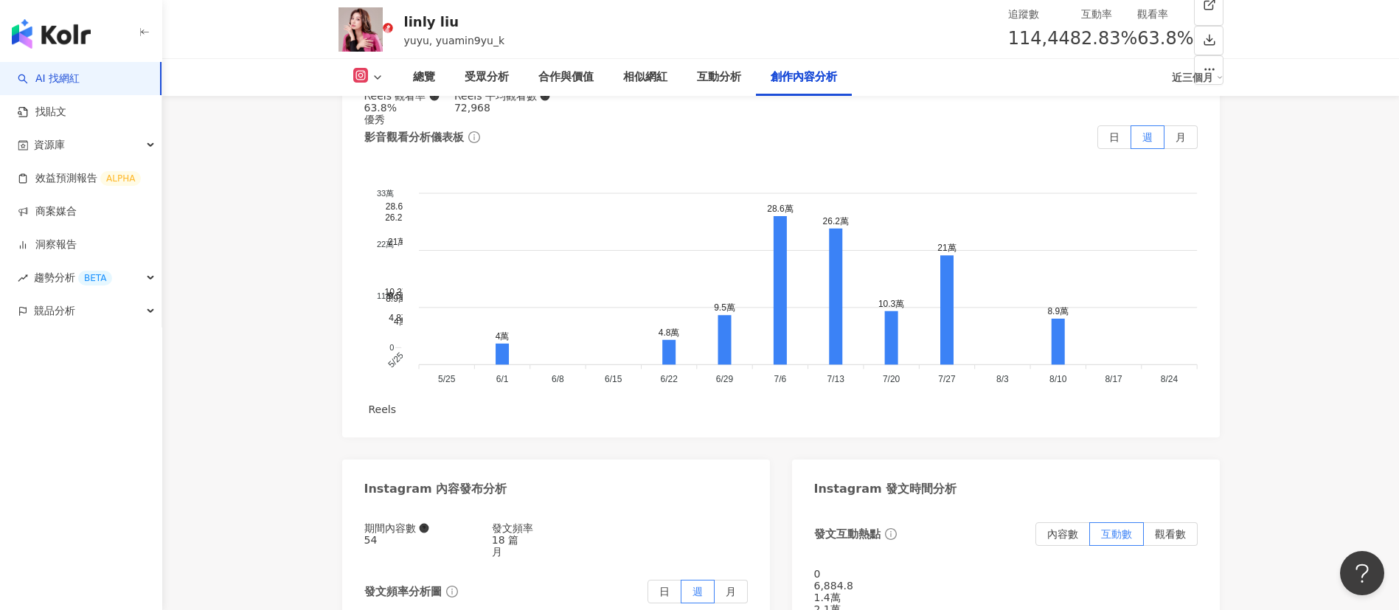
scroll to position [5228, 0]
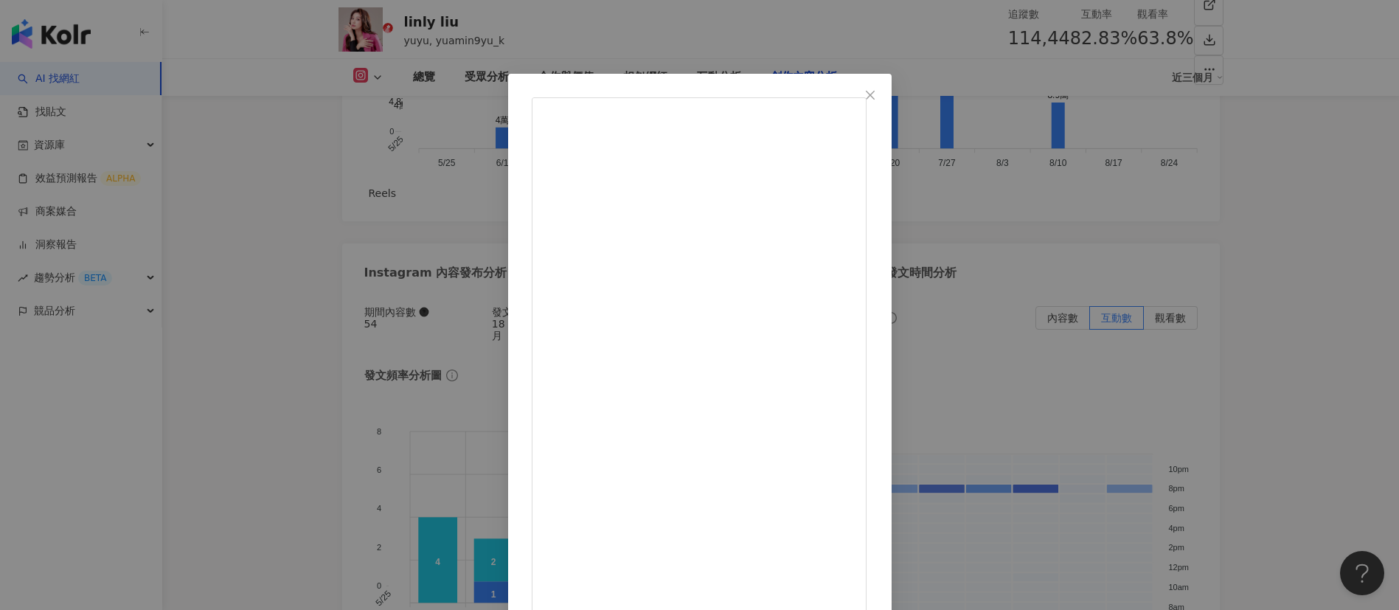
scroll to position [52, 0]
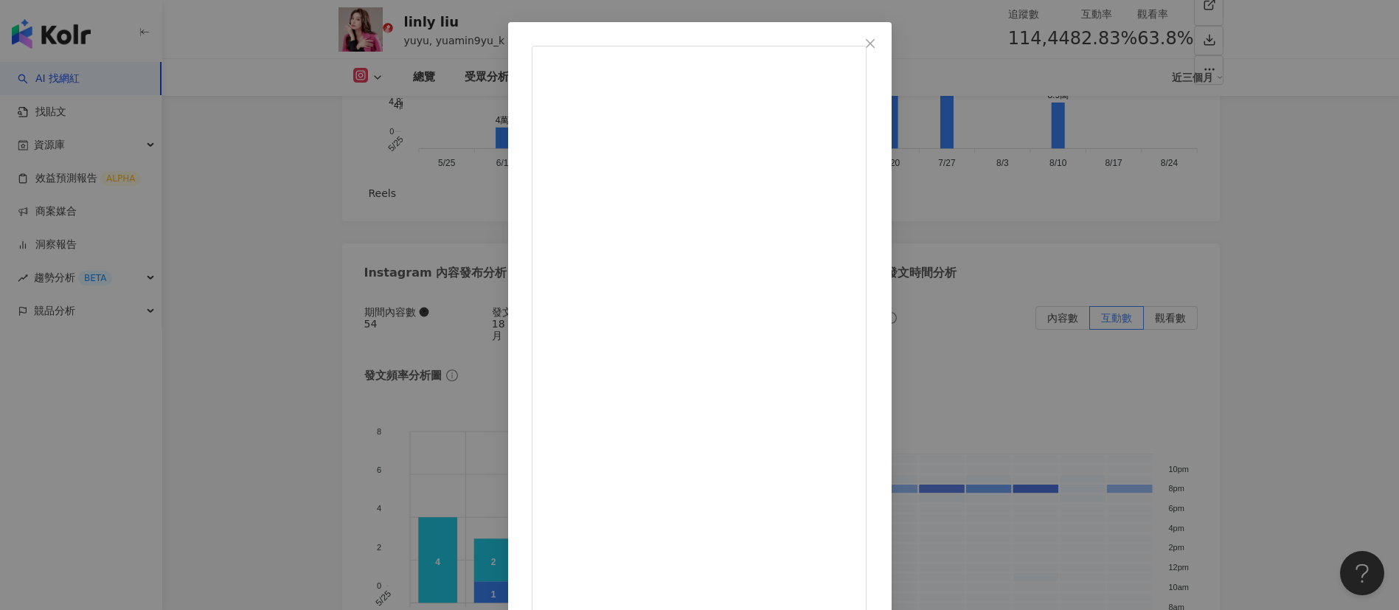
drag, startPoint x: 860, startPoint y: 570, endPoint x: 817, endPoint y: 408, distance: 167.2
click at [1216, 392] on div "linly liu 2025/7/28 有點美 又有點帥⚡️ 𝟯套🕶️墨鏡穿搭一次分享❕ 以前出門想戴墨鏡又怕包包裝不下 有了🔆𝗕𝗜𝗦 𝗜𝗡 𝗗𝗘𝗜 之後 ～…" at bounding box center [699, 305] width 1399 height 610
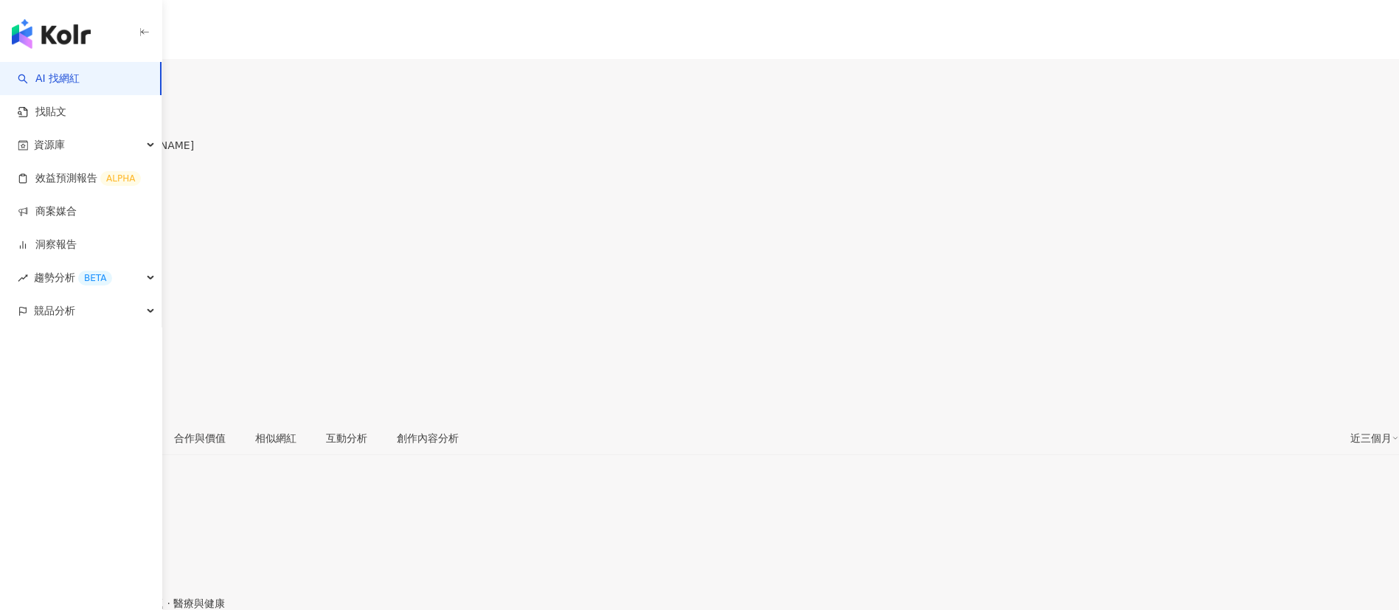
click at [918, 214] on div "互動率 1.97%" at bounding box center [699, 237] width 1399 height 47
click at [989, 261] on div "觀看率 36.9%" at bounding box center [699, 284] width 1399 height 47
copy span "1.97%"
click at [805, 421] on div "總覽 受眾分析 合作與價值 相似網紅 互動分析 創作內容分析" at bounding box center [699, 438] width 1399 height 34
click at [420, 430] on div "創作內容分析" at bounding box center [389, 438] width 62 height 16
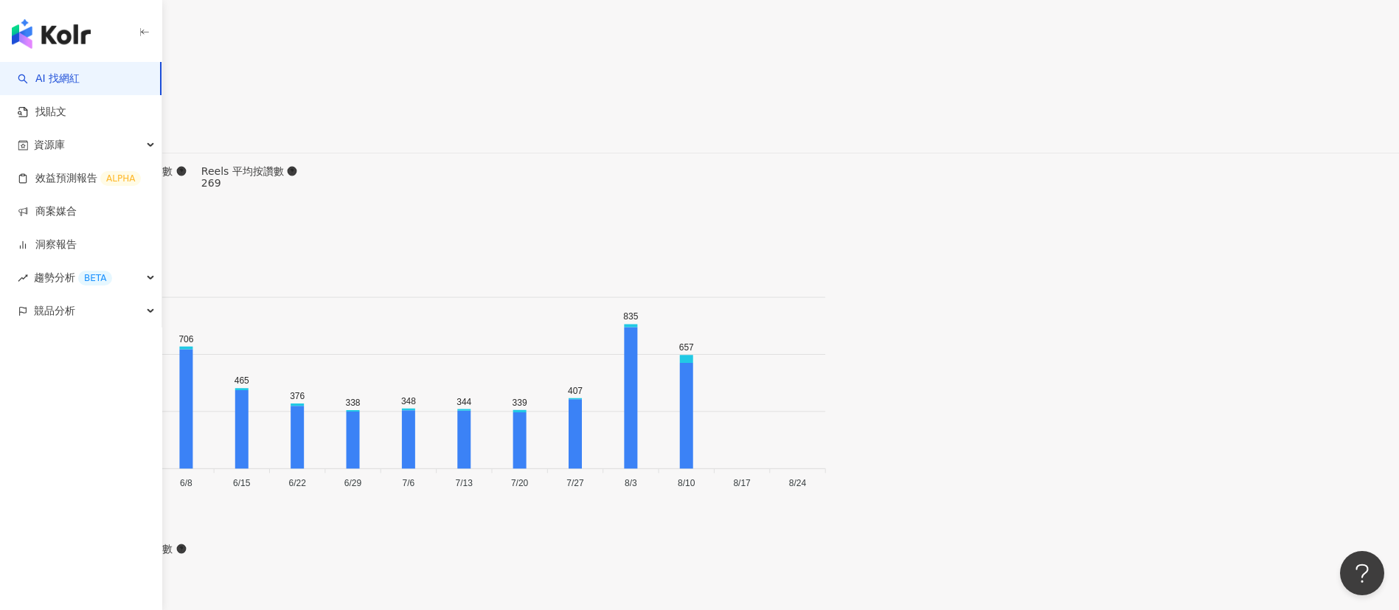
scroll to position [5017, 0]
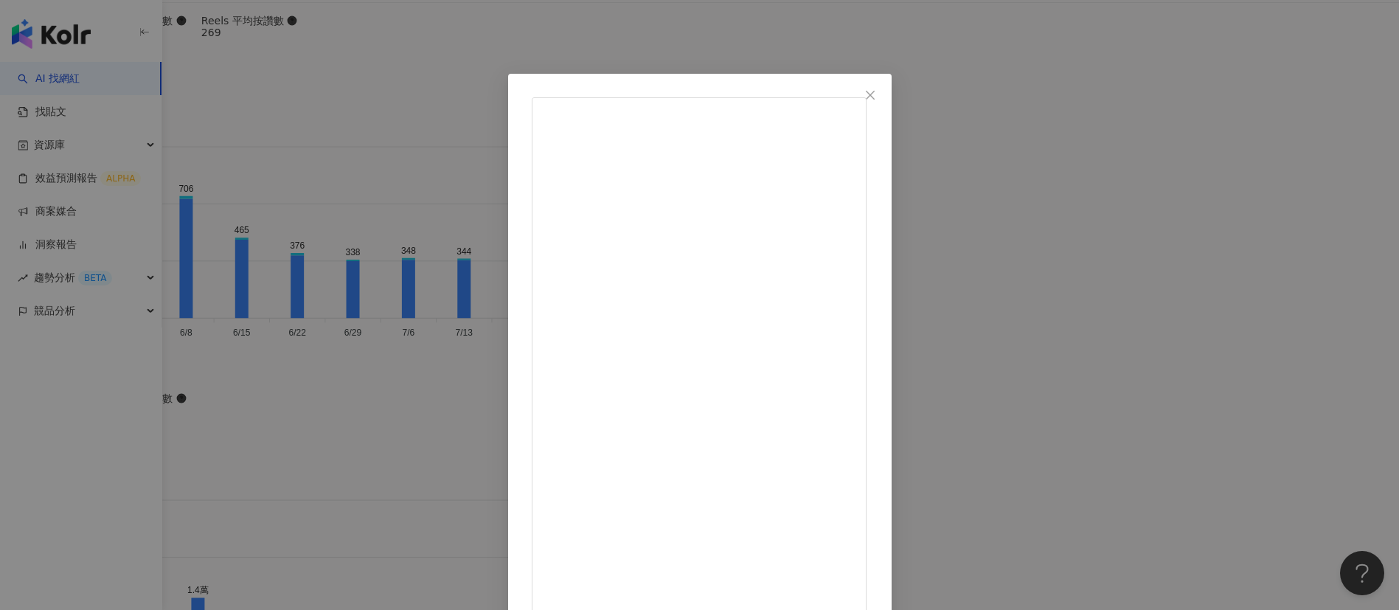
scroll to position [52, 0]
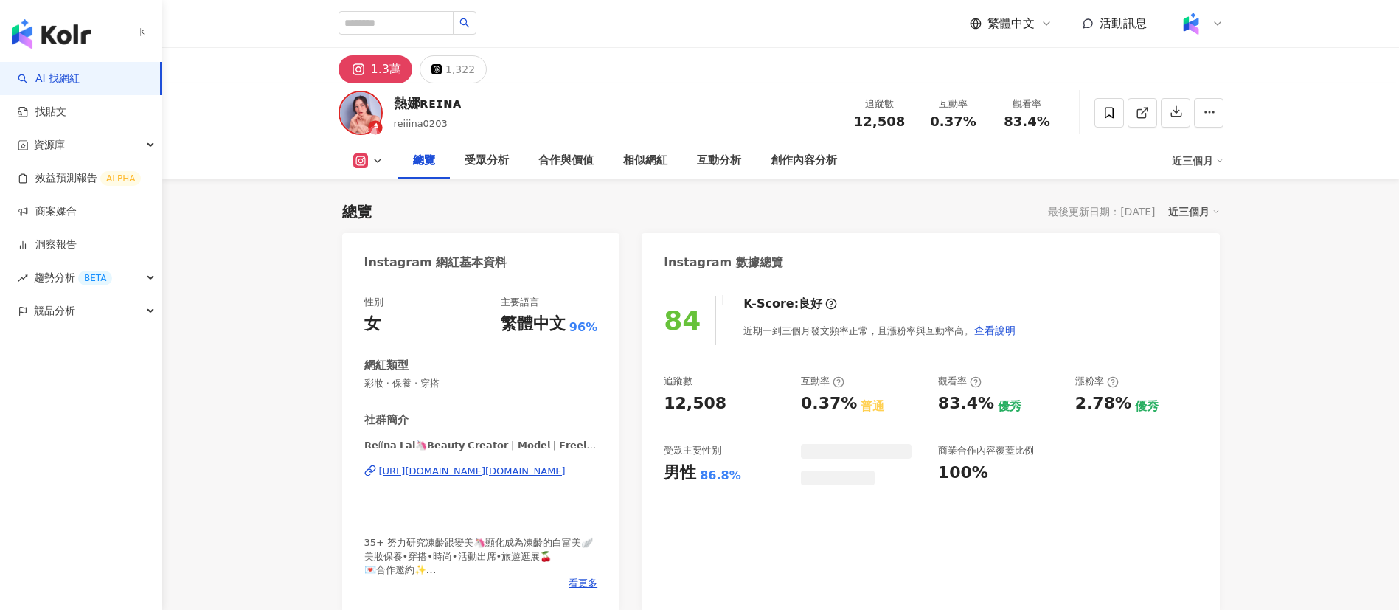
click at [1001, 118] on div "83.4%" at bounding box center [1027, 121] width 56 height 15
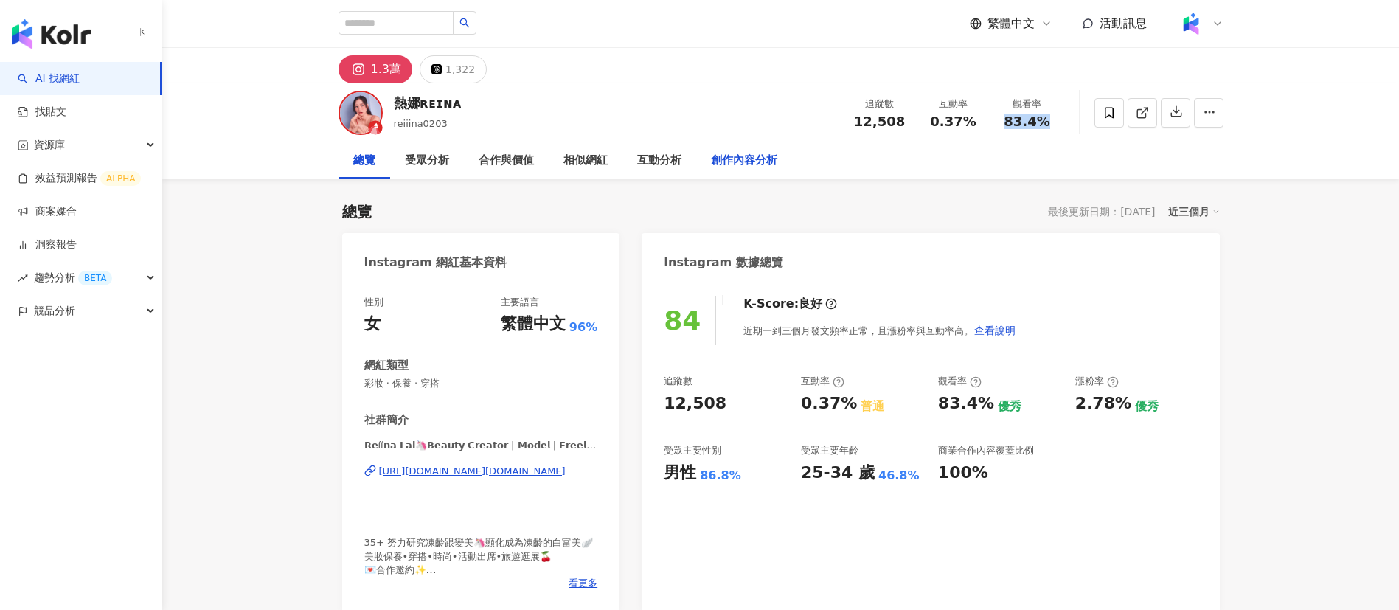
click at [732, 156] on div "創作內容分析" at bounding box center [744, 161] width 66 height 18
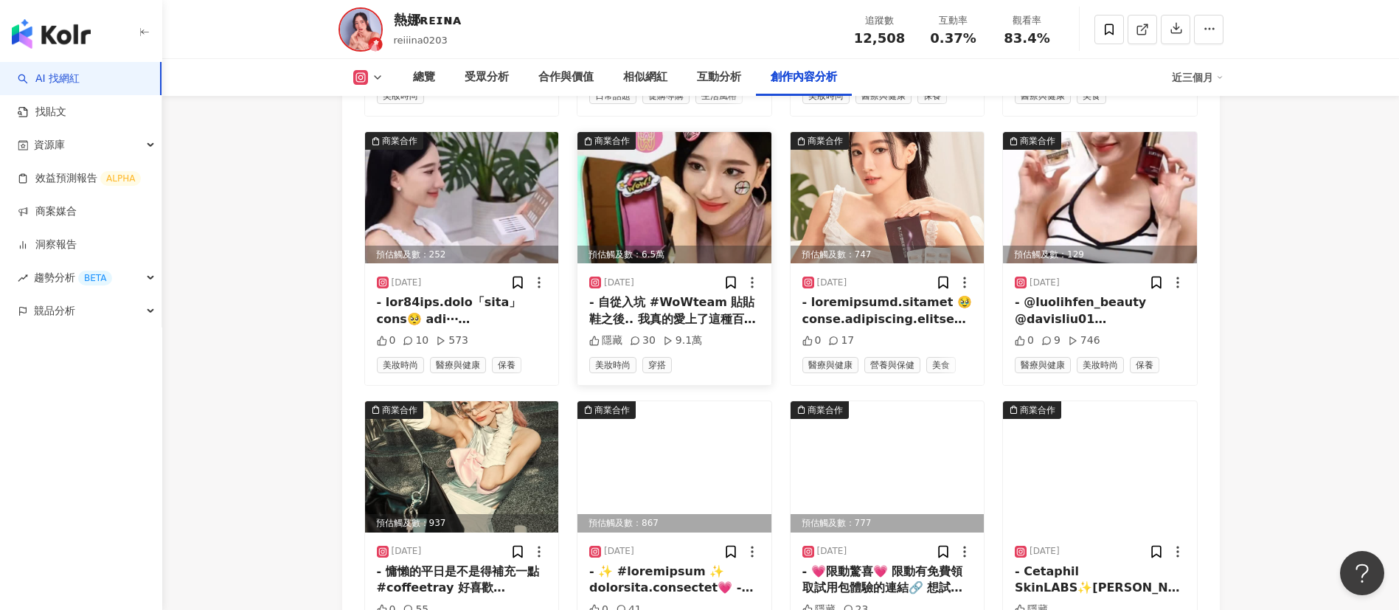
scroll to position [5076, 0]
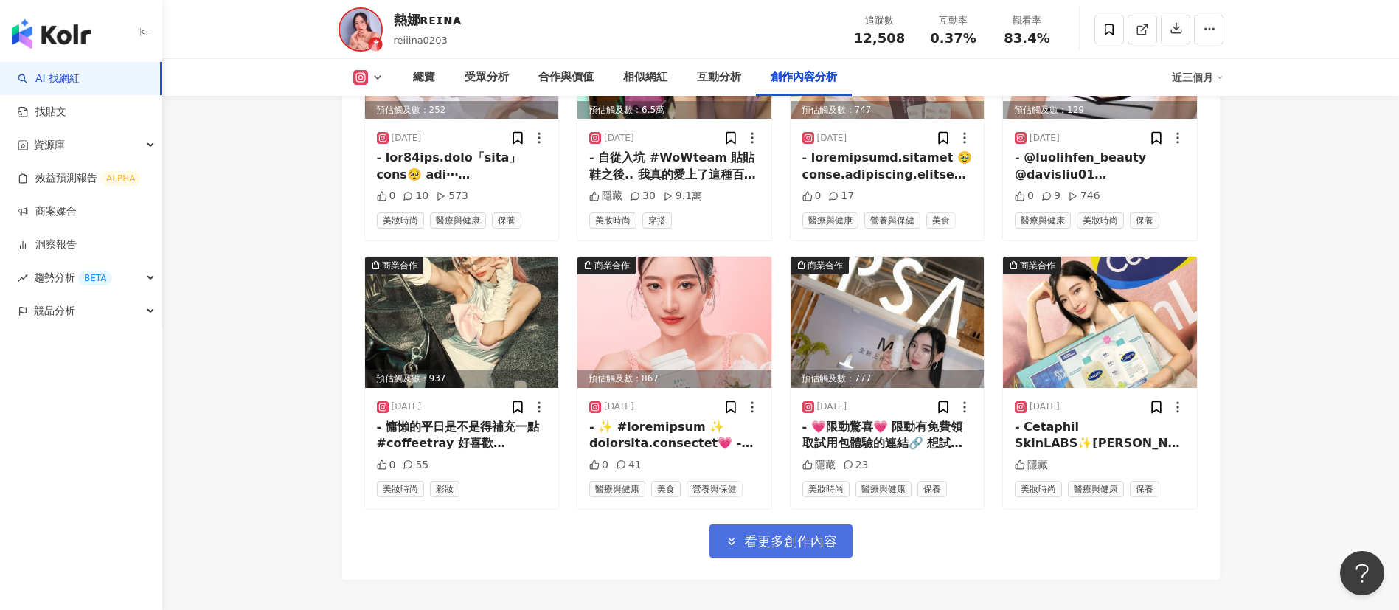
click at [787, 533] on span "看更多創作內容" at bounding box center [790, 541] width 93 height 16
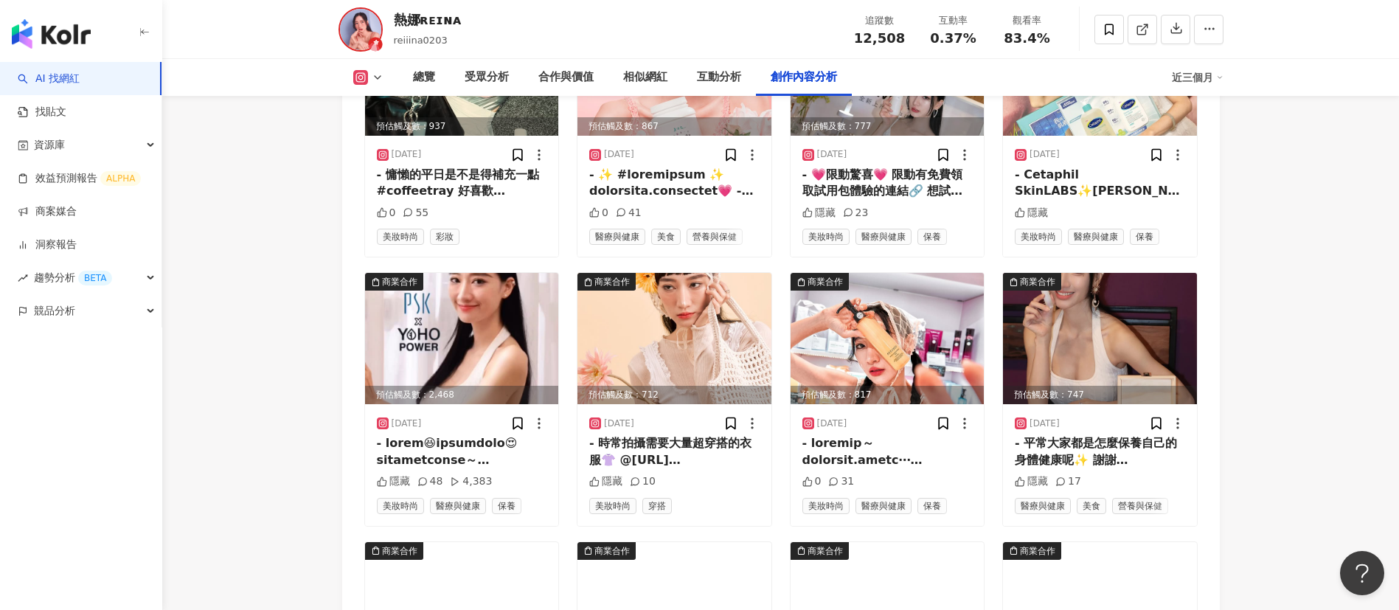
scroll to position [5457, 0]
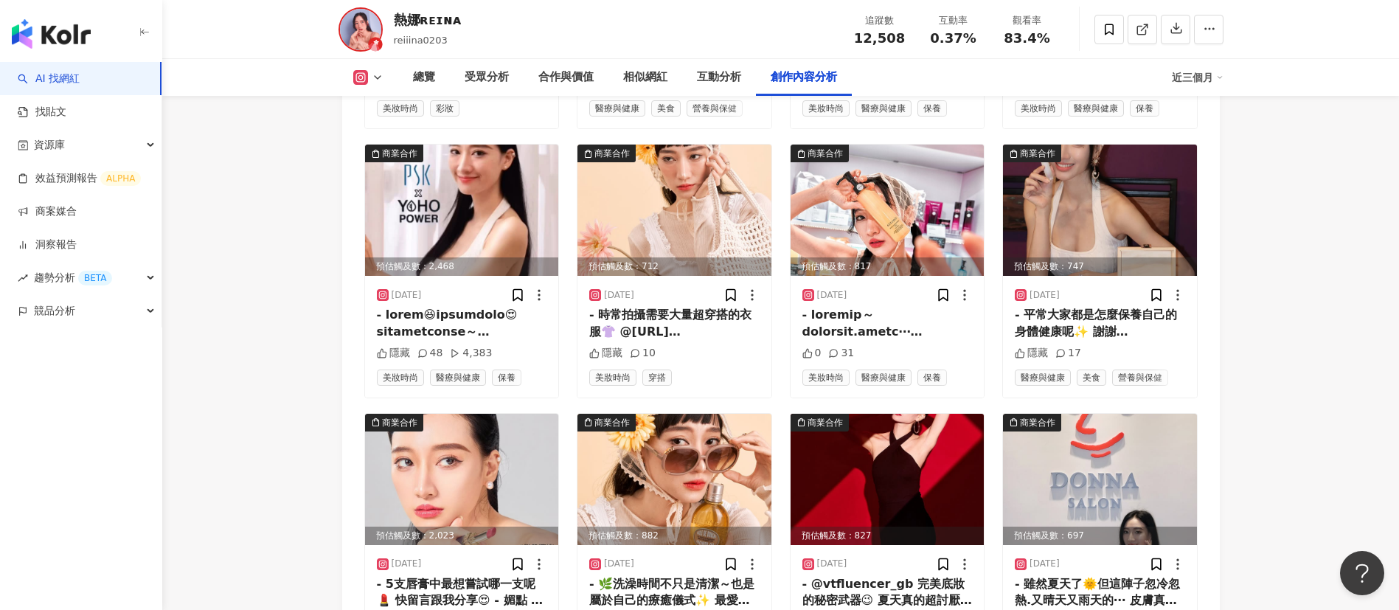
click at [470, 307] on div at bounding box center [462, 323] width 170 height 33
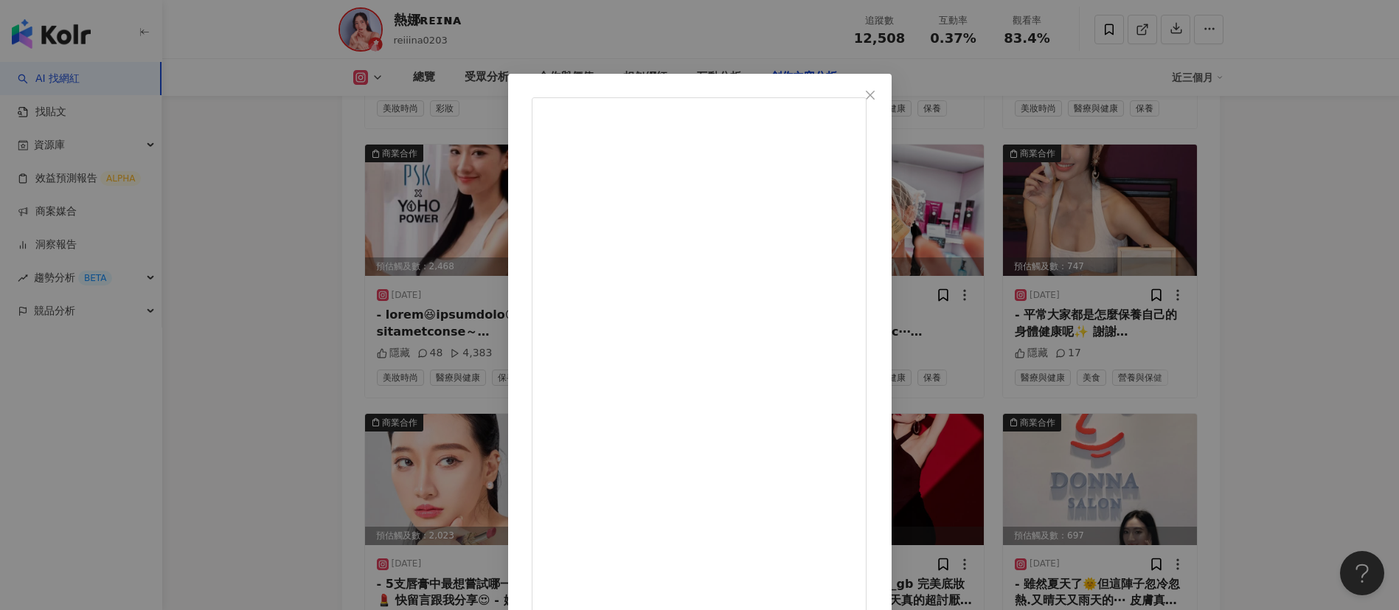
scroll to position [34, 0]
